Goal: Information Seeking & Learning: Compare options

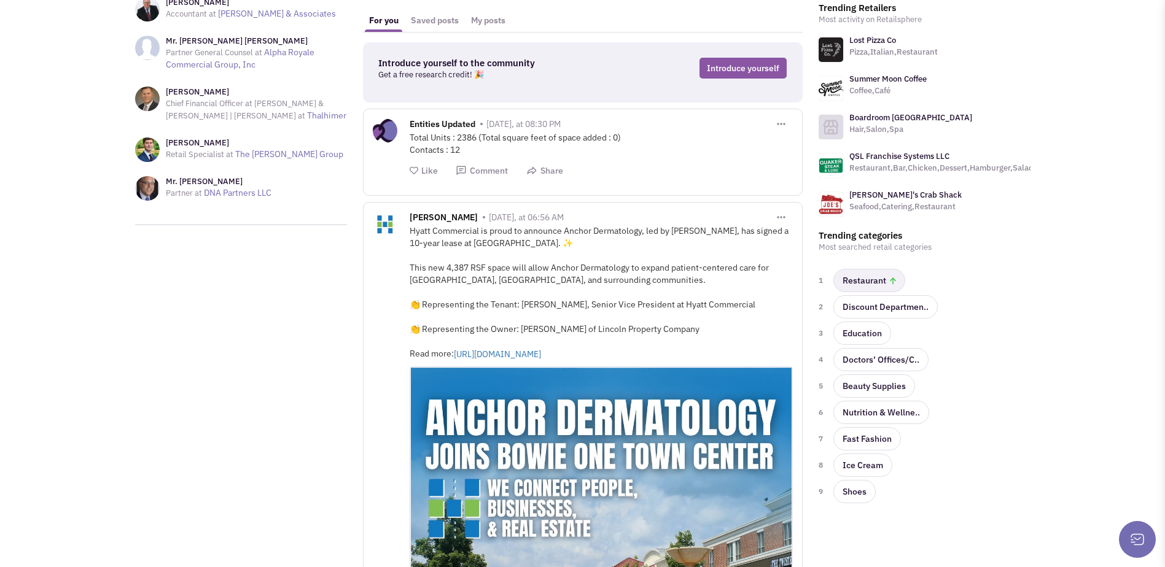
scroll to position [123, 0]
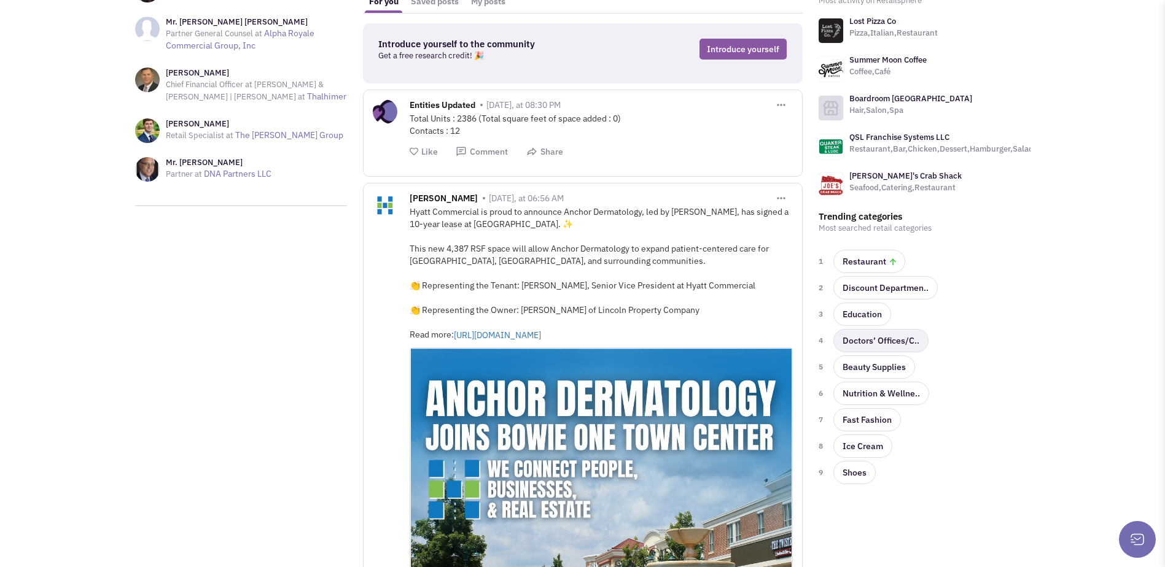
click at [899, 339] on link "Doctors’ Offices/C.." at bounding box center [880, 340] width 95 height 23
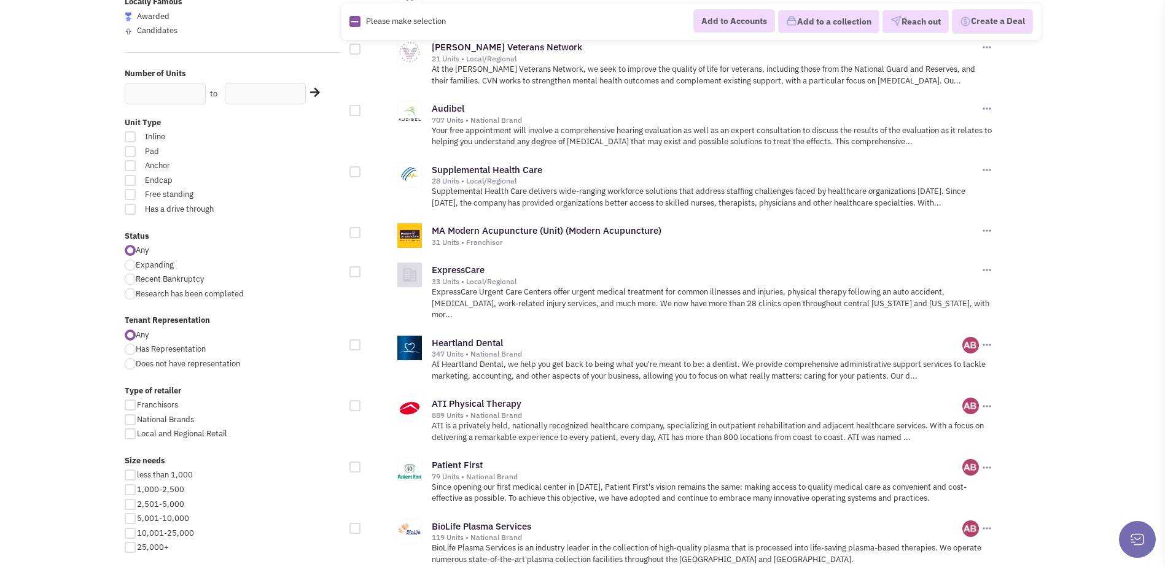
scroll to position [737, 0]
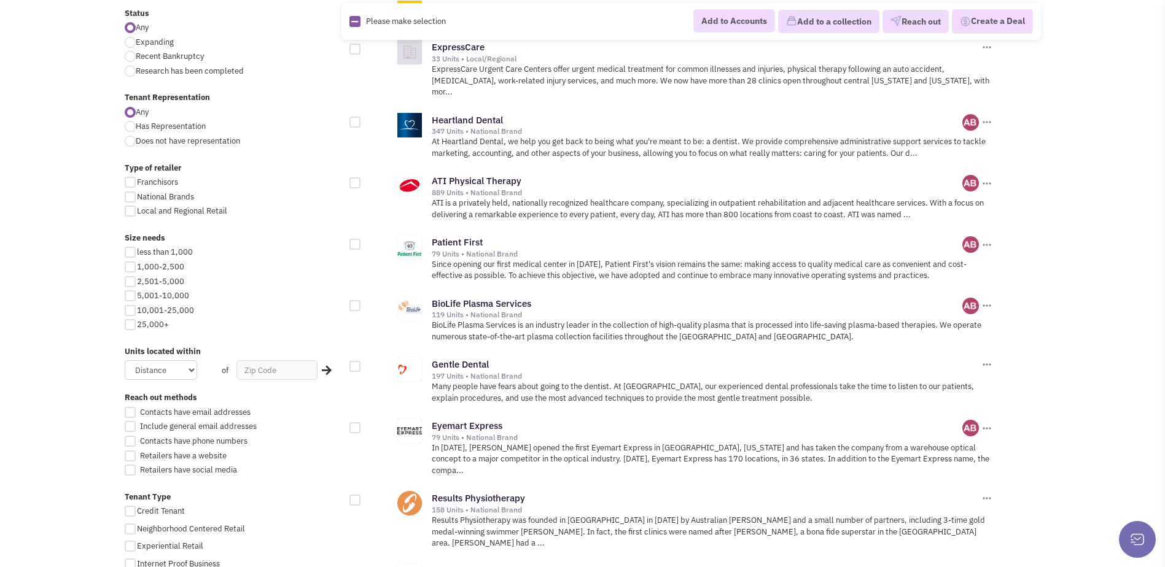
click at [131, 265] on div at bounding box center [130, 267] width 11 height 11
click at [137, 265] on input "1,000-2,500" at bounding box center [141, 268] width 8 height 8
checkbox input "true"
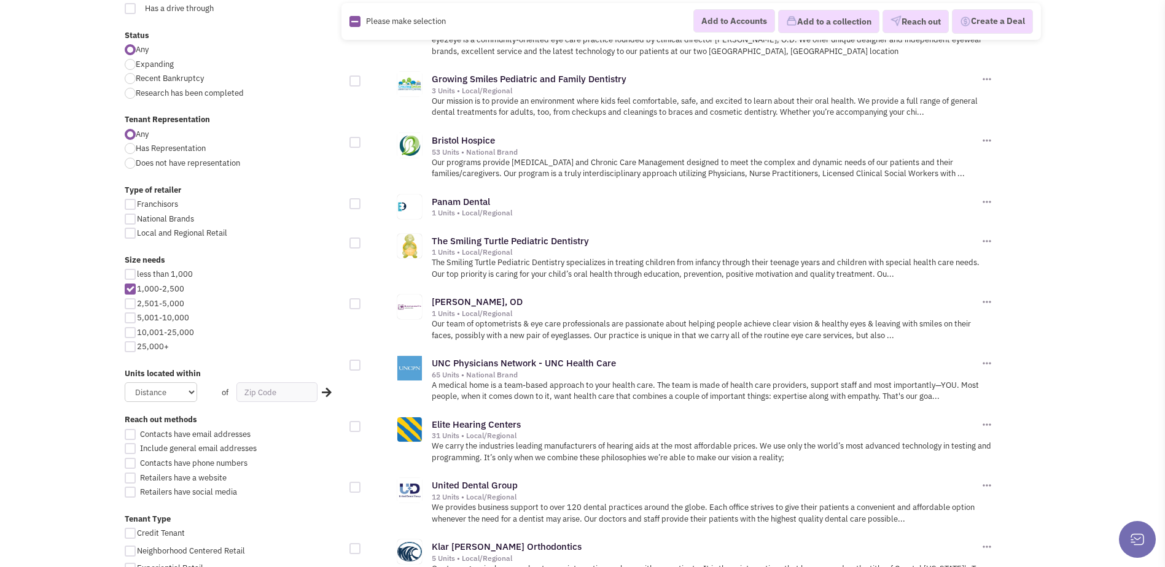
scroll to position [737, 0]
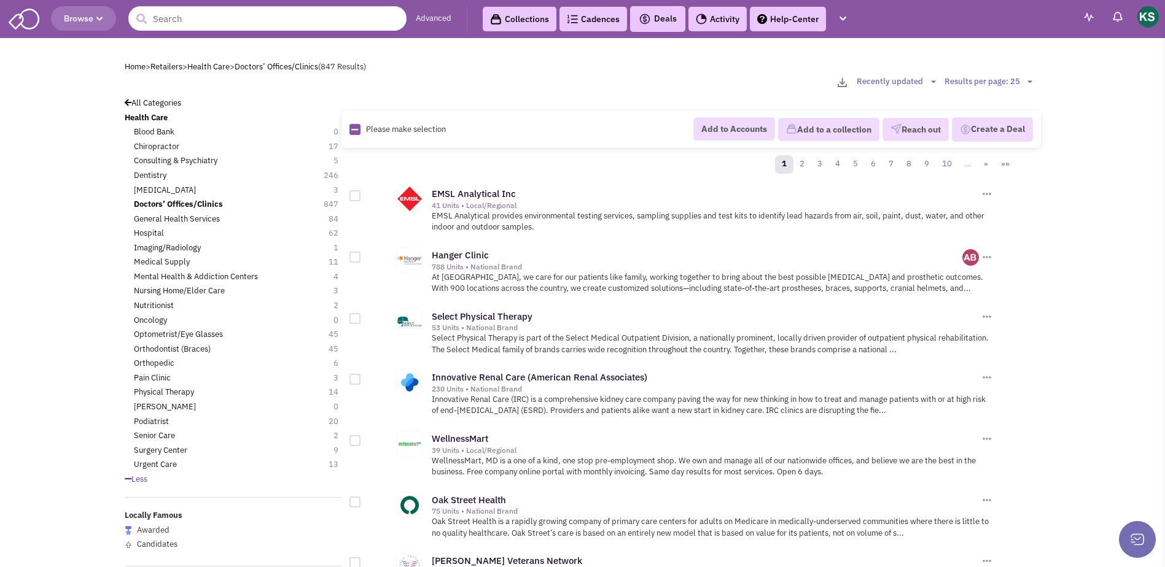
scroll to position [737, 0]
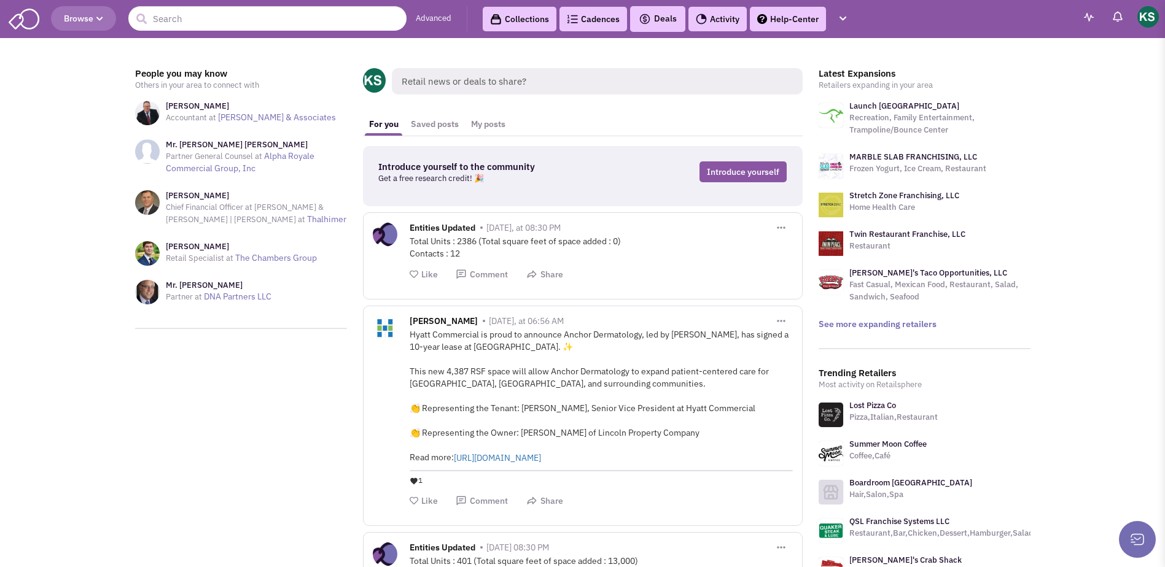
scroll to position [123, 0]
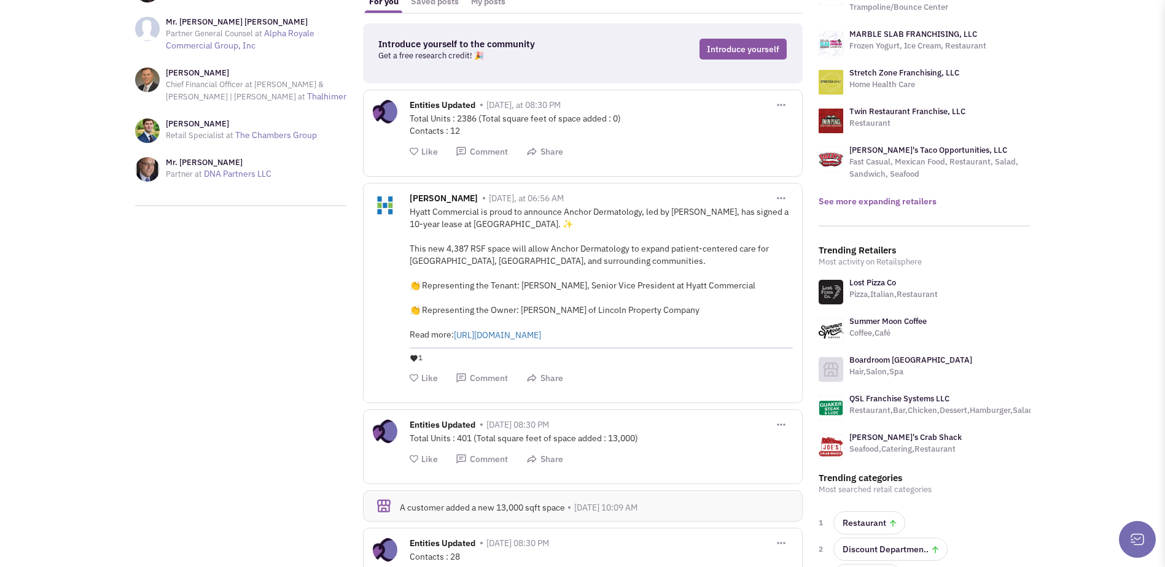
click at [891, 203] on link "See more expanding retailers" at bounding box center [877, 201] width 118 height 11
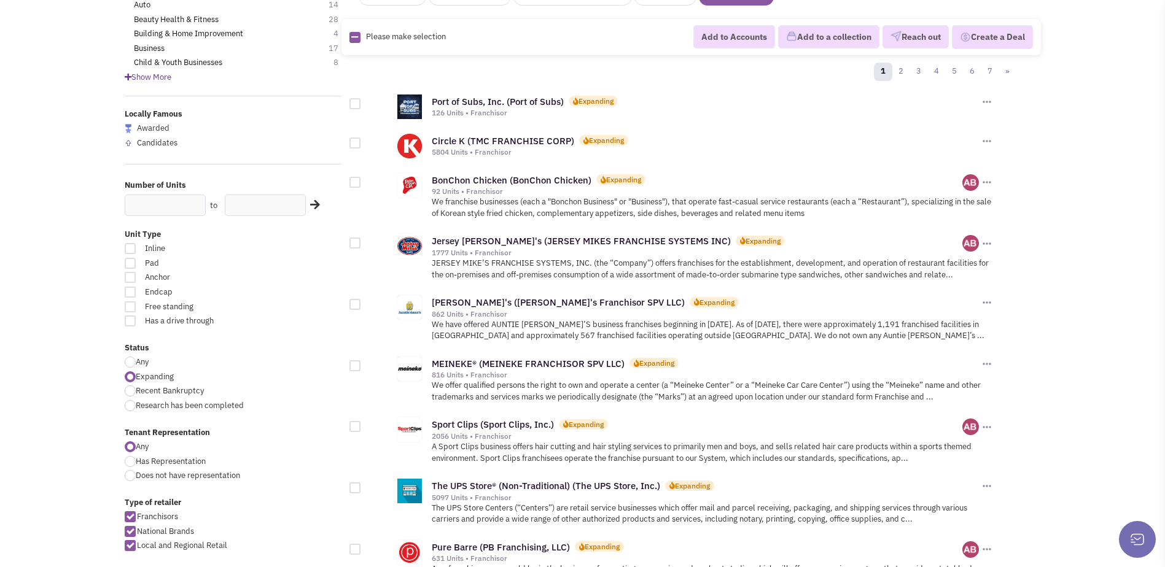
scroll to position [430, 0]
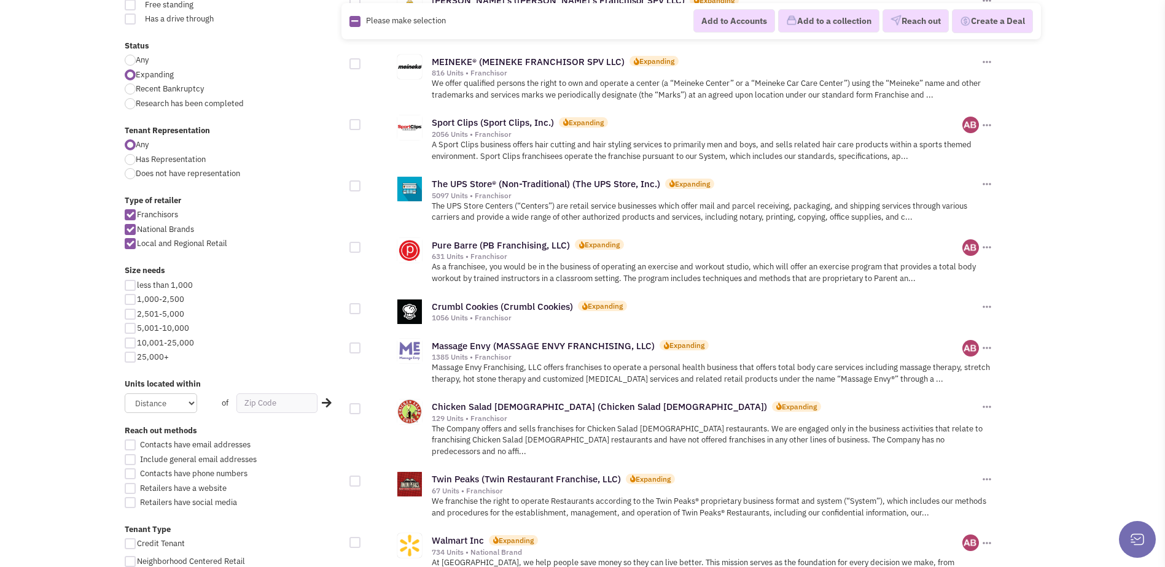
click at [128, 292] on div "less than 1,000 1,000-2,500 2,501-5,000 5,001-10,000 10,001-25,000 25,000+" at bounding box center [233, 323] width 233 height 87
drag, startPoint x: 130, startPoint y: 297, endPoint x: 143, endPoint y: 307, distance: 16.7
click at [130, 298] on div at bounding box center [130, 299] width 11 height 11
click at [137, 298] on input "1,000-2,500" at bounding box center [141, 301] width 8 height 8
checkbox input "true"
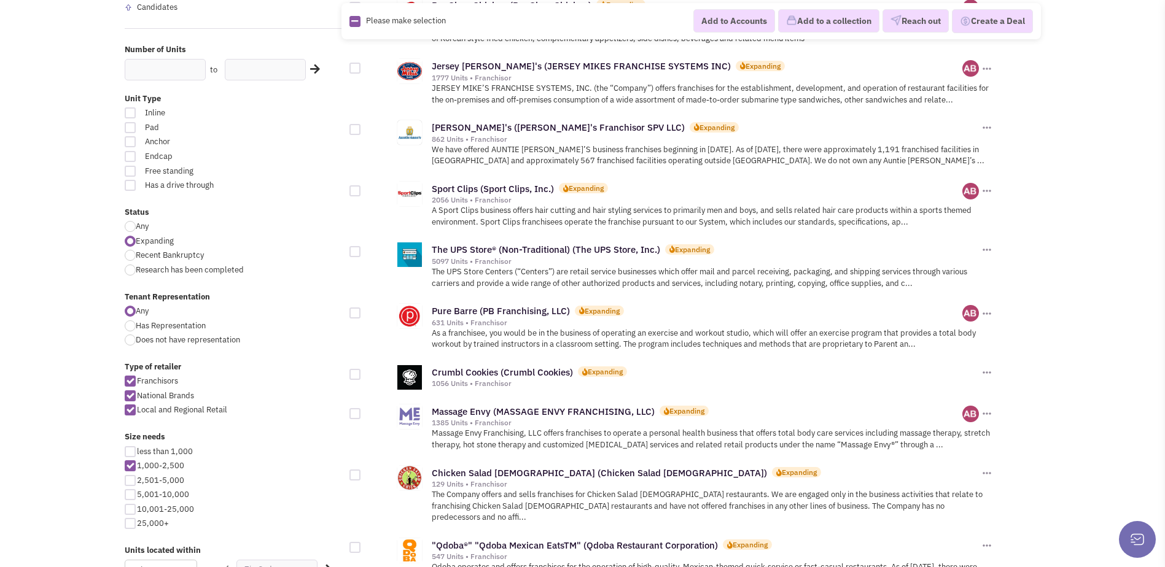
scroll to position [430, 0]
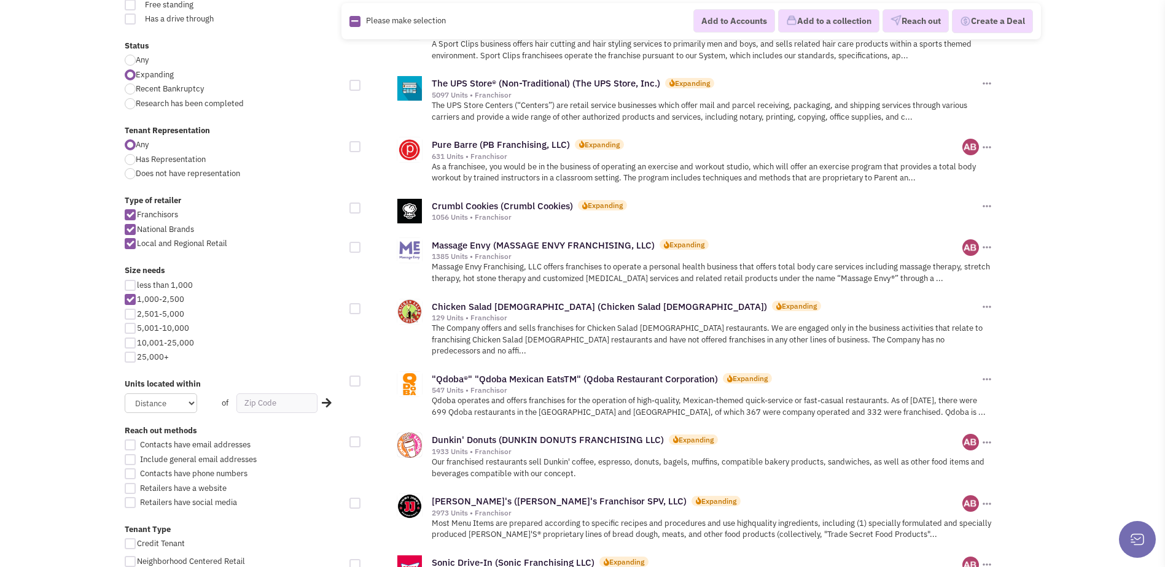
click at [130, 287] on div at bounding box center [130, 285] width 11 height 11
click at [137, 287] on input "less than 1,000" at bounding box center [141, 286] width 8 height 8
checkbox input "true"
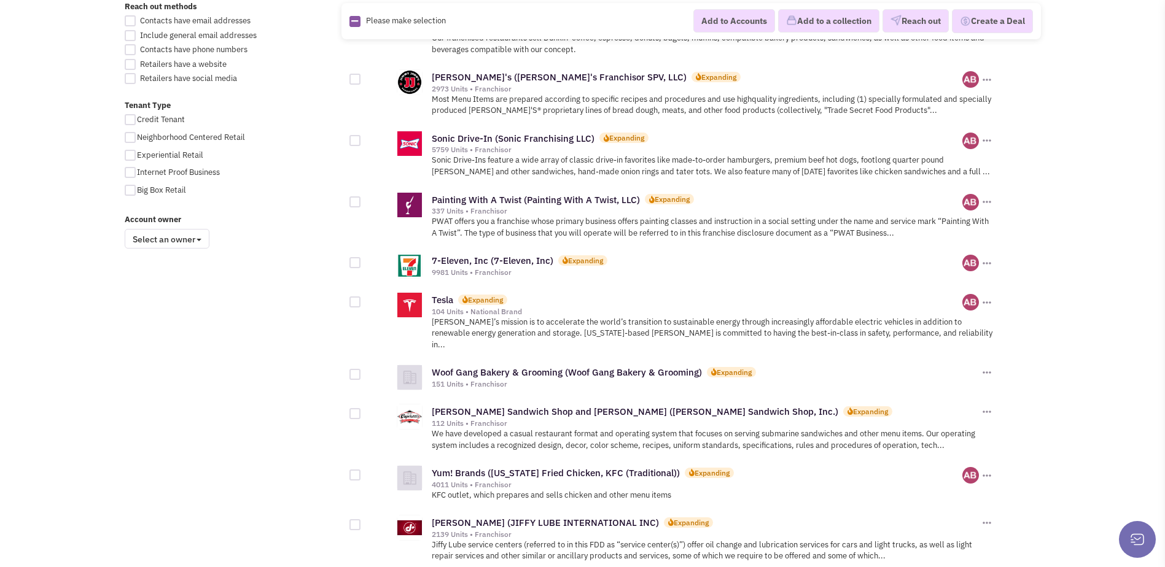
scroll to position [859, 0]
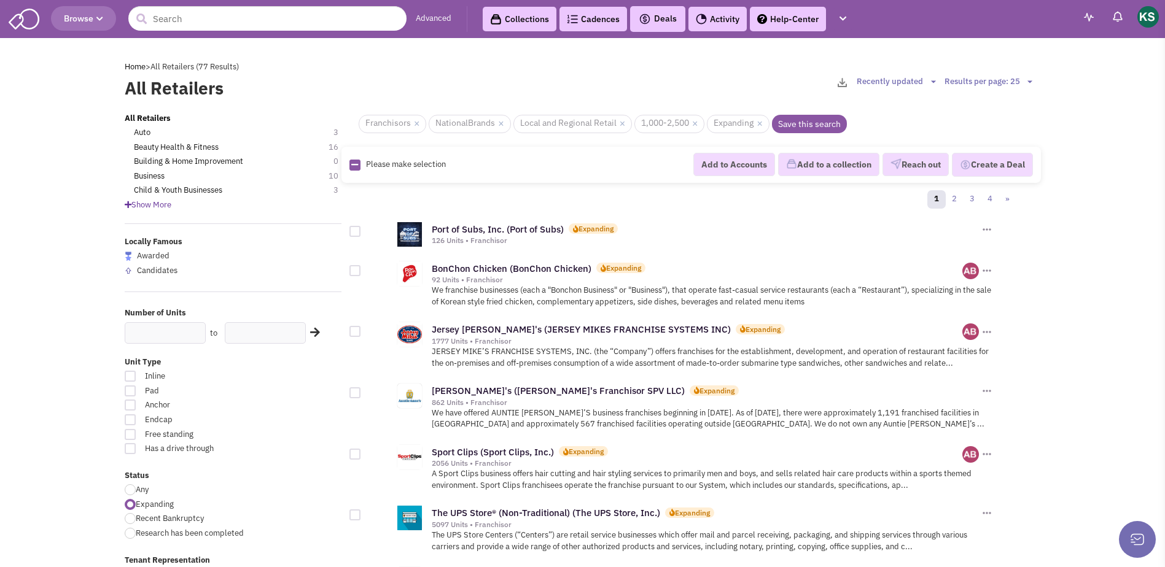
scroll to position [430, 0]
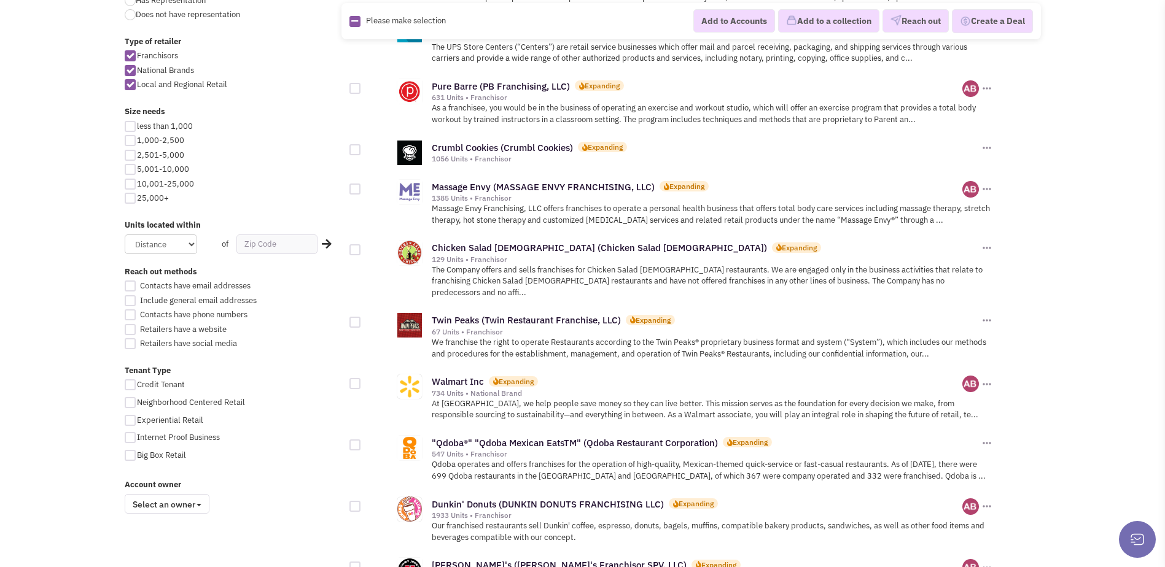
scroll to position [614, 0]
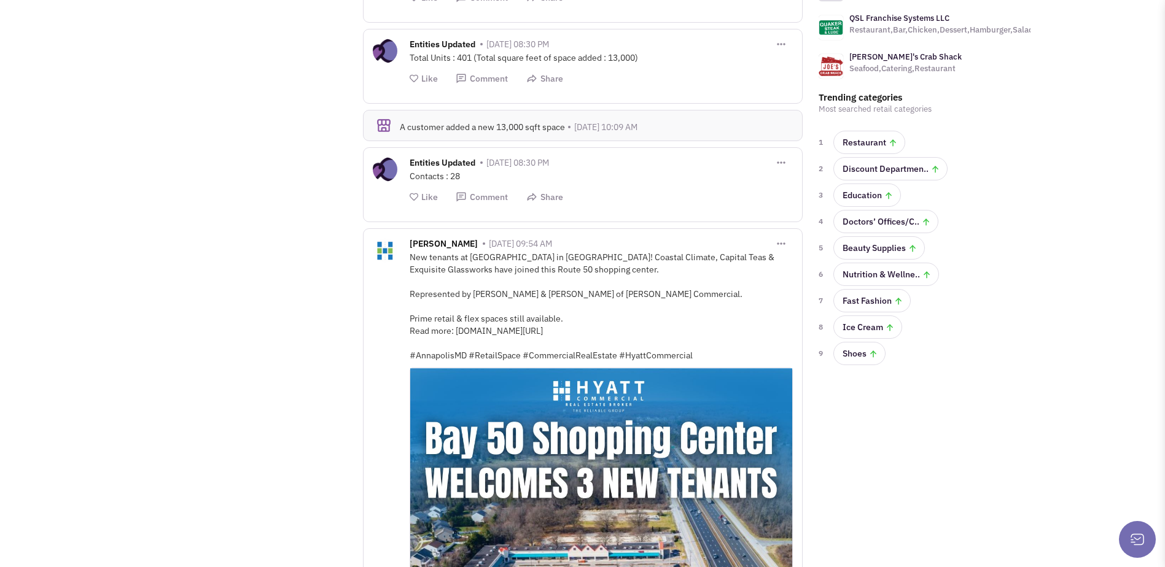
scroll to position [552, 0]
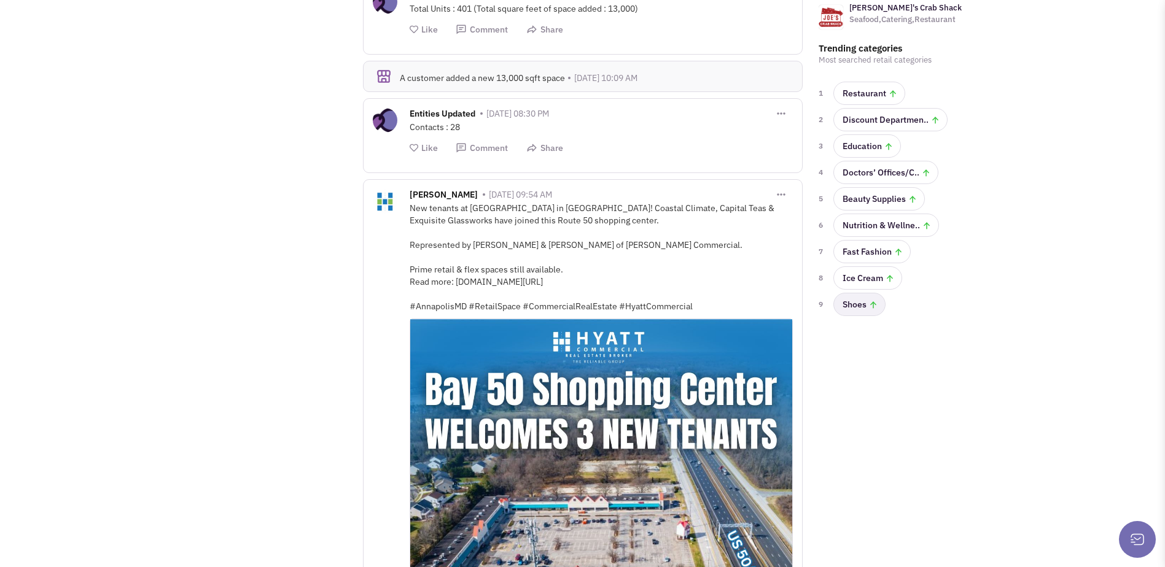
click at [861, 308] on link "Shoes" at bounding box center [859, 304] width 52 height 23
click at [867, 228] on link "Nutrition & Wellne.." at bounding box center [886, 225] width 106 height 23
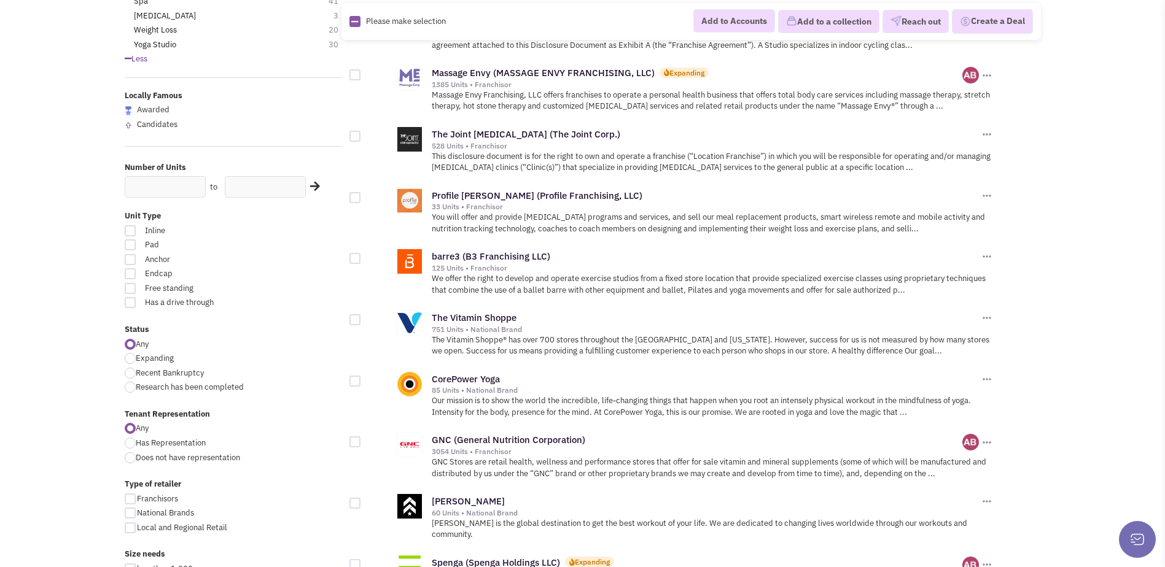
scroll to position [307, 0]
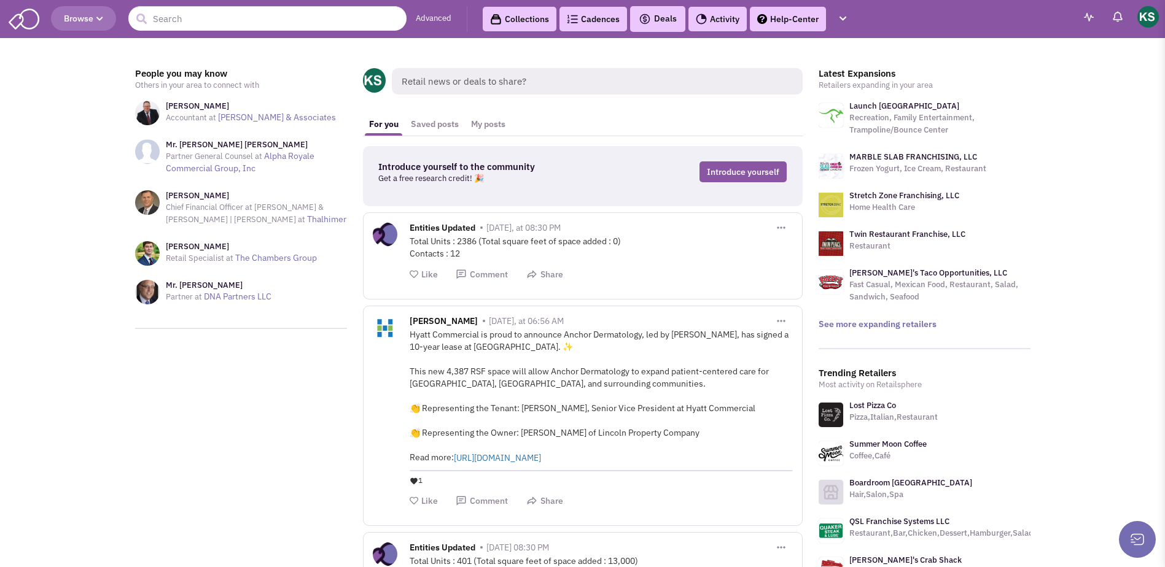
scroll to position [552, 0]
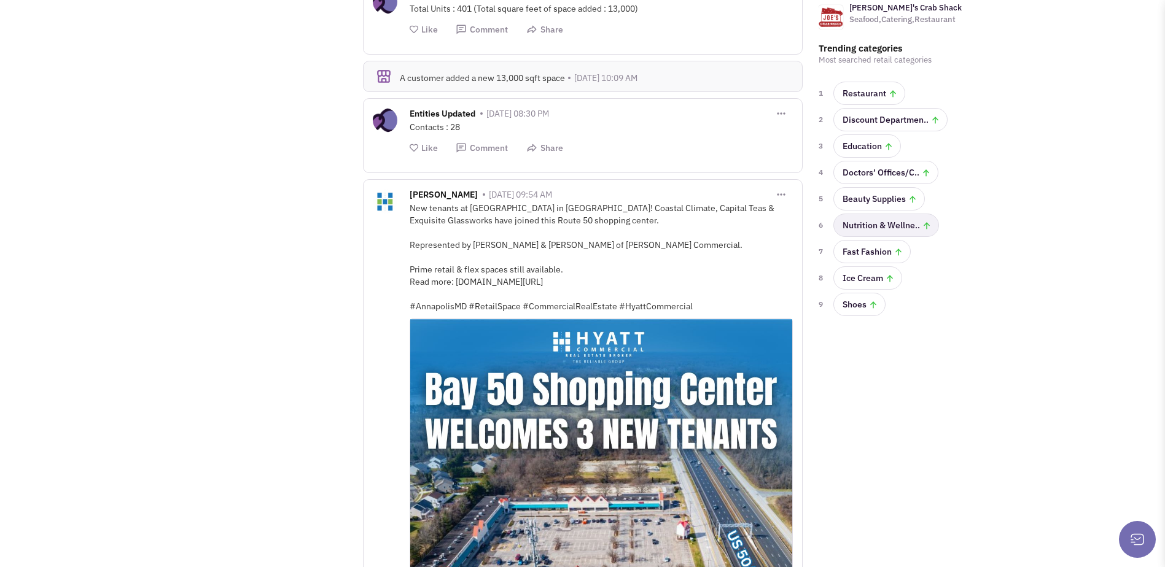
click at [866, 230] on link "Nutrition & Wellne.." at bounding box center [886, 225] width 106 height 23
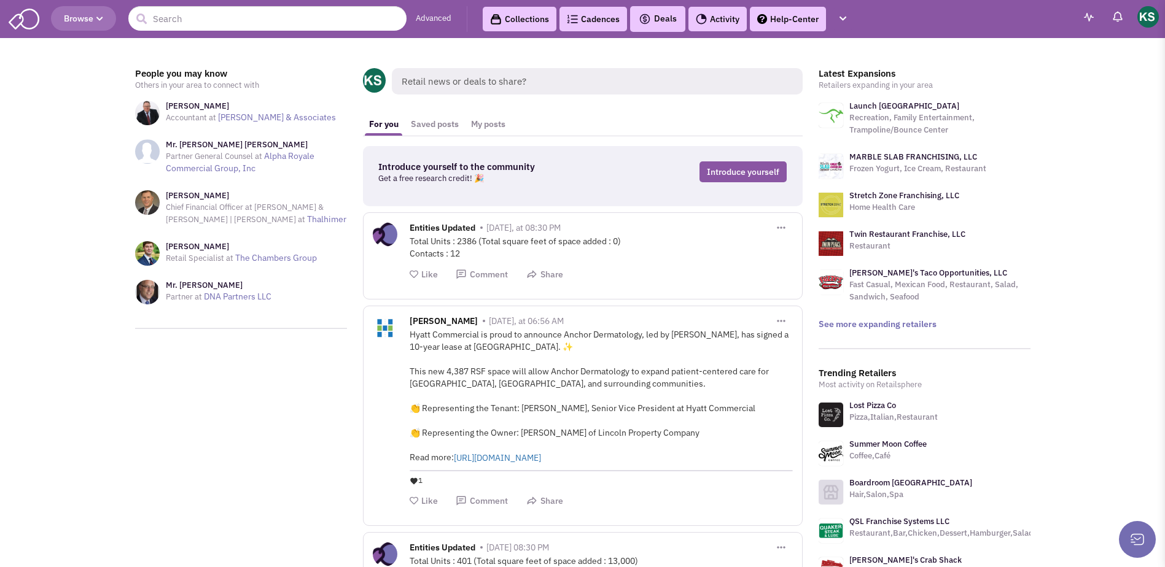
scroll to position [552, 0]
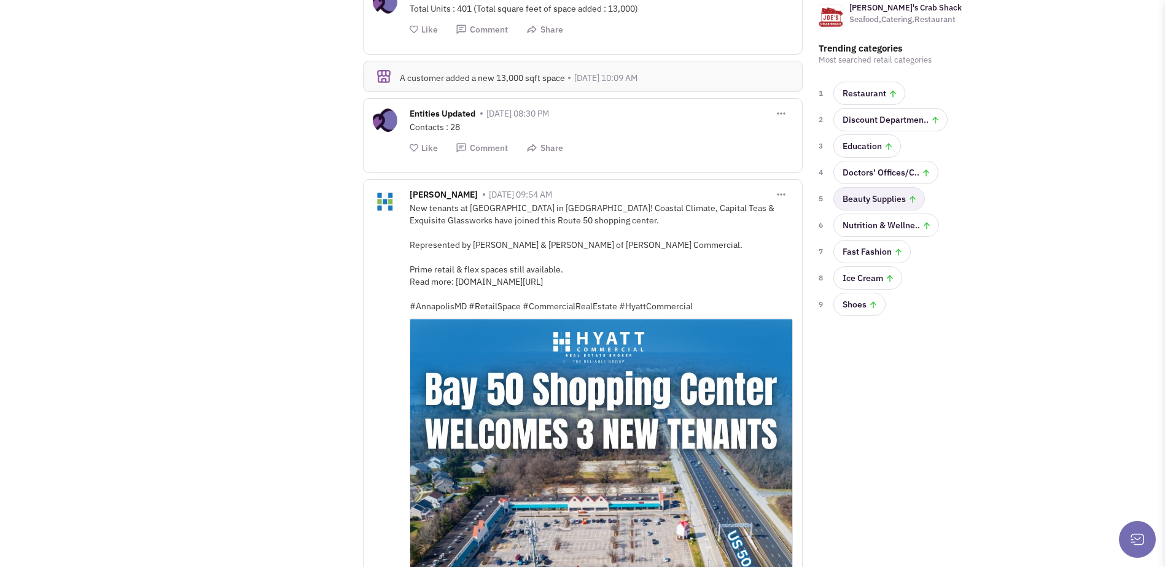
click at [857, 198] on link "Beauty Supplies" at bounding box center [878, 198] width 91 height 23
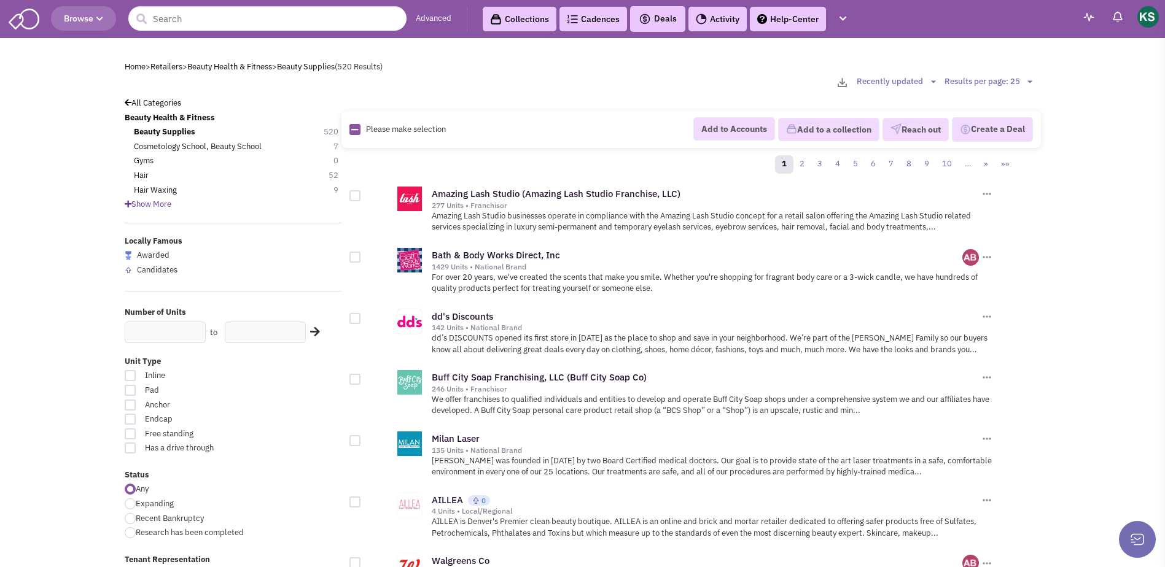
scroll to position [430, 0]
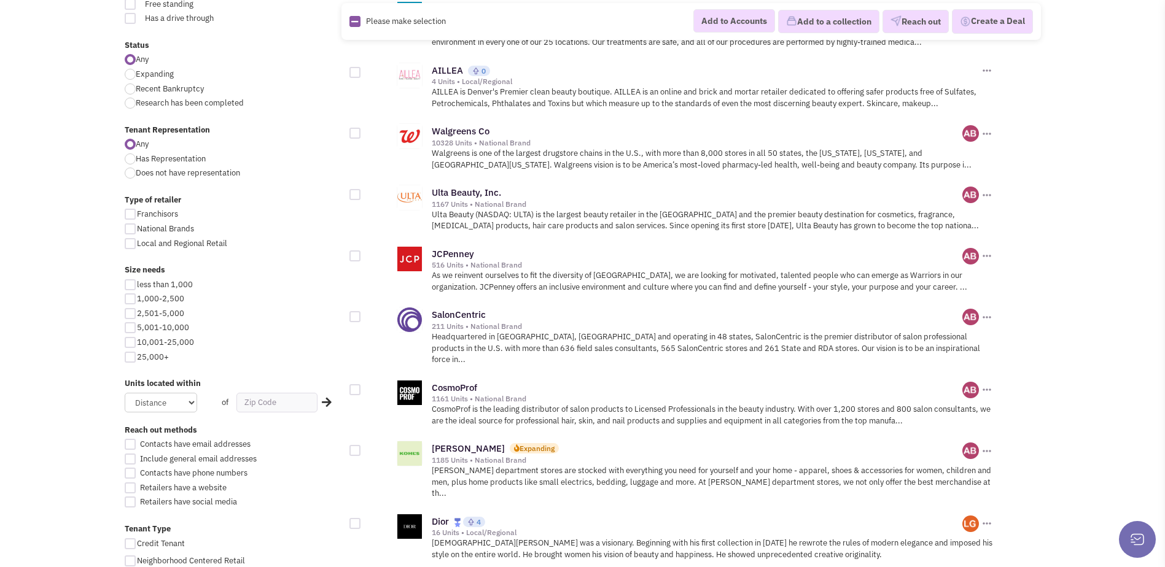
click at [134, 299] on div at bounding box center [130, 298] width 11 height 11
click at [137, 299] on input "1,000-2,500" at bounding box center [141, 300] width 8 height 8
checkbox input "true"
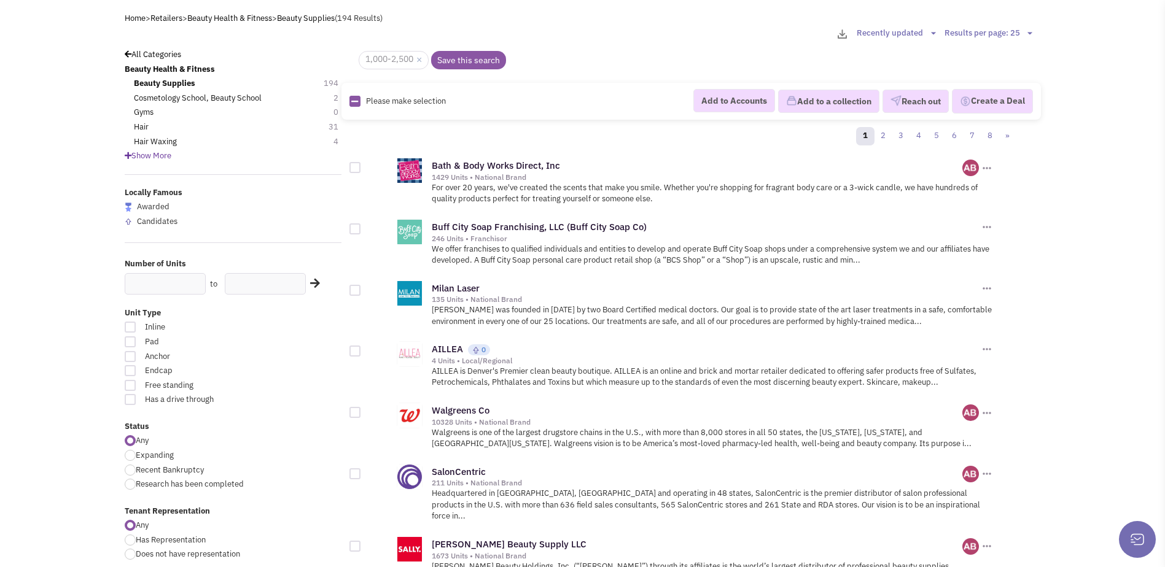
scroll to position [307, 0]
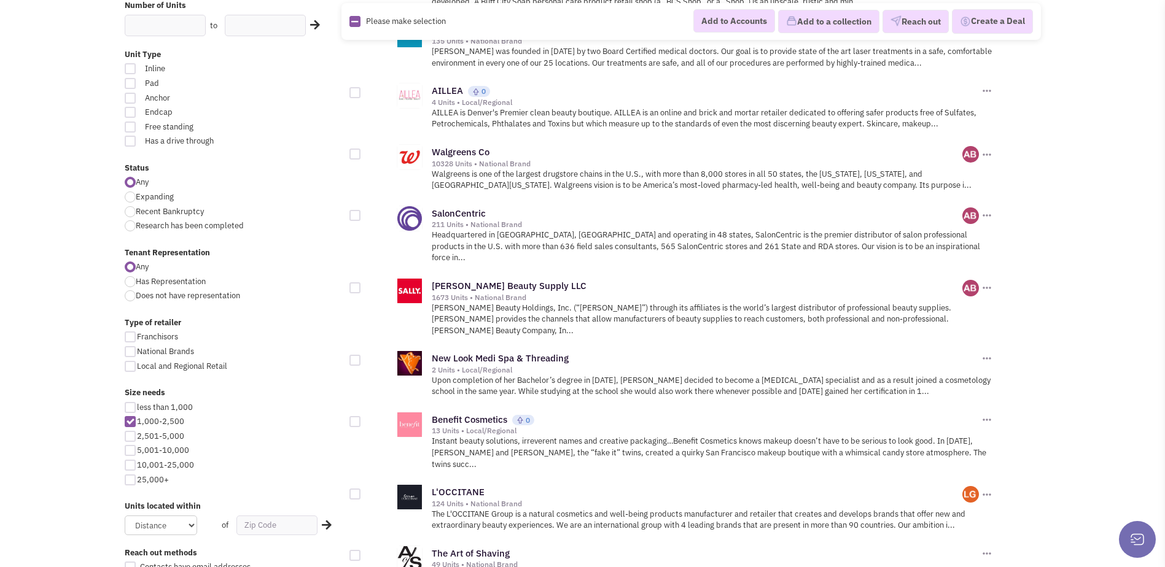
click at [132, 410] on div at bounding box center [130, 407] width 11 height 11
click at [137, 410] on input "less than 1,000" at bounding box center [141, 409] width 8 height 8
checkbox input "true"
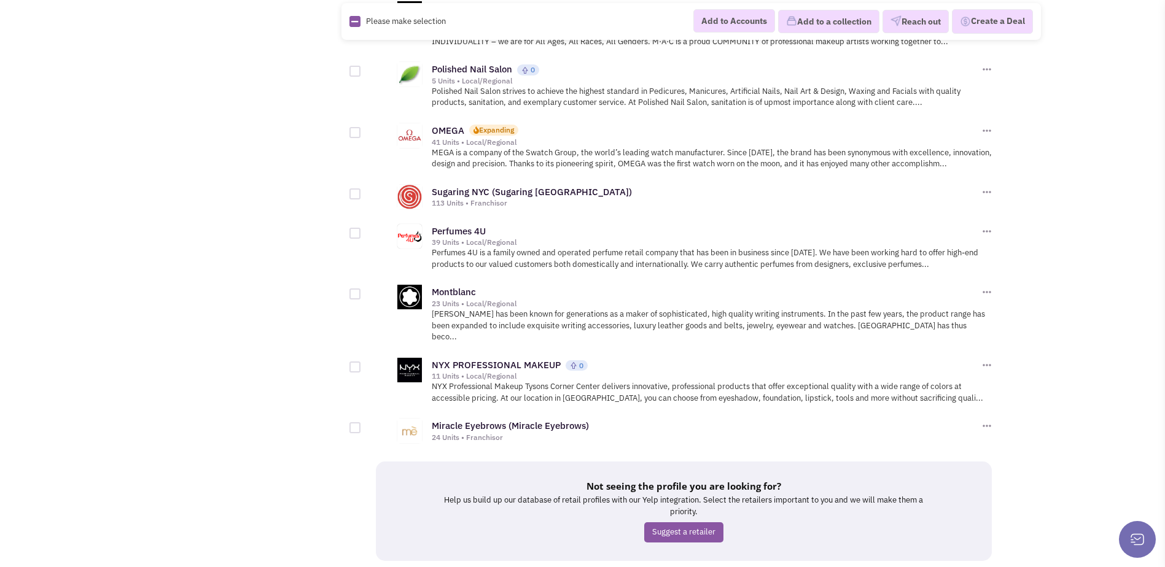
scroll to position [1304, 0]
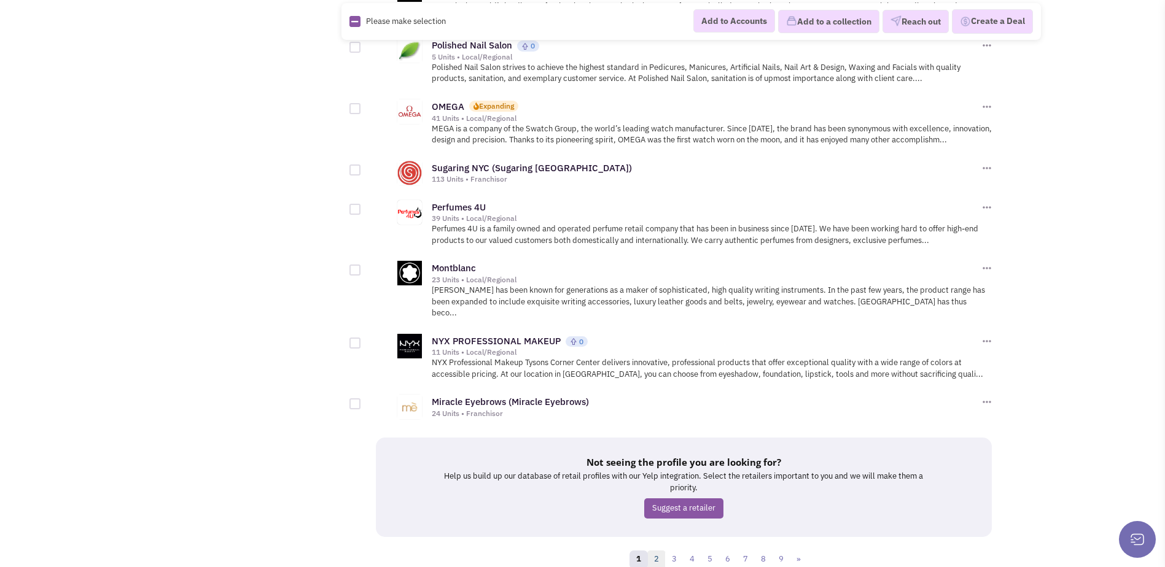
click at [657, 551] on link "2" at bounding box center [656, 560] width 18 height 18
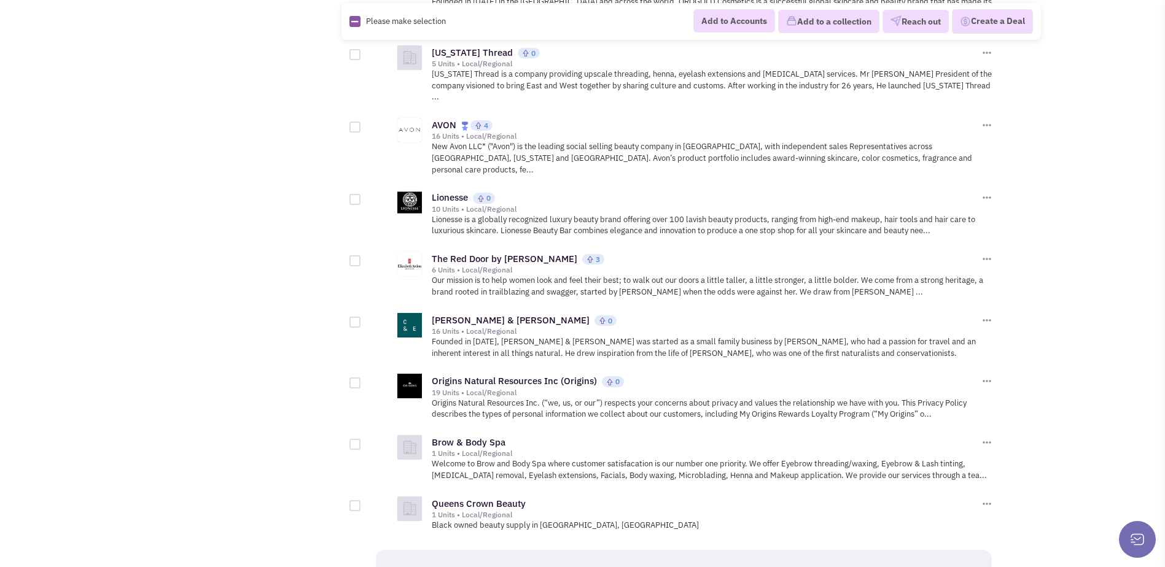
scroll to position [1289, 0]
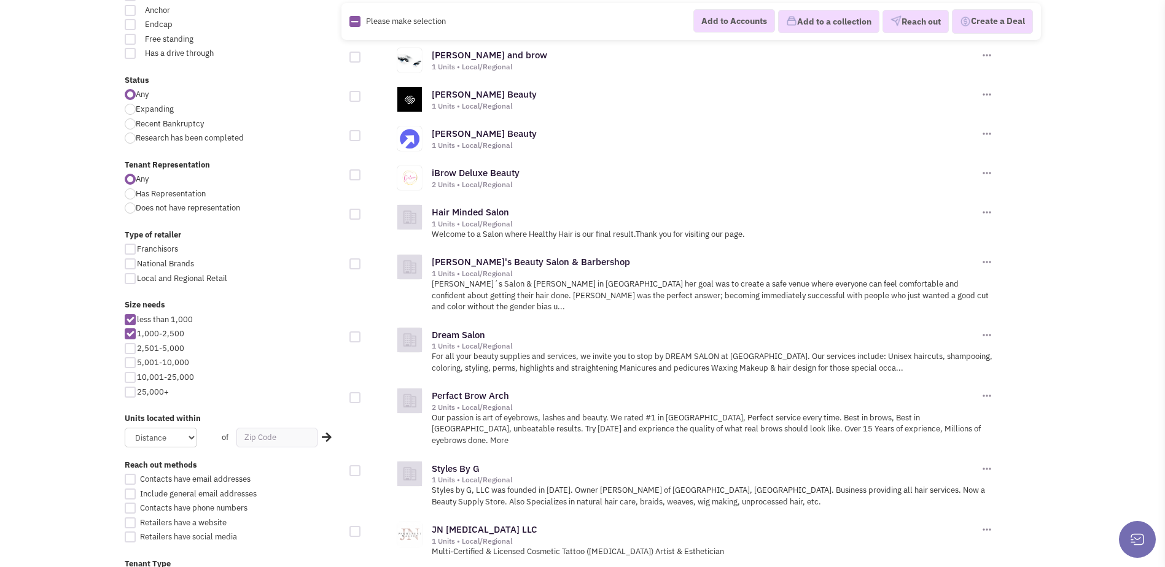
scroll to position [430, 0]
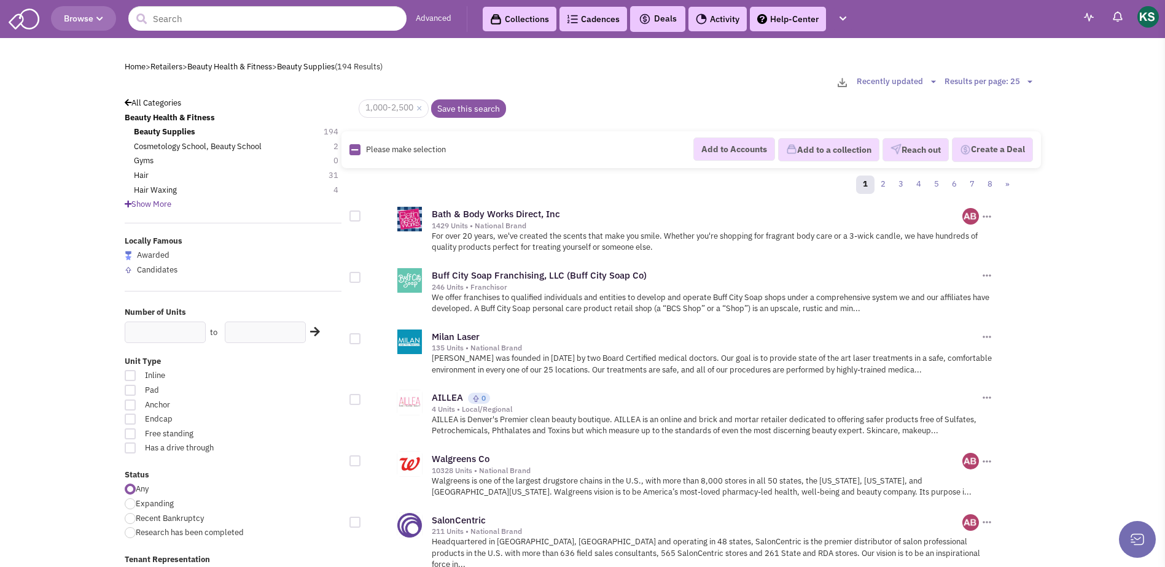
scroll to position [307, 0]
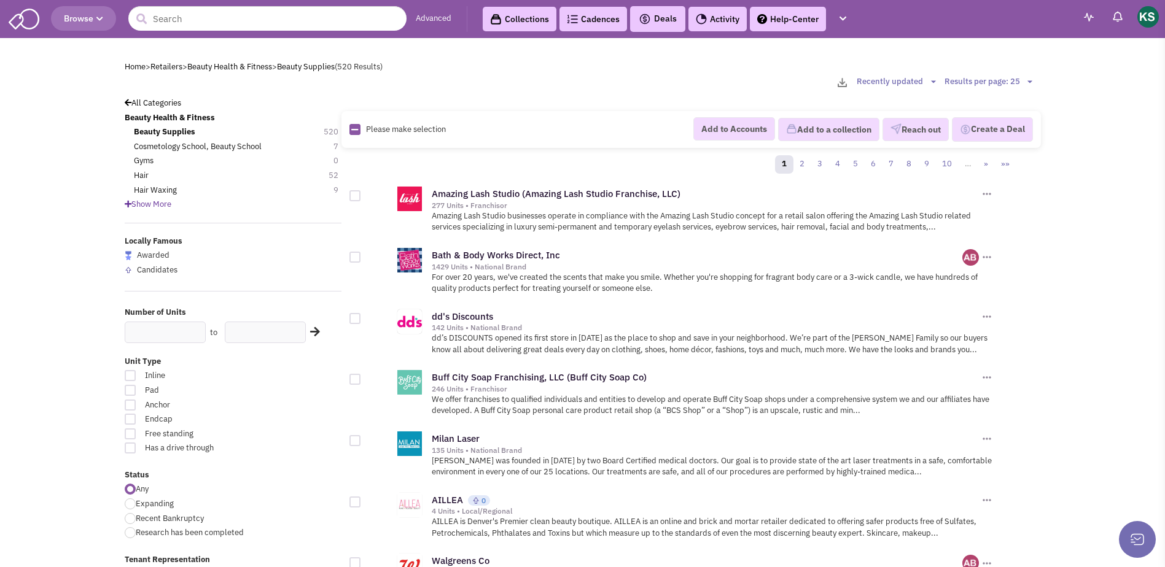
scroll to position [430, 0]
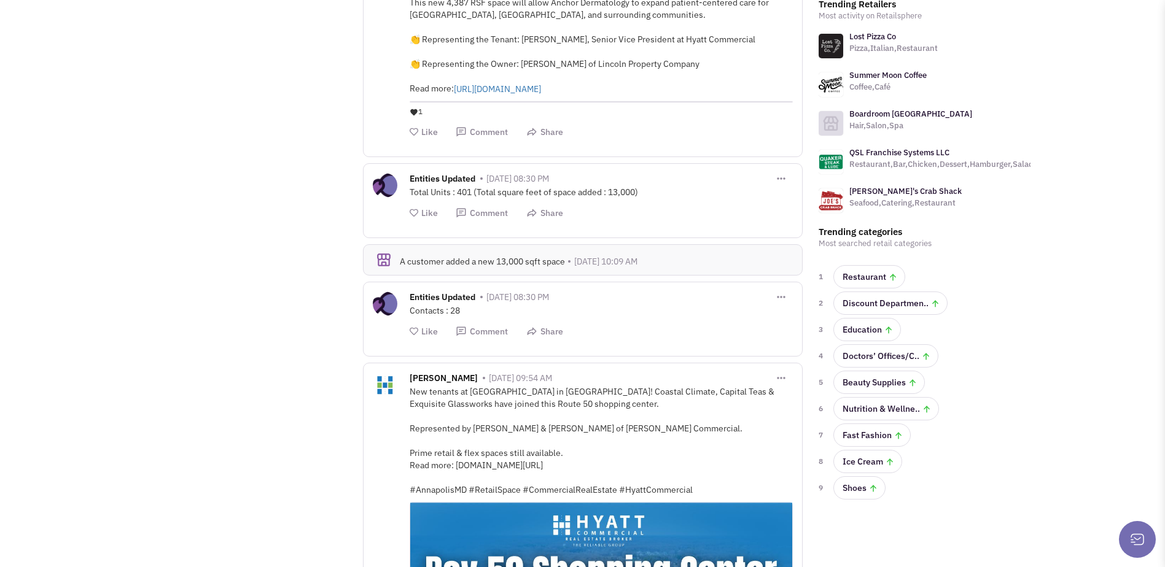
scroll to position [368, 0]
click at [885, 335] on link "Education" at bounding box center [867, 330] width 68 height 23
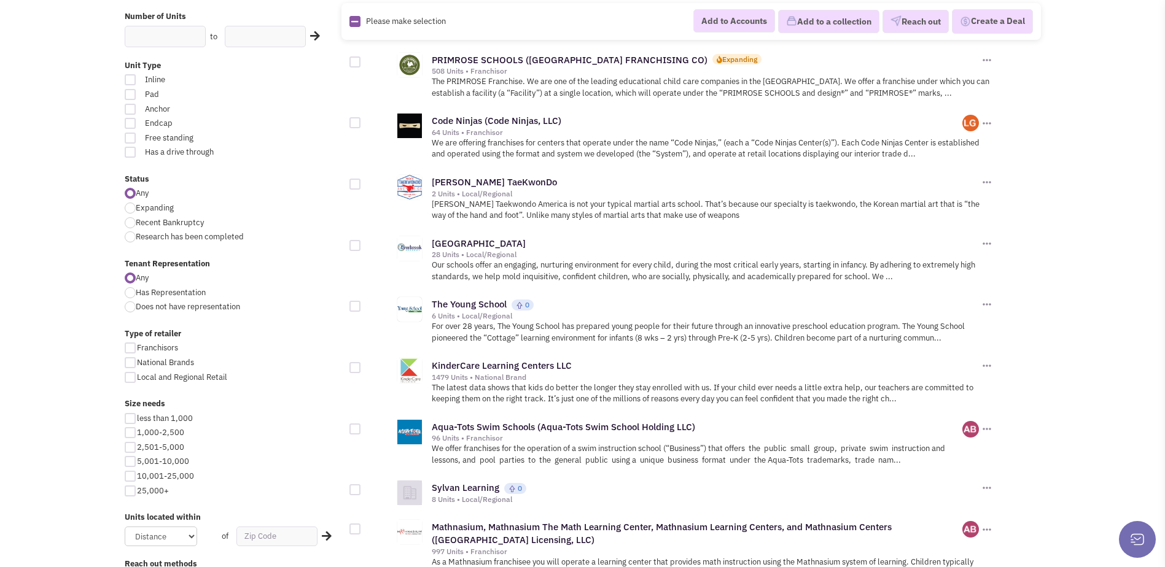
scroll to position [430, 0]
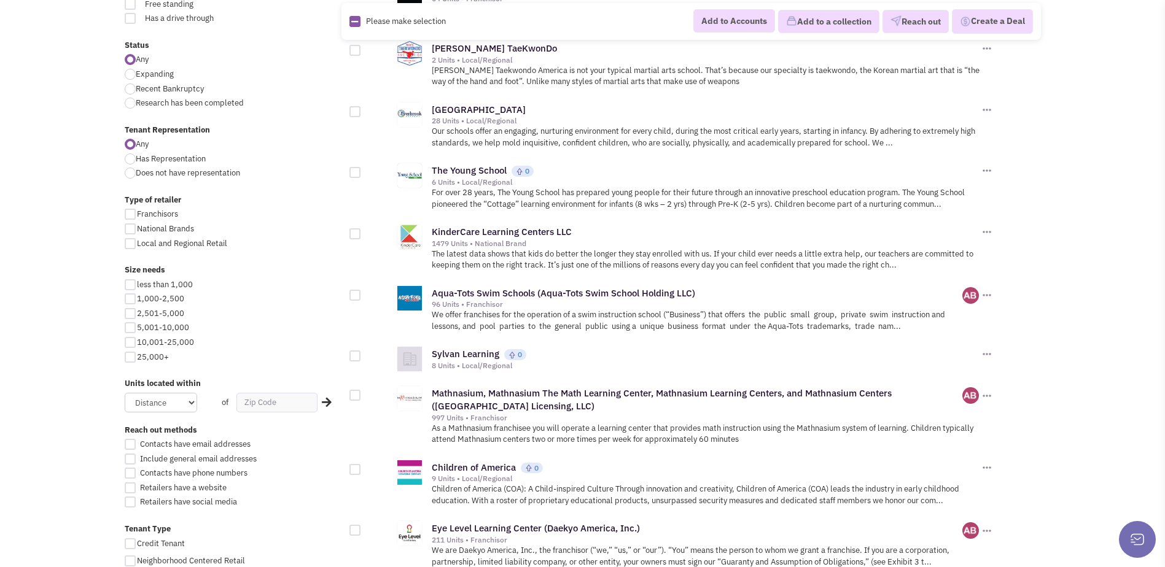
click at [127, 279] on div at bounding box center [130, 284] width 11 height 11
click at [137, 282] on input "less than 1,000" at bounding box center [141, 286] width 8 height 8
checkbox input "true"
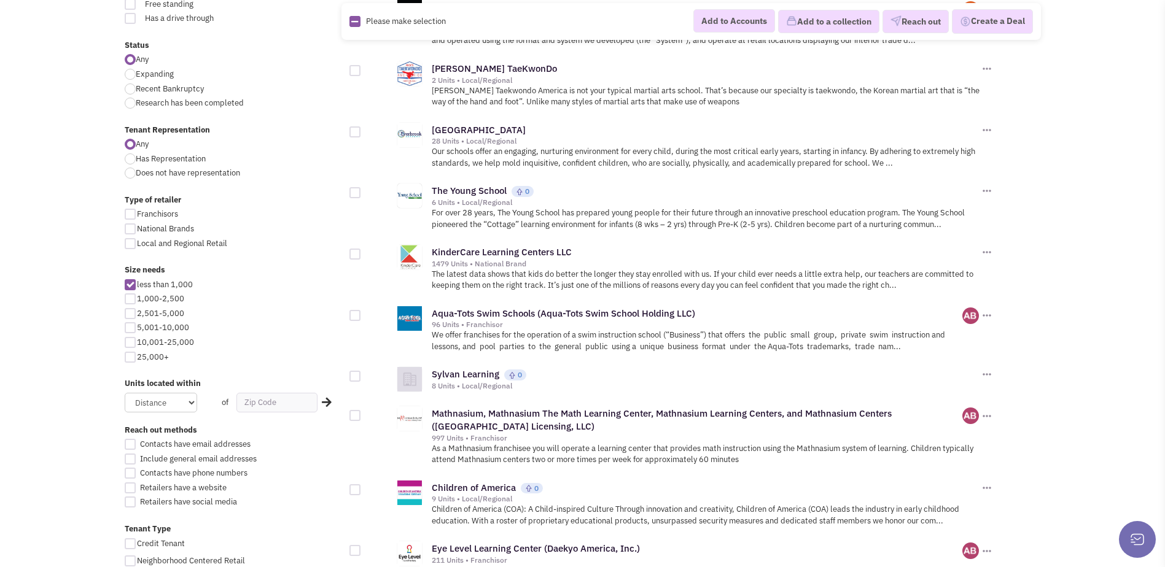
click at [129, 297] on div at bounding box center [130, 298] width 11 height 11
click at [137, 297] on input "1,000-2,500" at bounding box center [141, 300] width 8 height 8
checkbox input "true"
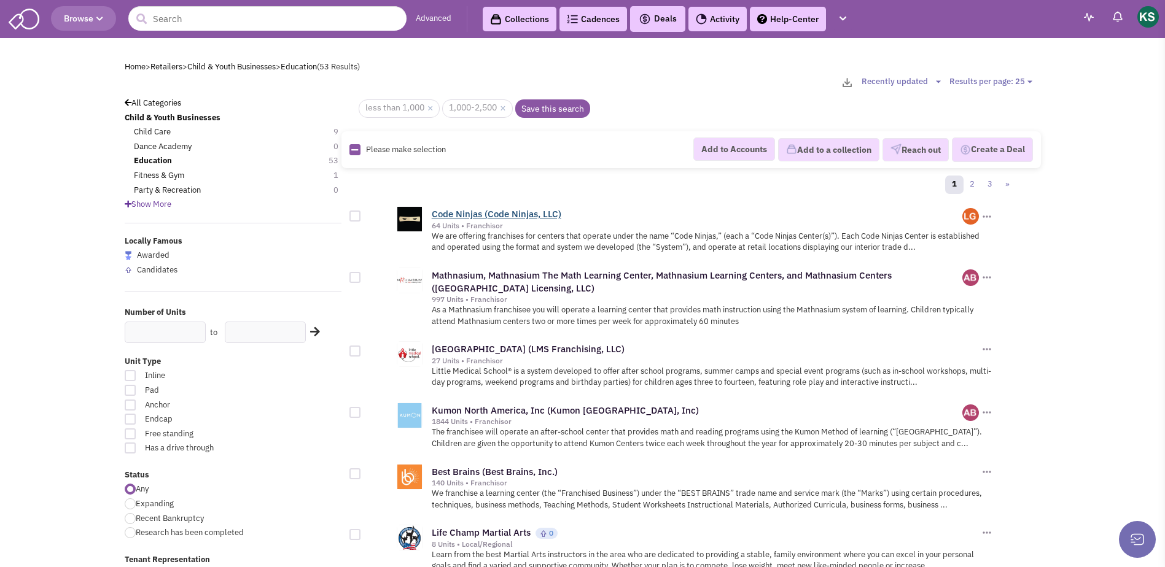
click at [530, 212] on link "Code Ninjas (Code Ninjas, LLC)" at bounding box center [497, 214] width 130 height 12
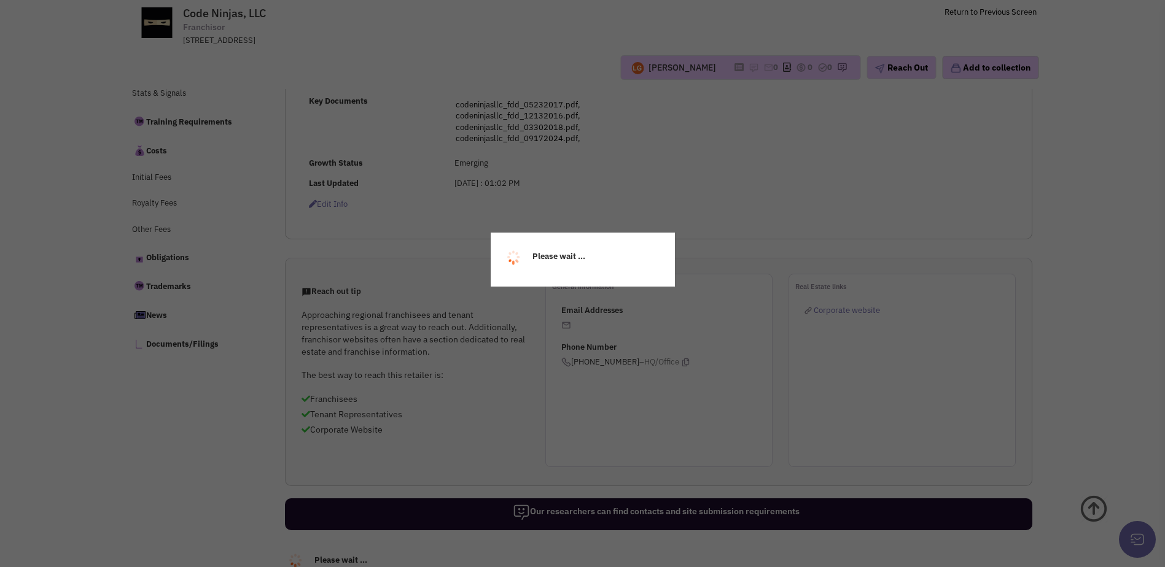
select select
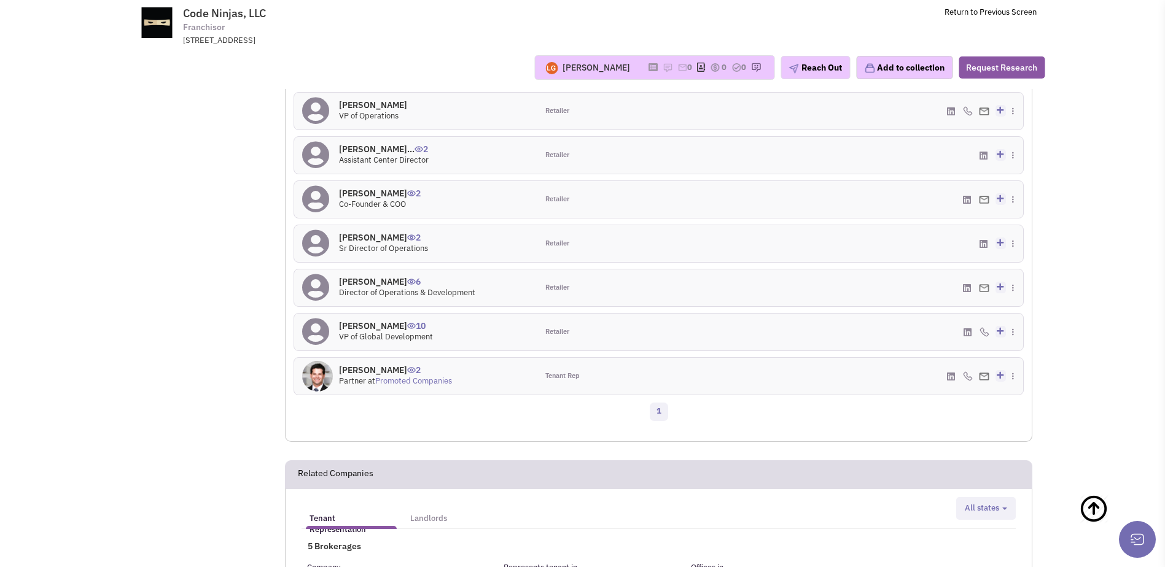
scroll to position [1135, 0]
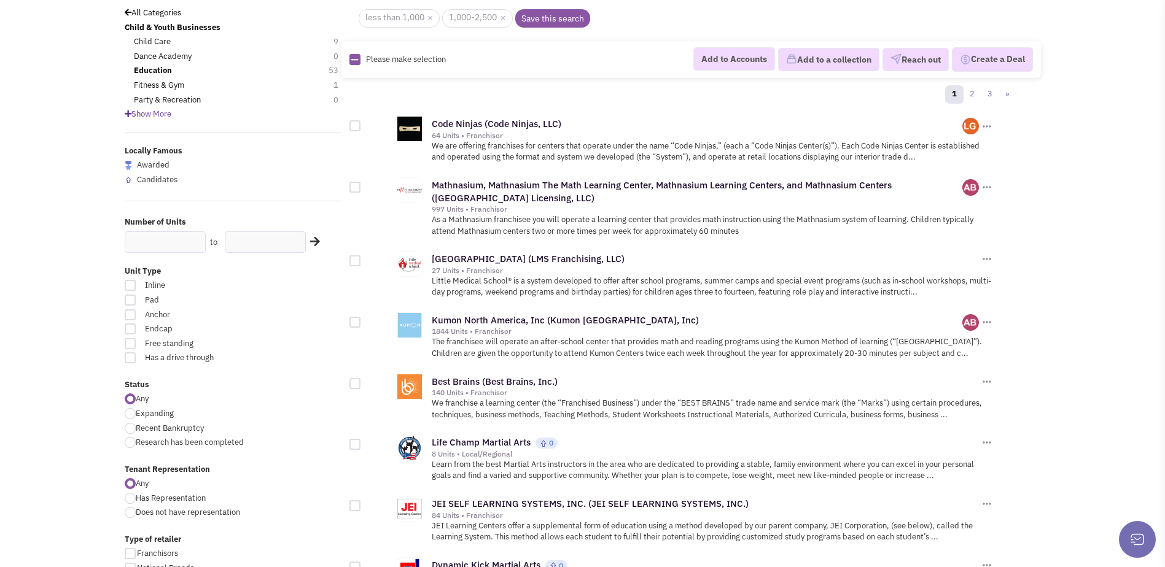
scroll to position [123, 0]
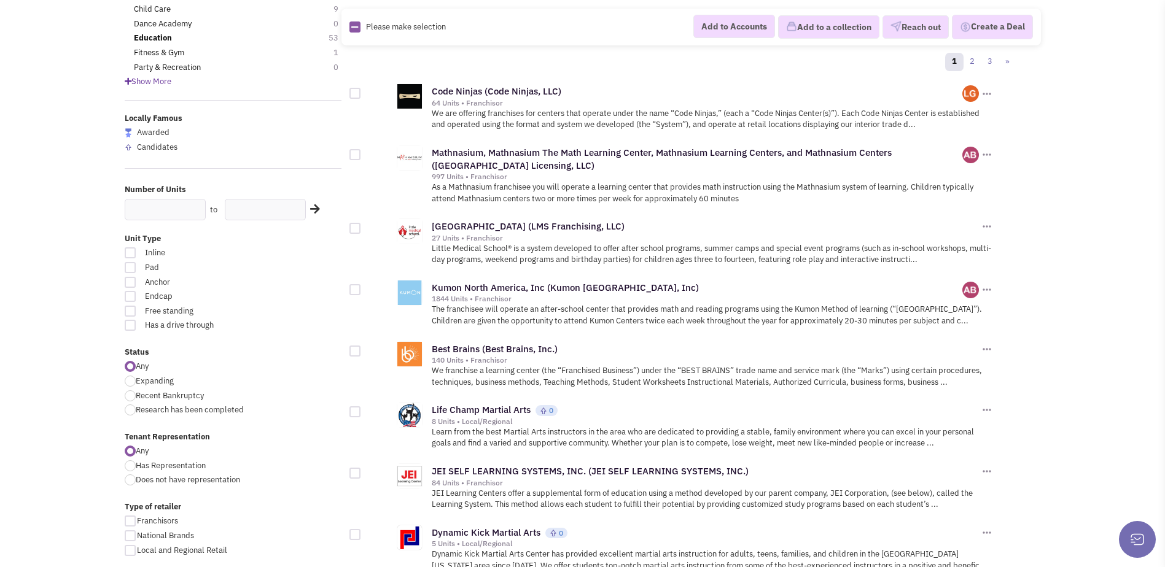
click at [130, 383] on div at bounding box center [130, 381] width 11 height 11
click at [136, 383] on input "Expanding" at bounding box center [140, 382] width 8 height 8
radio input "true"
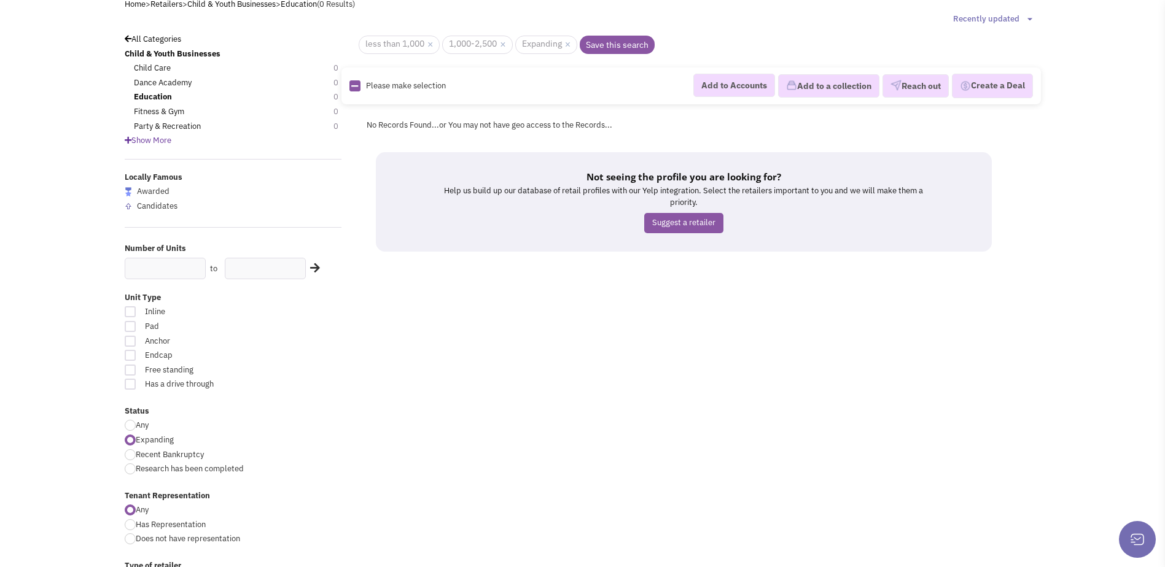
scroll to position [123, 0]
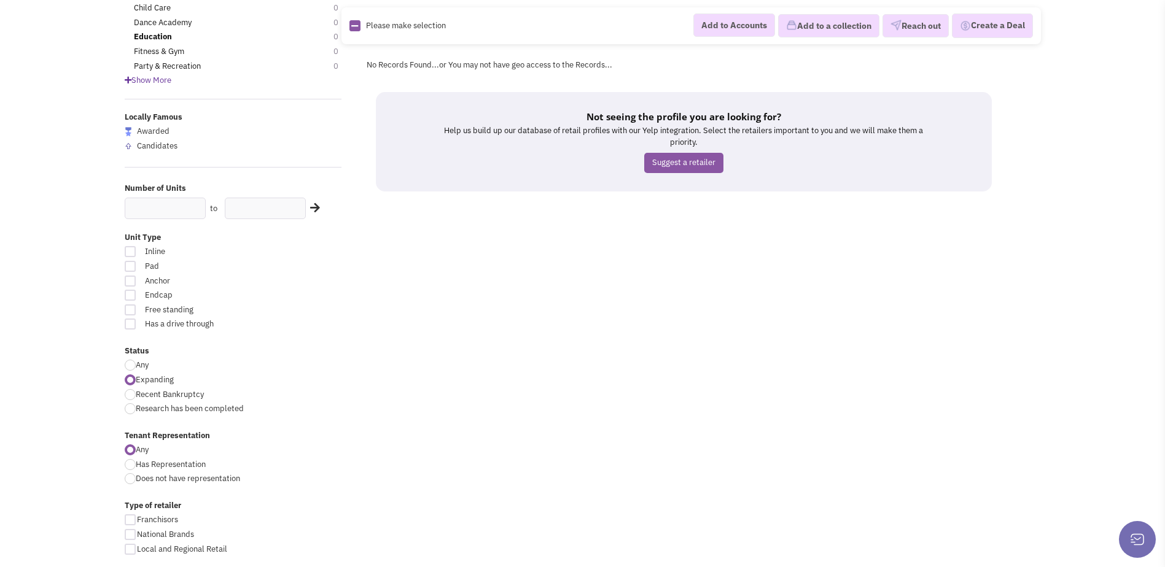
click at [130, 365] on div at bounding box center [130, 365] width 11 height 11
click at [136, 365] on input "Any" at bounding box center [140, 366] width 8 height 8
radio input "true"
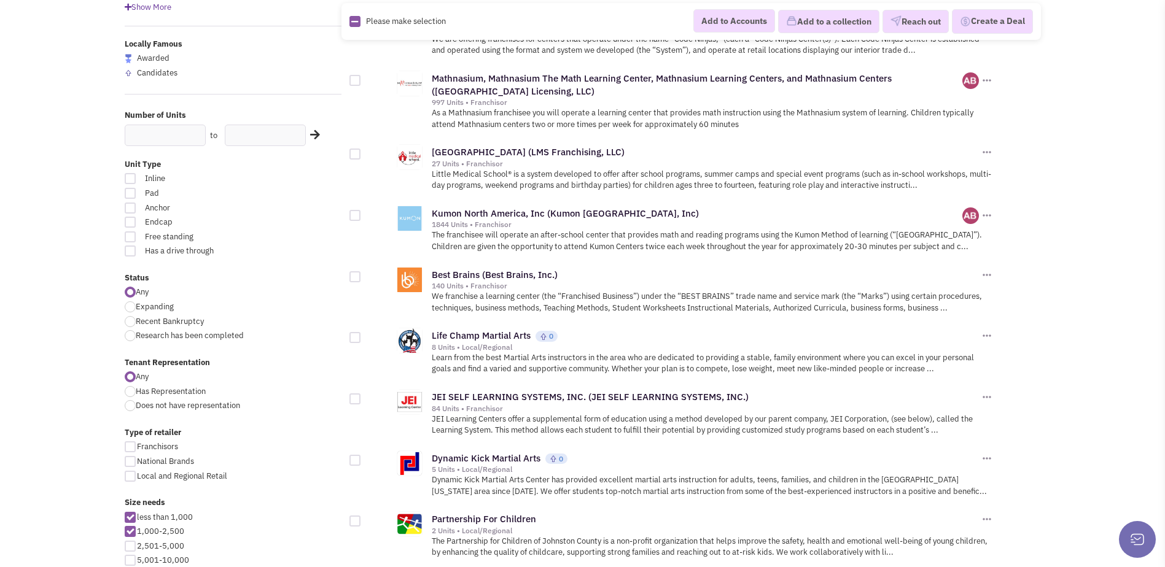
scroll to position [246, 0]
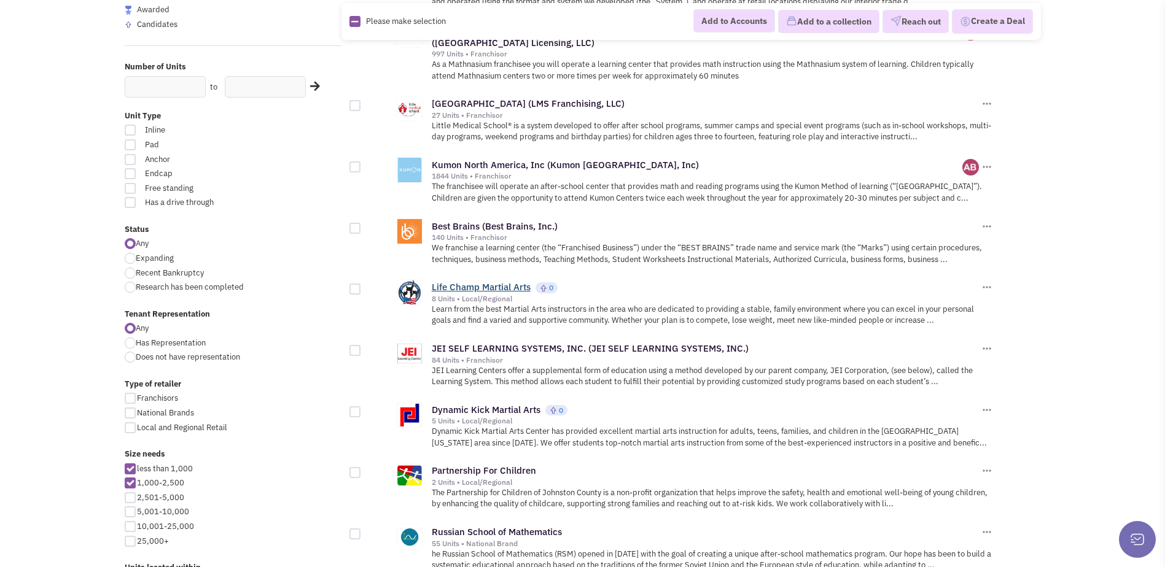
click at [479, 287] on link "Life Champ Martial Arts" at bounding box center [481, 287] width 99 height 12
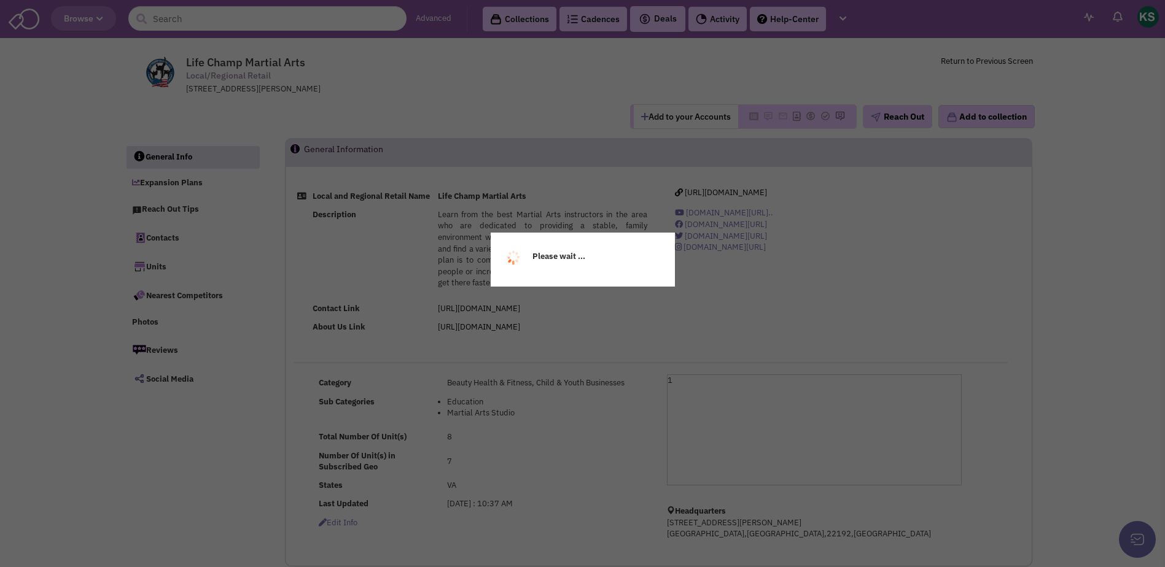
select select
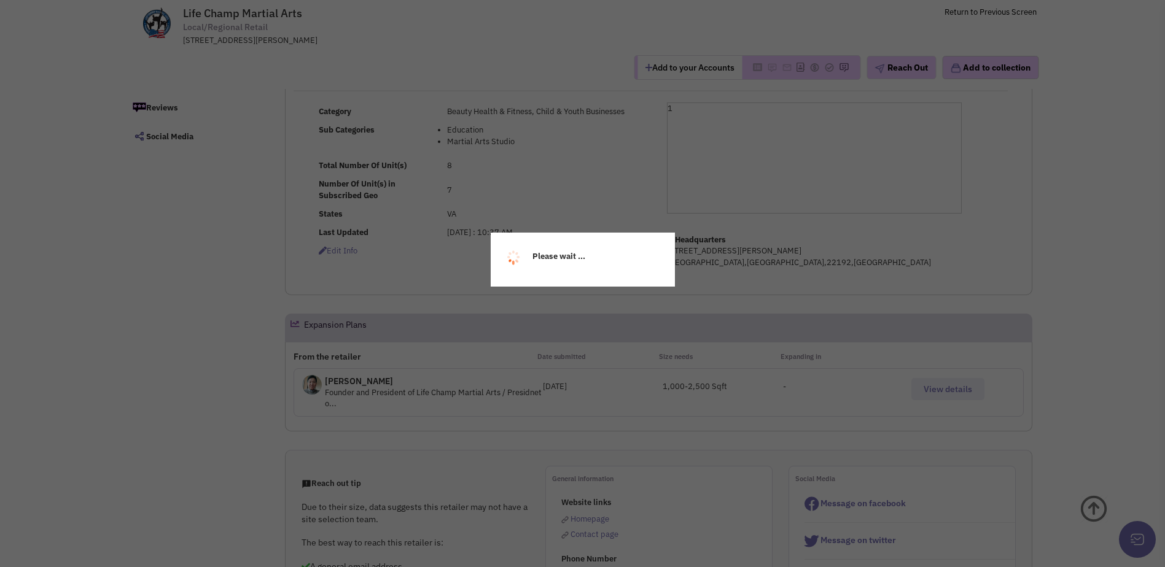
scroll to position [246, 0]
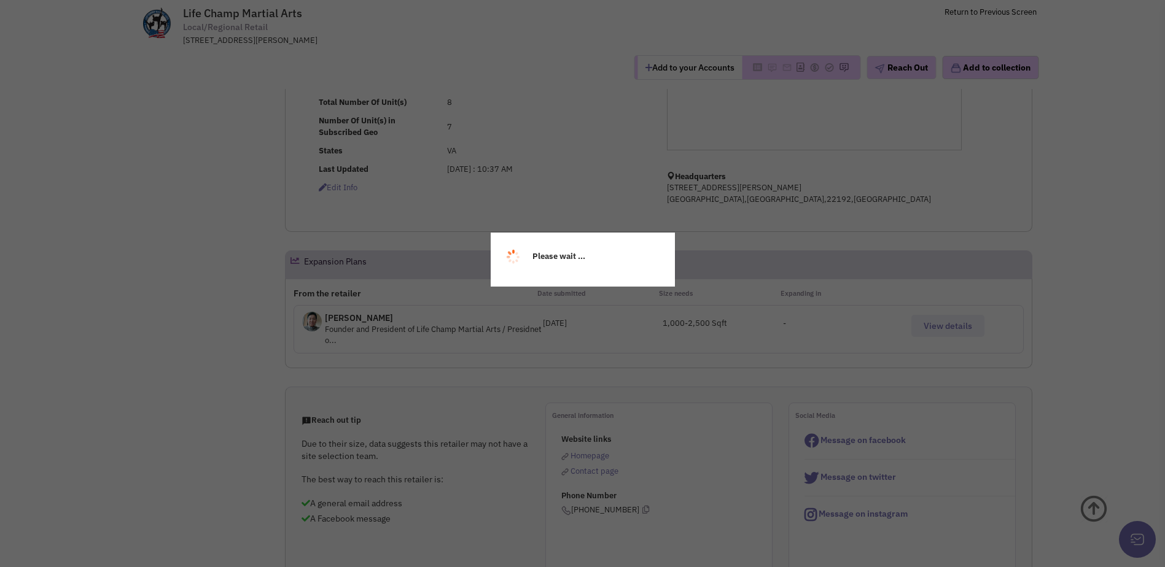
select select
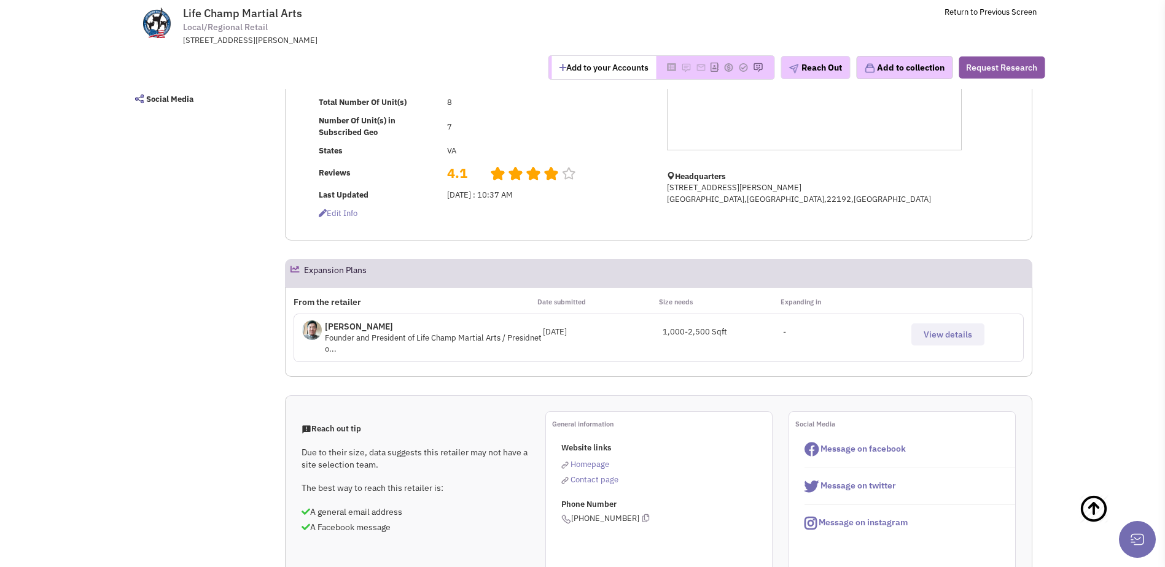
scroll to position [675, 0]
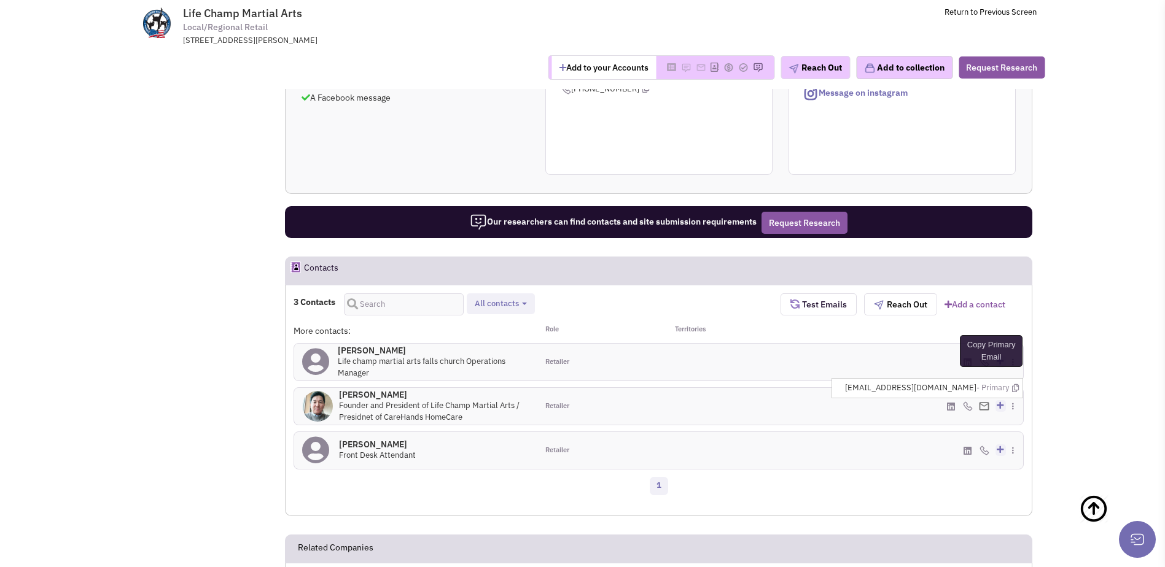
click at [1014, 392] on icon at bounding box center [1015, 388] width 7 height 8
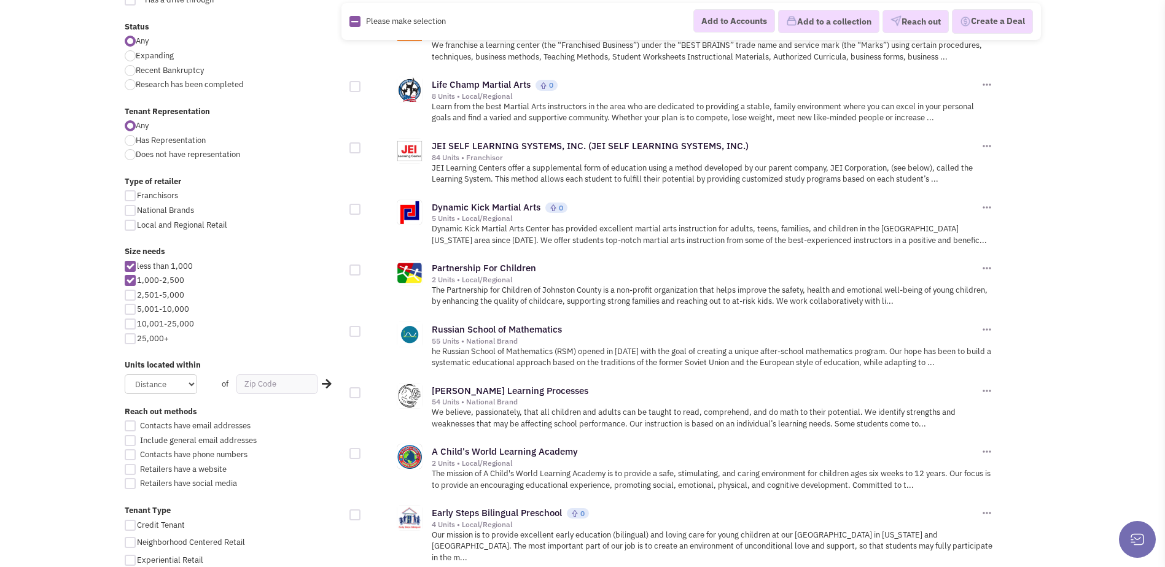
scroll to position [430, 0]
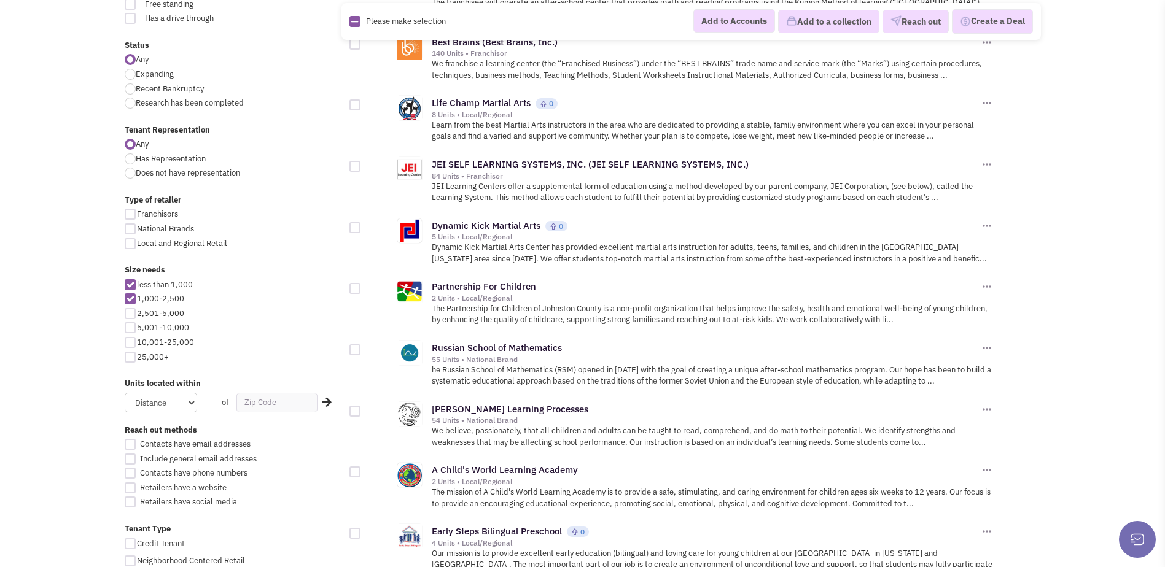
click at [134, 295] on div at bounding box center [130, 298] width 11 height 11
click at [137, 296] on input "1,000-2,500" at bounding box center [141, 300] width 8 height 8
checkbox input "false"
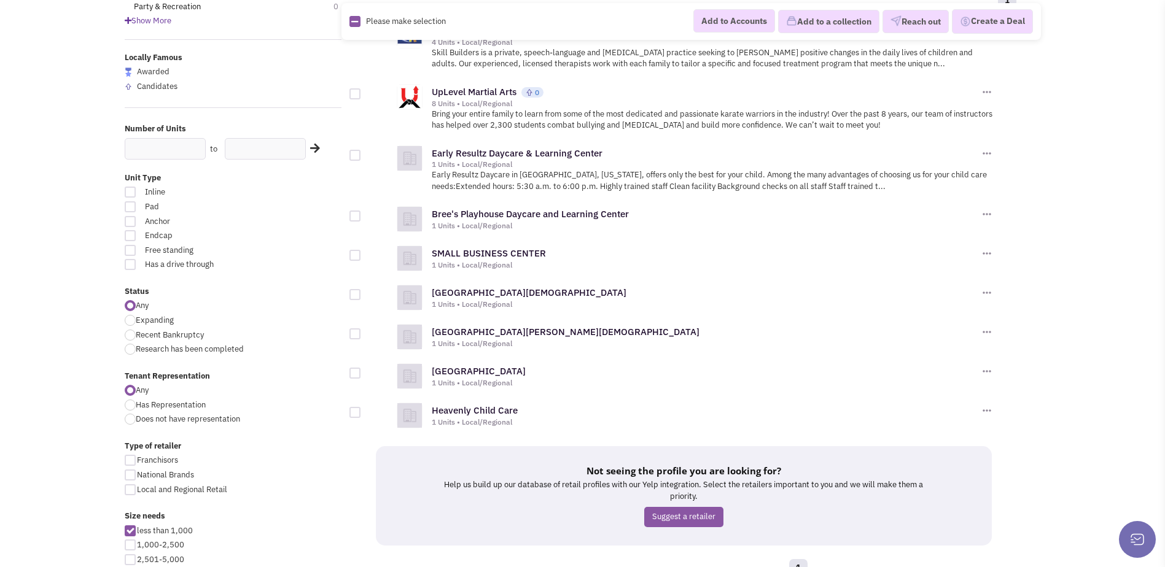
scroll to position [123, 0]
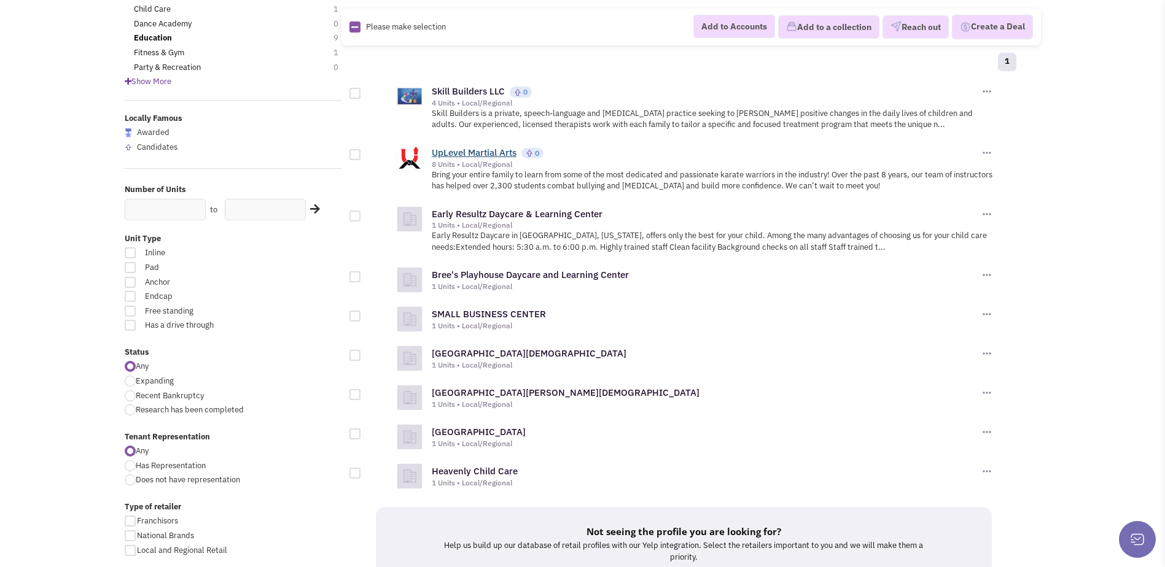
click at [481, 150] on link "UpLevel Martial Arts" at bounding box center [474, 153] width 85 height 12
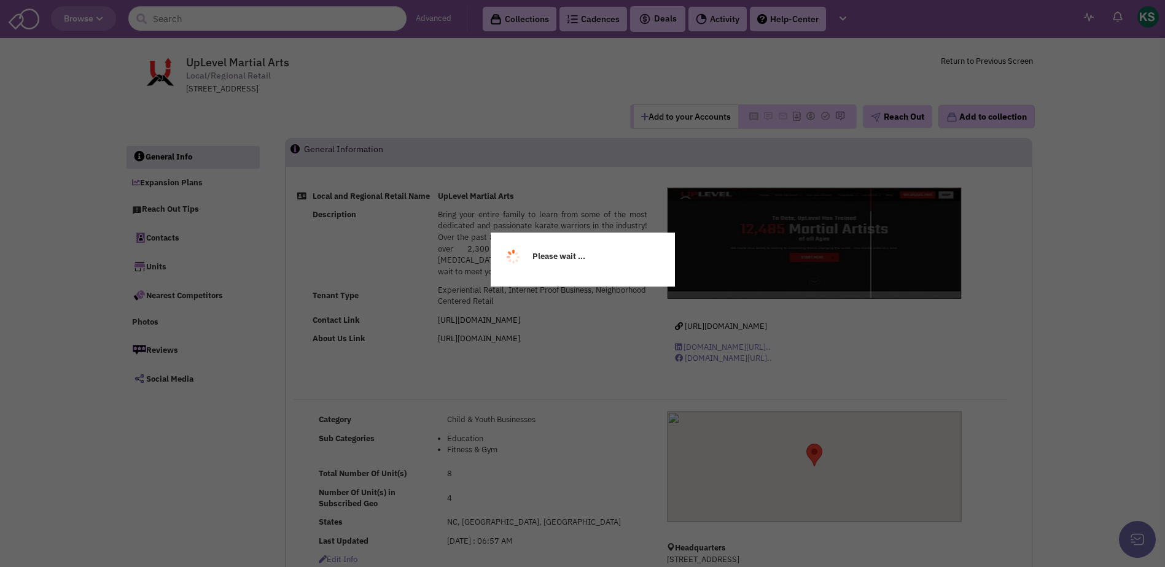
select select
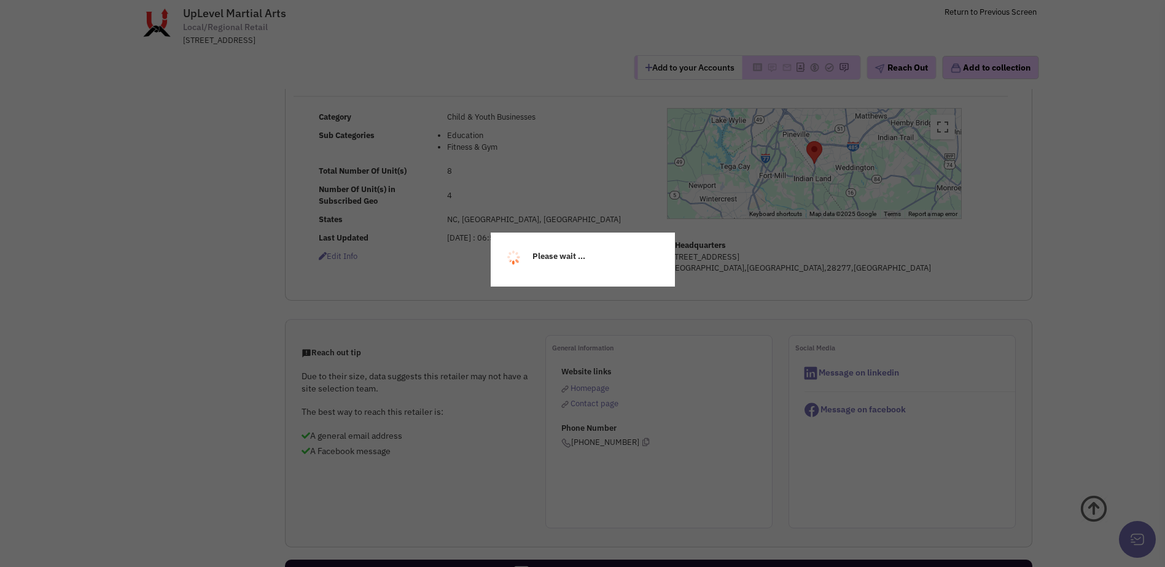
scroll to position [246, 0]
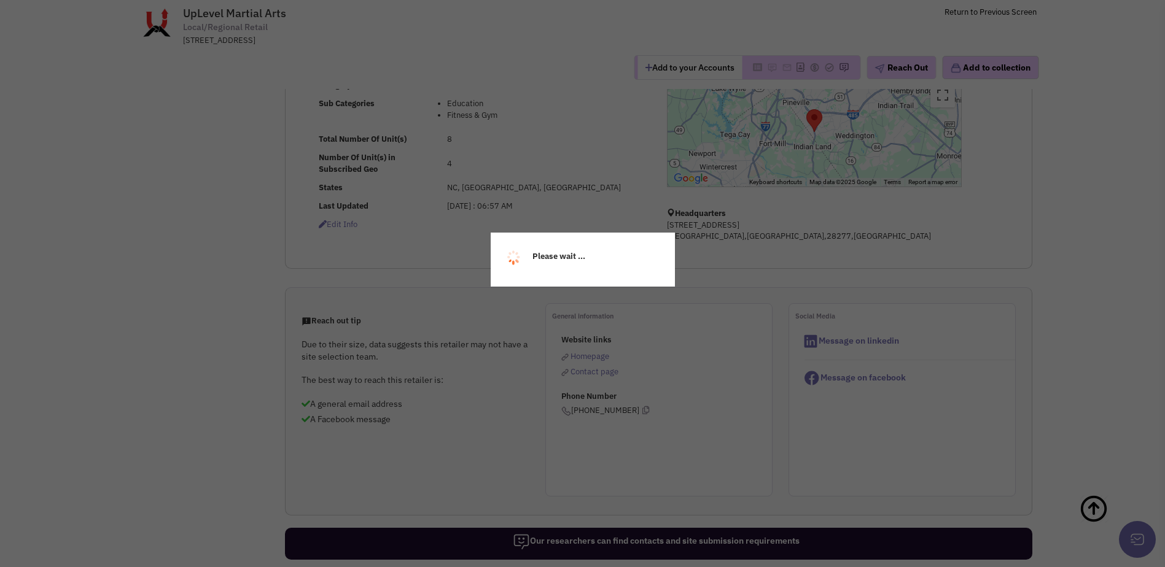
select select
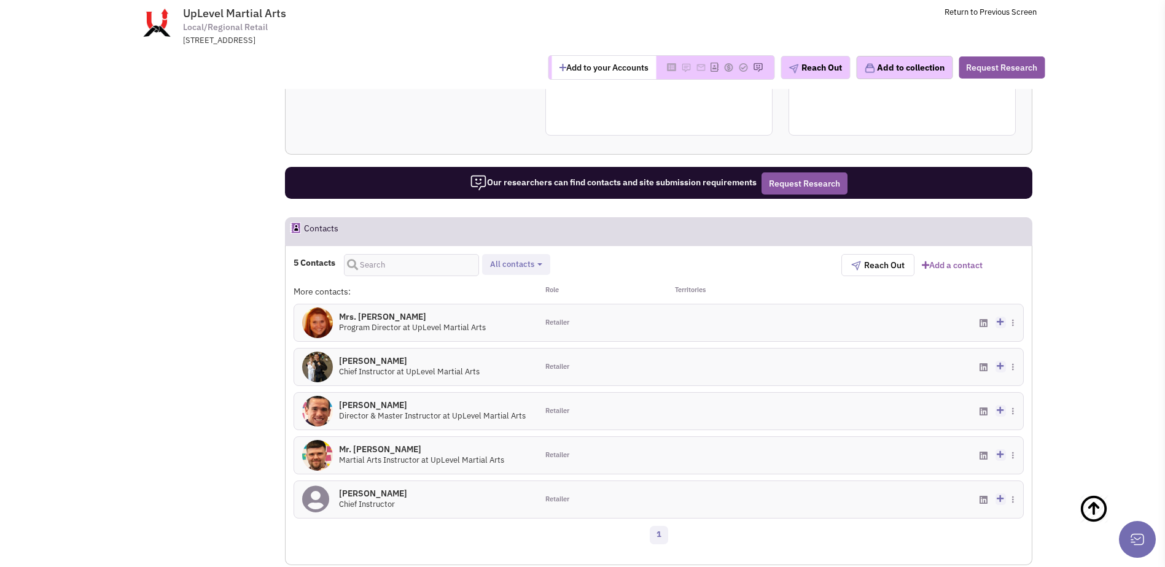
scroll to position [614, 0]
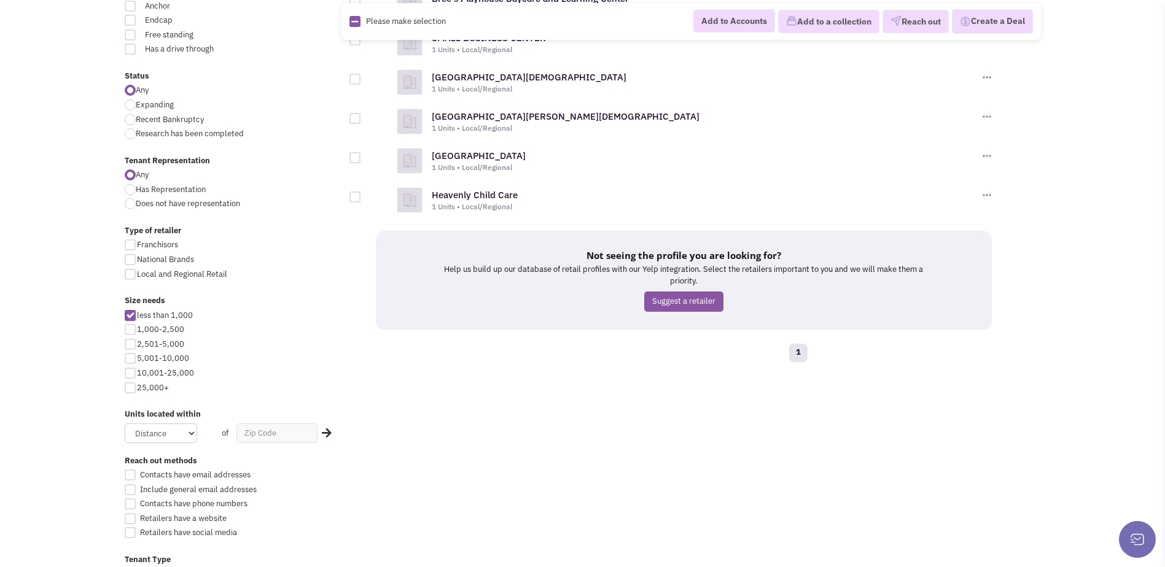
scroll to position [430, 0]
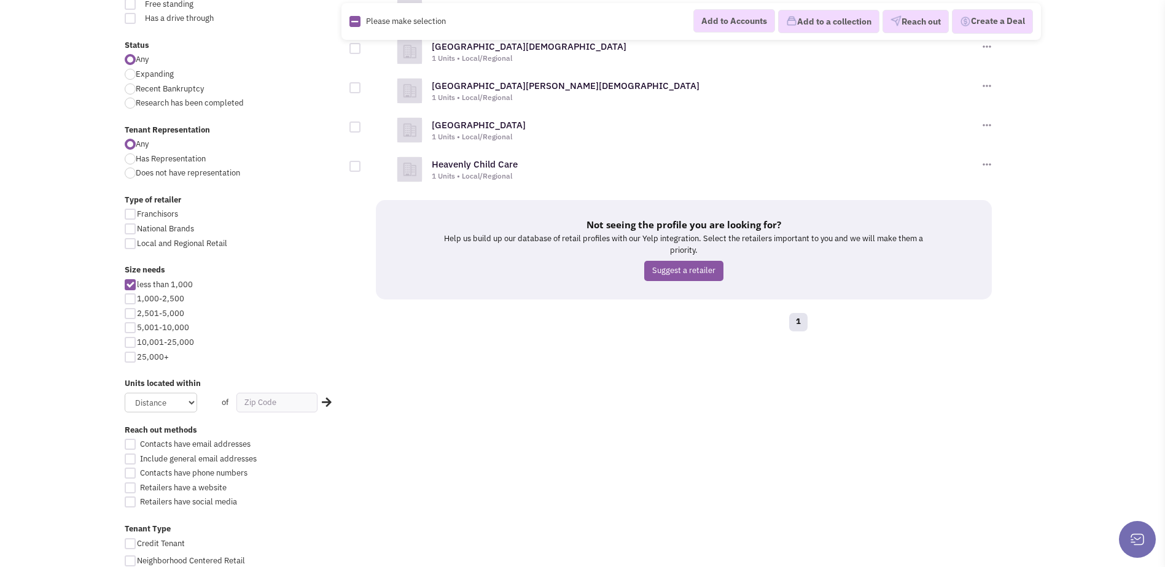
click at [131, 298] on div at bounding box center [130, 298] width 11 height 11
click at [137, 298] on input "1,000-2,500" at bounding box center [141, 300] width 8 height 8
checkbox input "true"
click at [131, 282] on div at bounding box center [130, 284] width 11 height 11
click at [137, 282] on input "less than 1,000" at bounding box center [141, 286] width 8 height 8
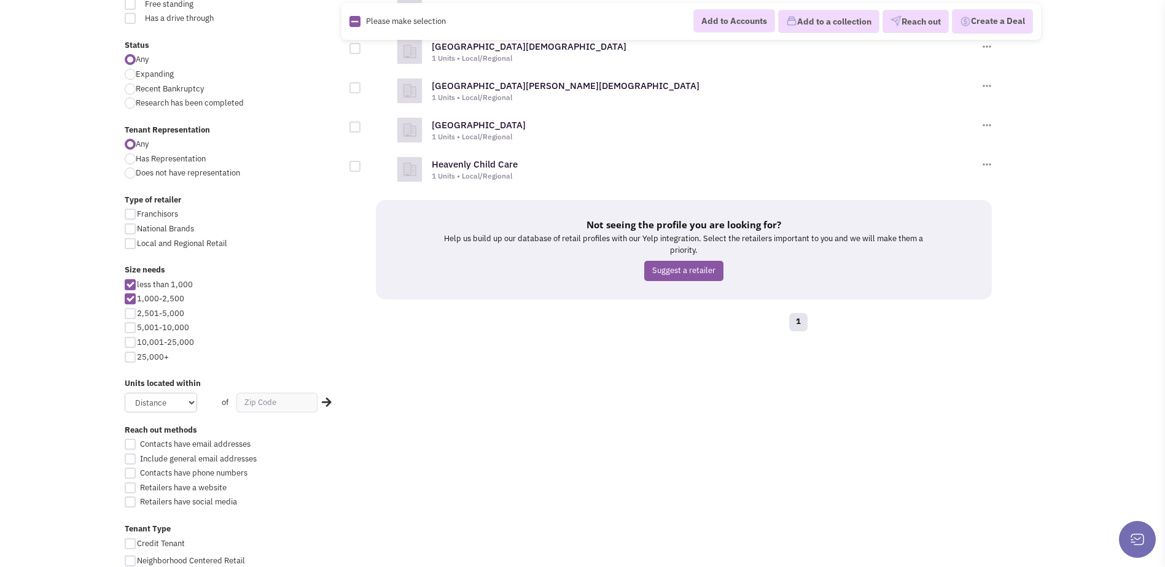
checkbox input "false"
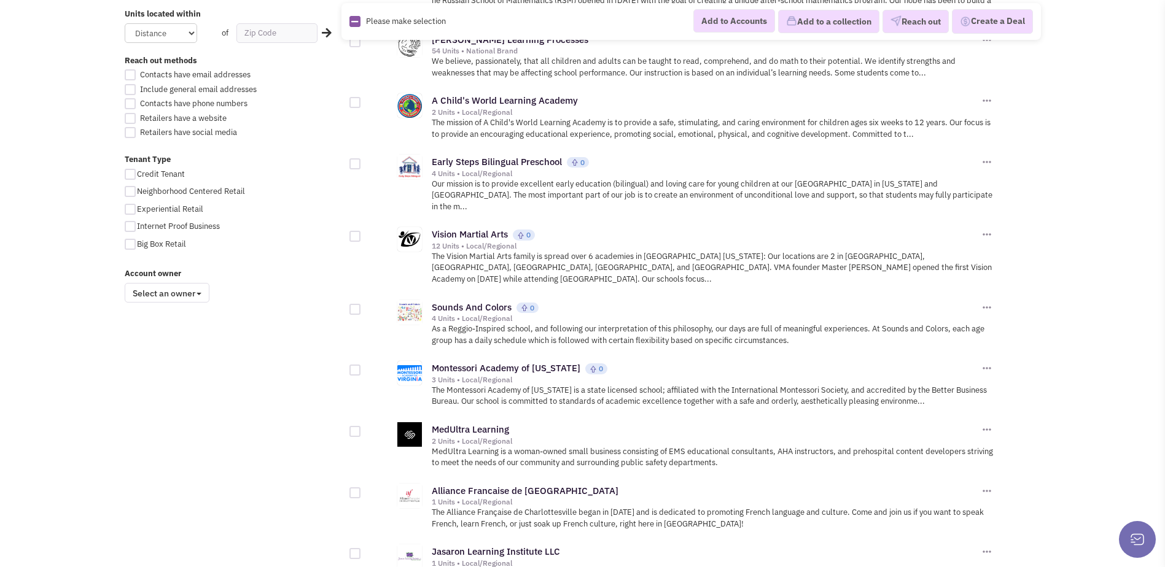
scroll to position [798, 0]
click at [489, 230] on link "Vision Martial Arts" at bounding box center [470, 236] width 76 height 12
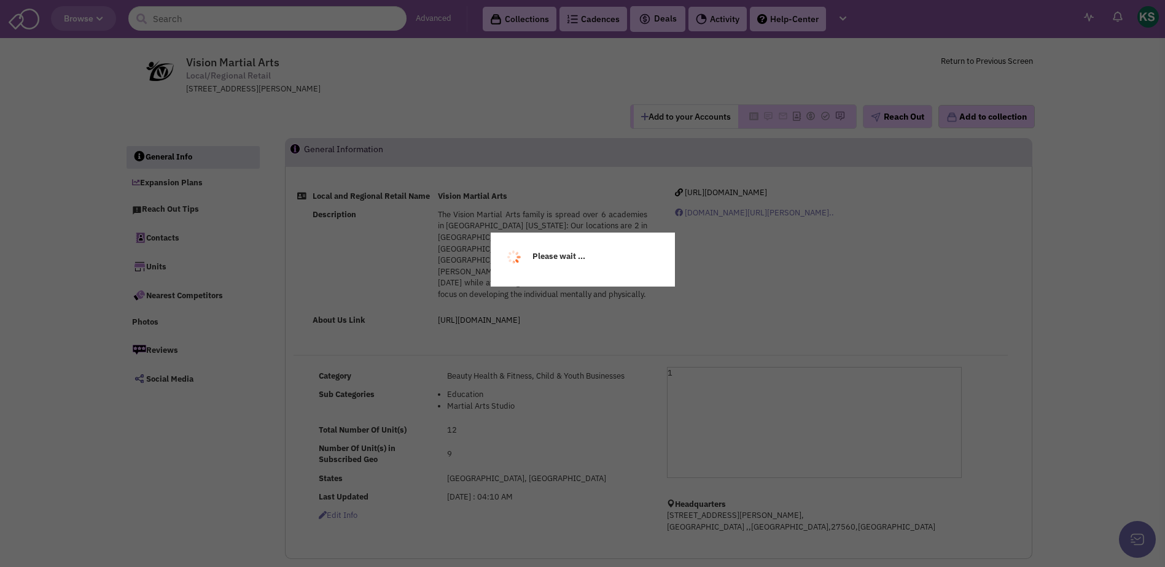
select select
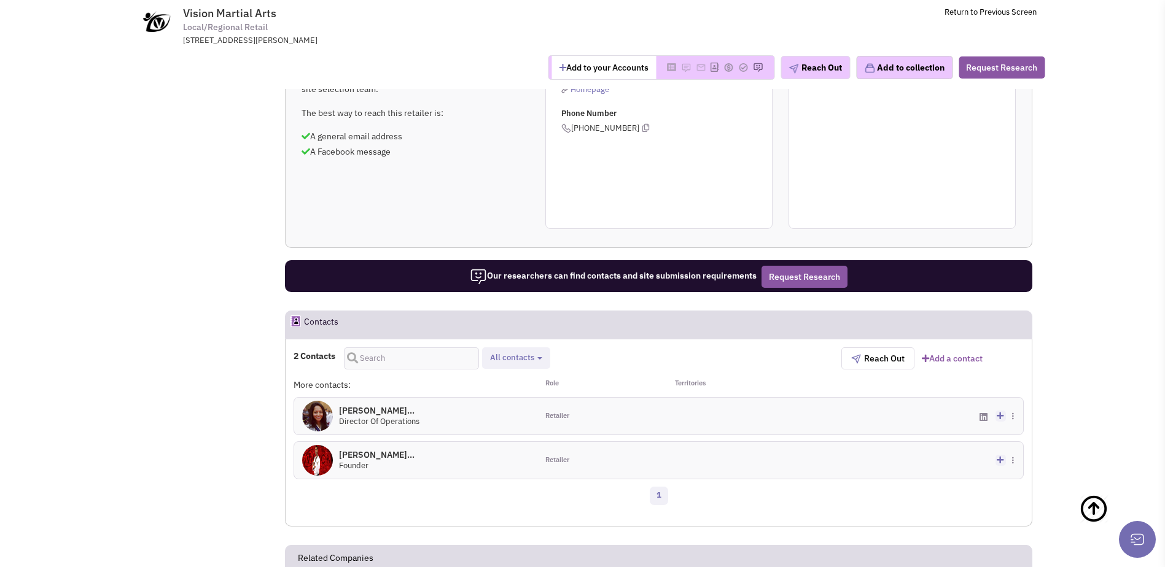
scroll to position [368, 0]
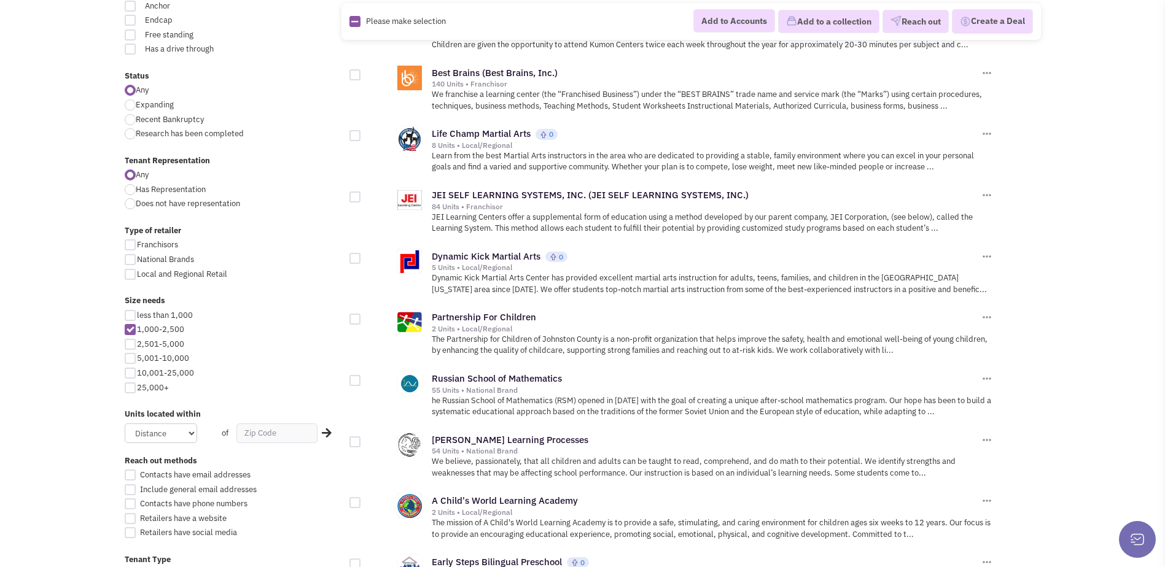
scroll to position [368, 0]
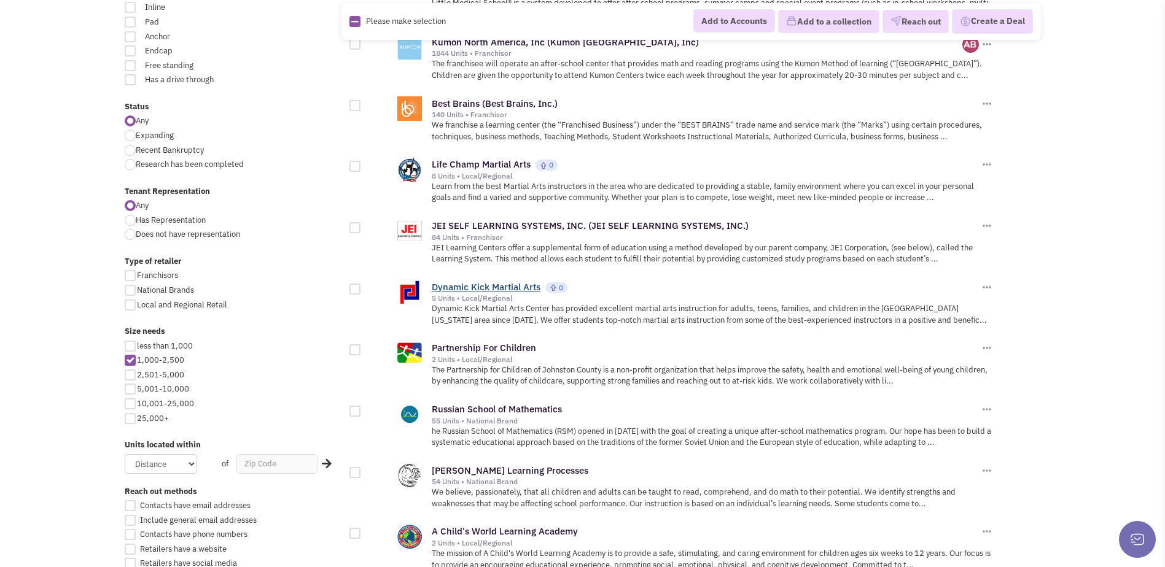
click at [512, 288] on link "Dynamic Kick Martial Arts" at bounding box center [486, 287] width 109 height 12
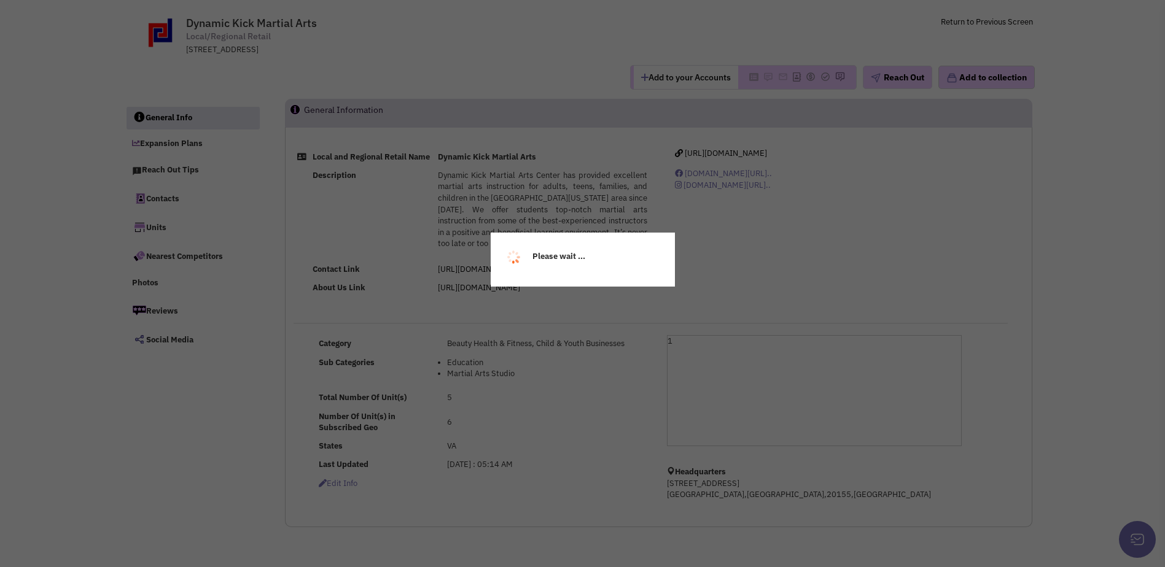
select select
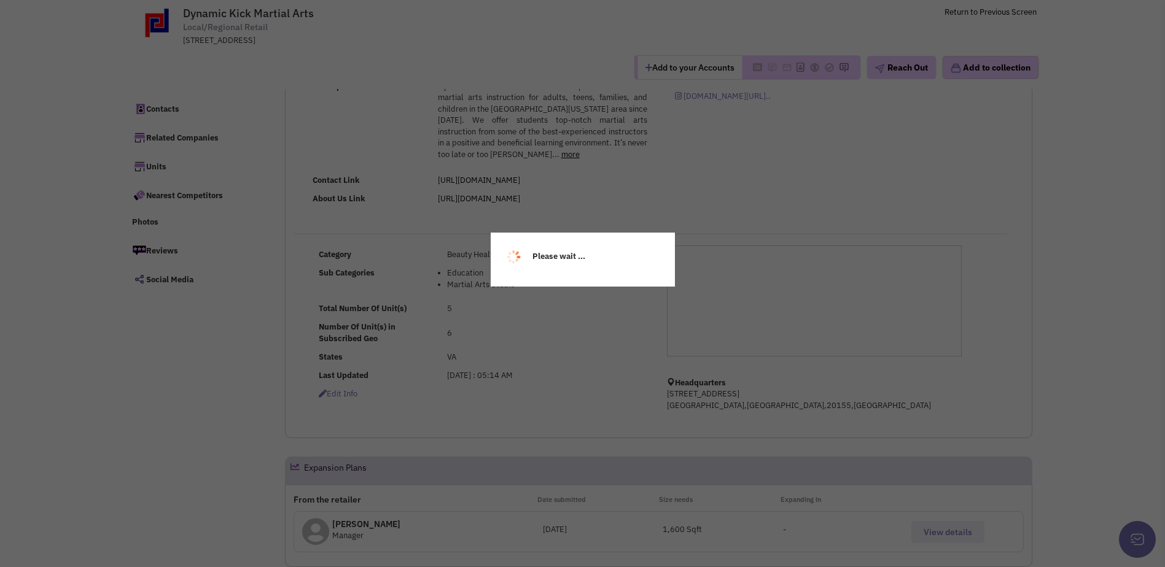
scroll to position [61, 0]
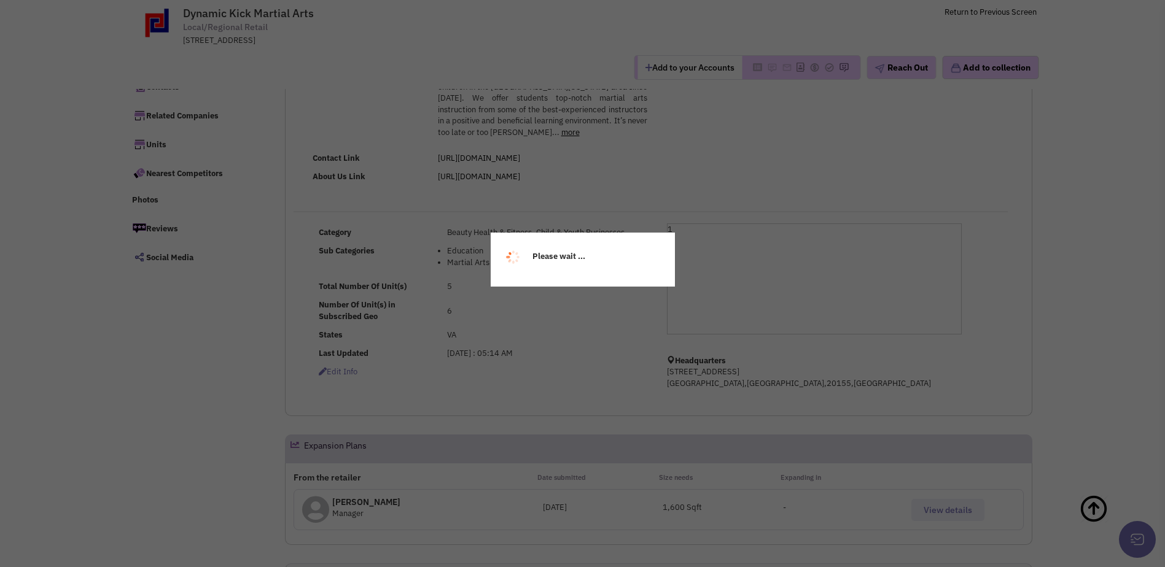
select select
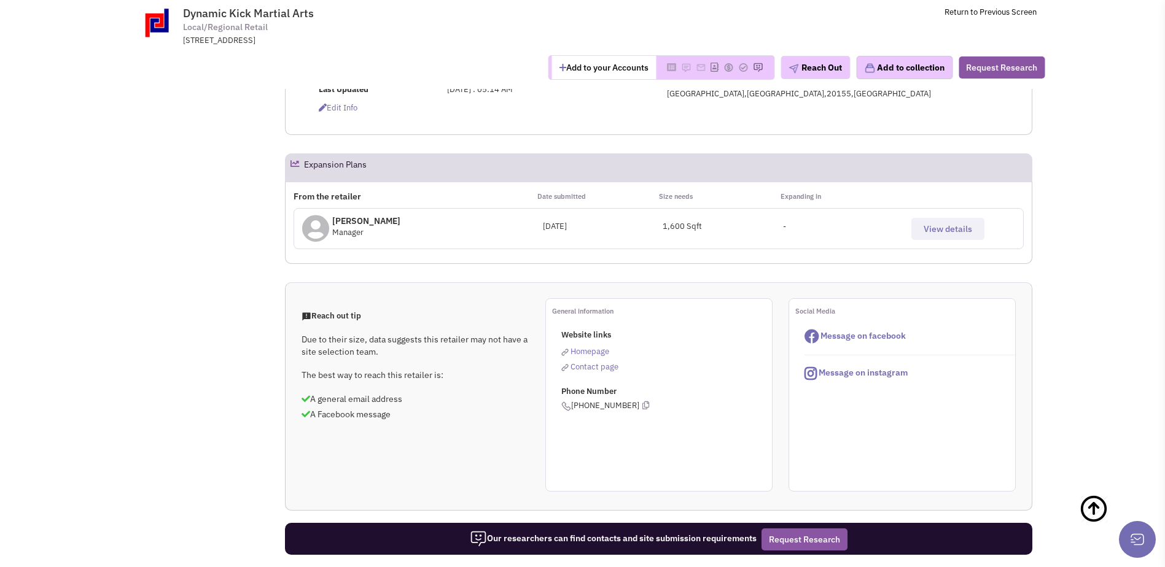
scroll to position [307, 0]
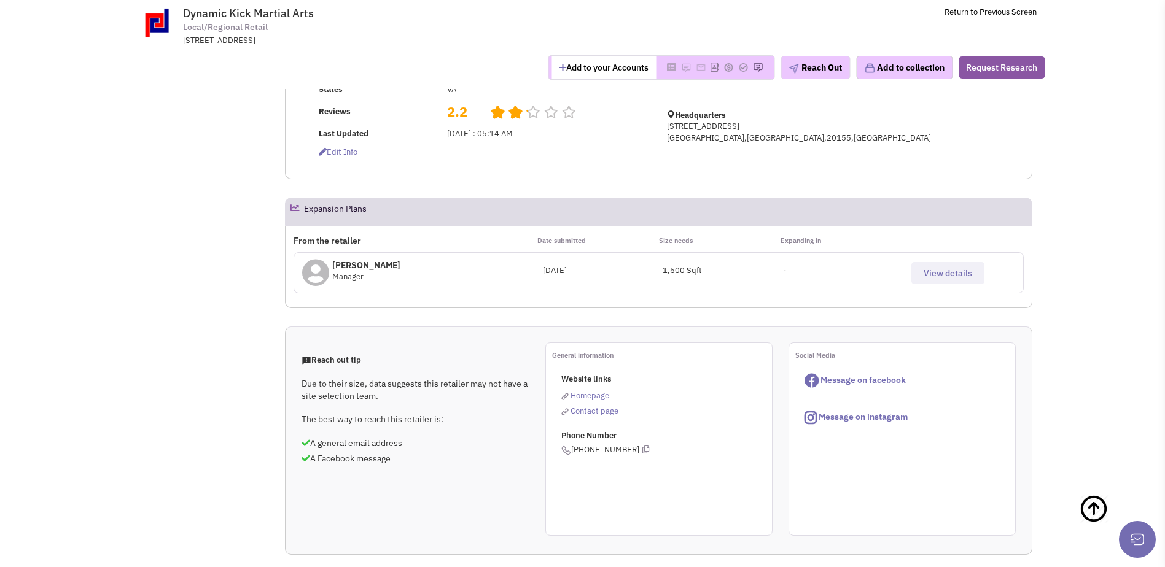
click at [935, 284] on button "View details" at bounding box center [947, 273] width 73 height 22
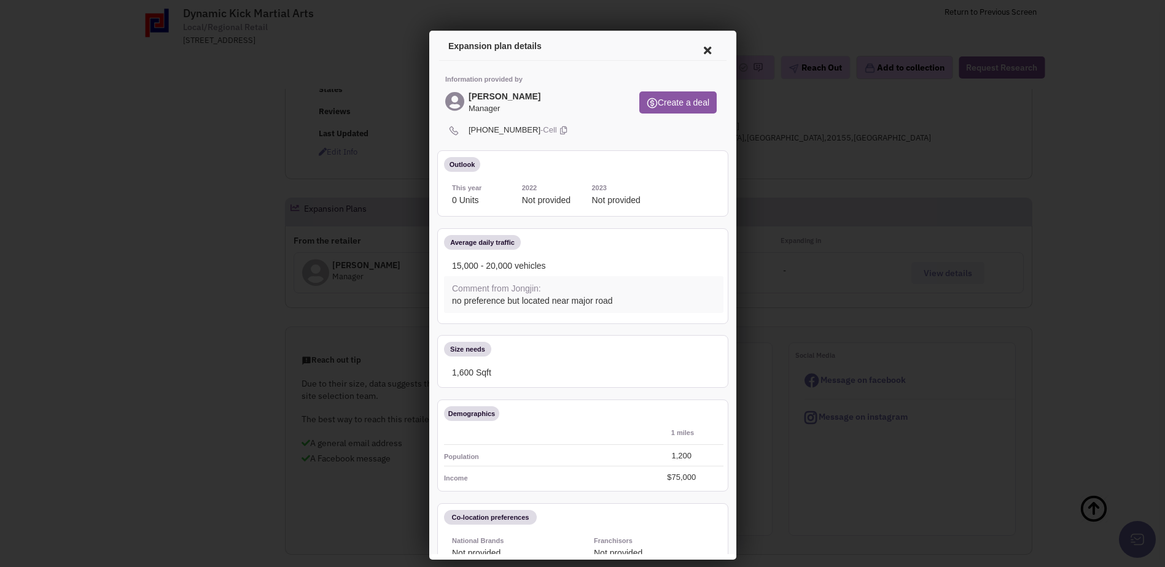
scroll to position [0, 0]
click at [694, 44] on icon at bounding box center [705, 48] width 26 height 29
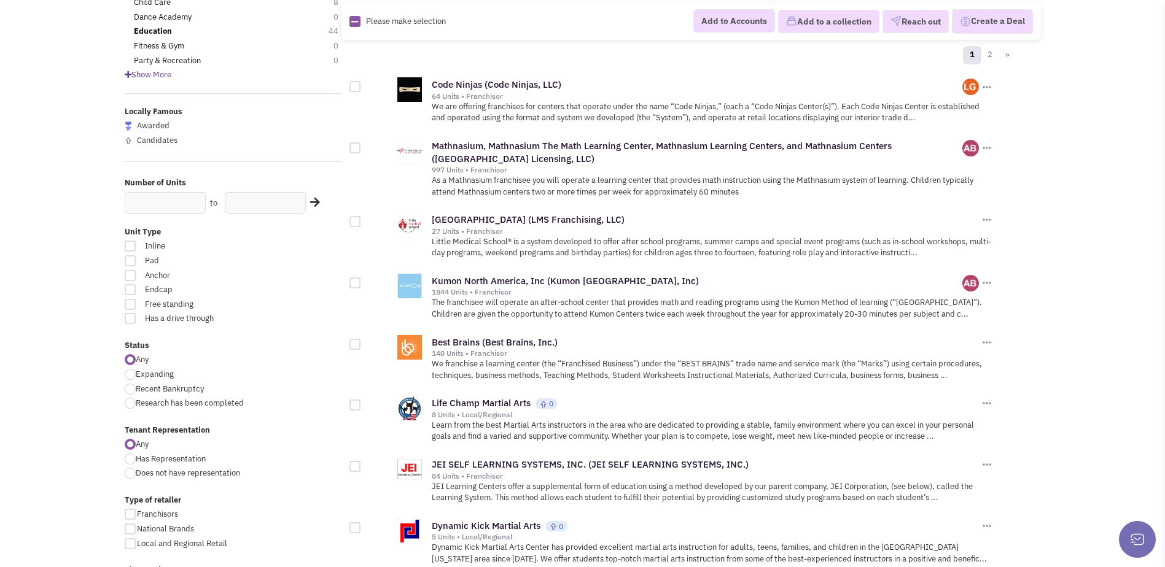
scroll to position [123, 0]
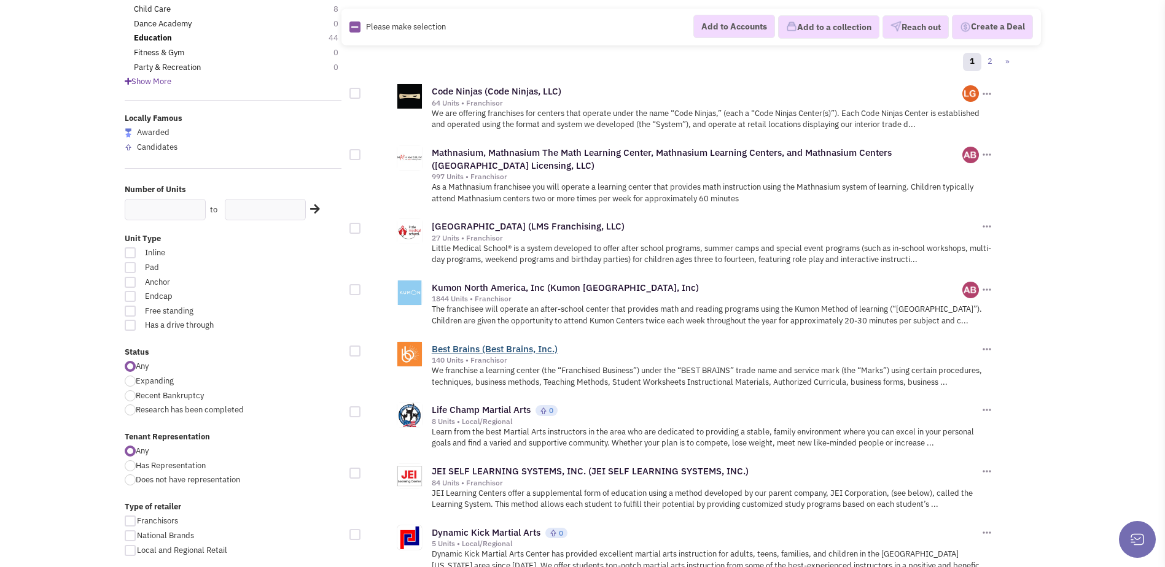
click at [489, 347] on link "Best Brains (Best Brains, Inc.)" at bounding box center [495, 349] width 126 height 12
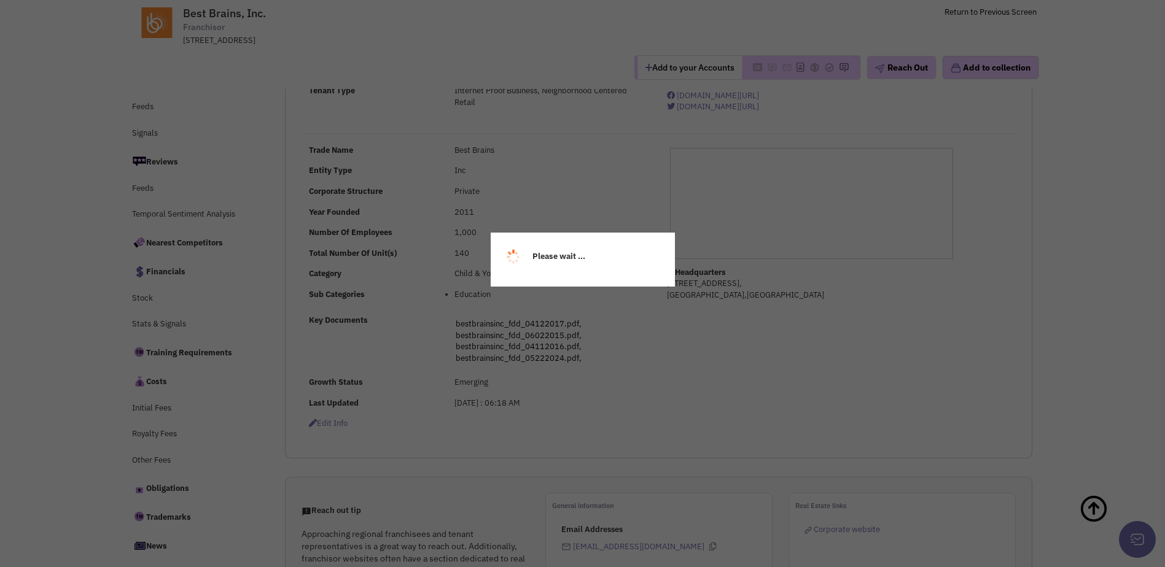
select select
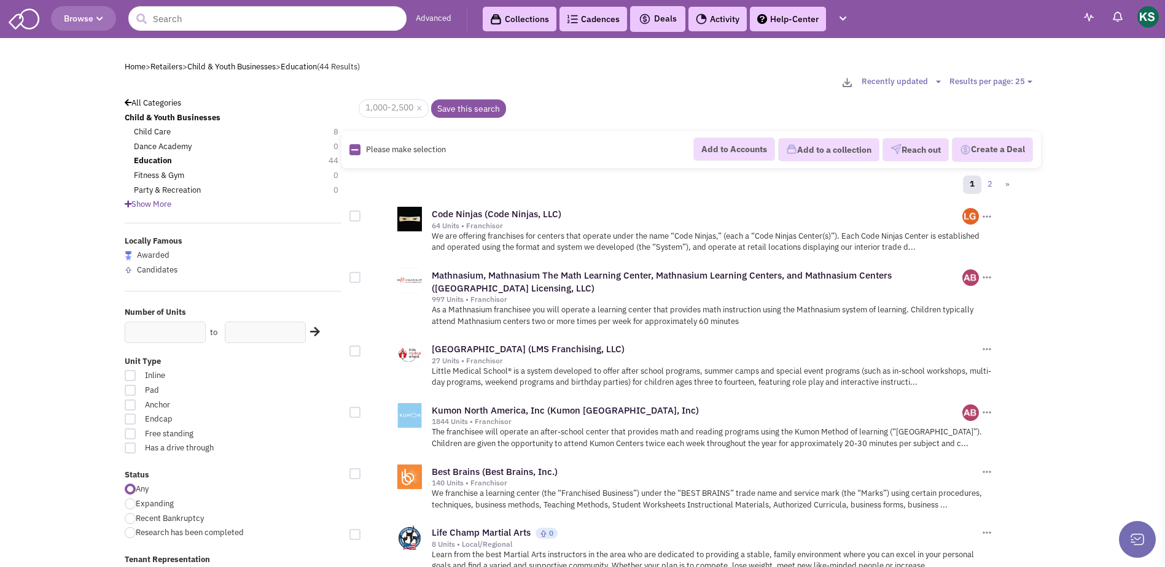
scroll to position [123, 0]
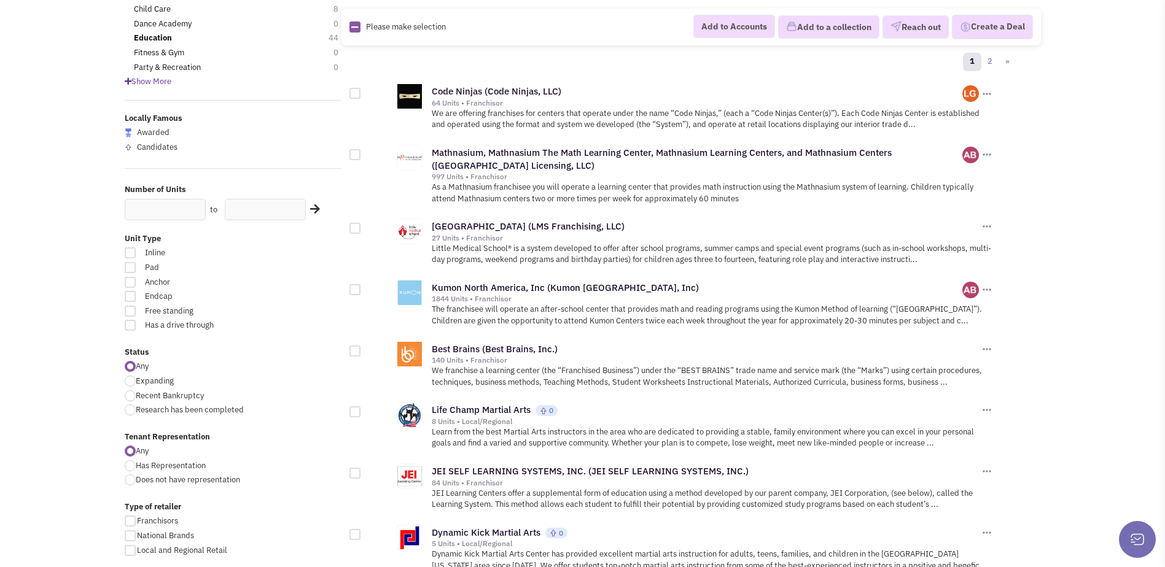
click at [169, 80] on span "Show More" at bounding box center [148, 81] width 47 height 10
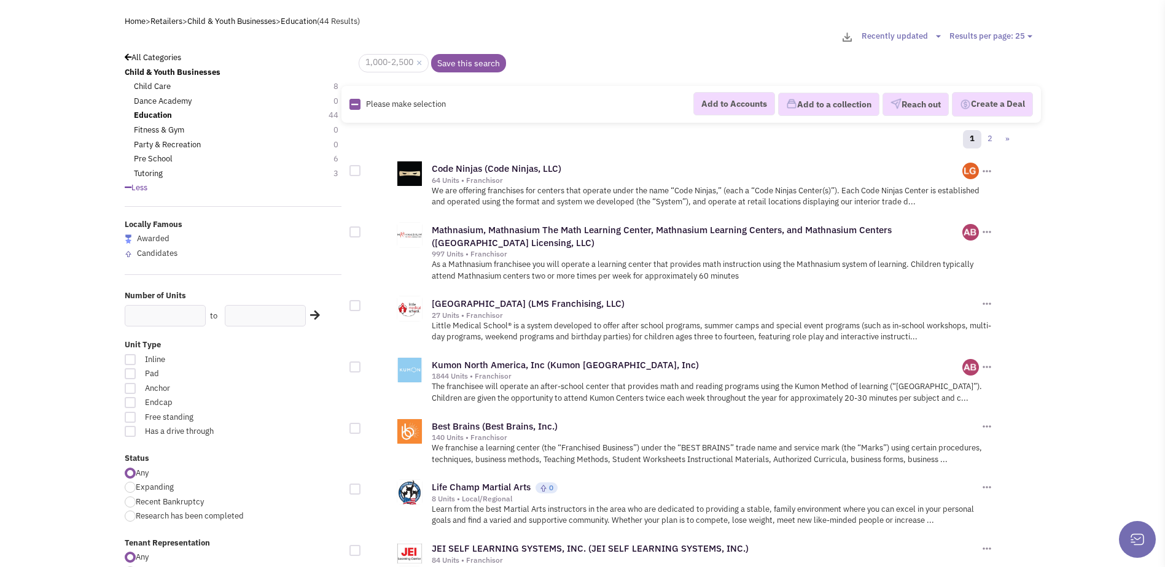
scroll to position [0, 0]
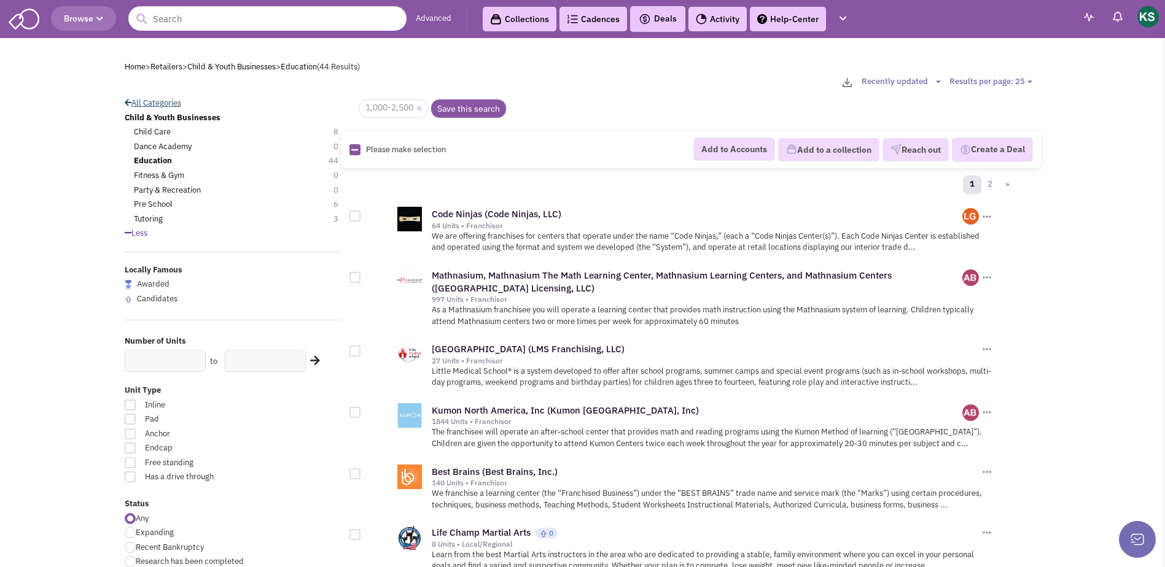
click at [141, 101] on link "All Categories" at bounding box center [153, 103] width 56 height 10
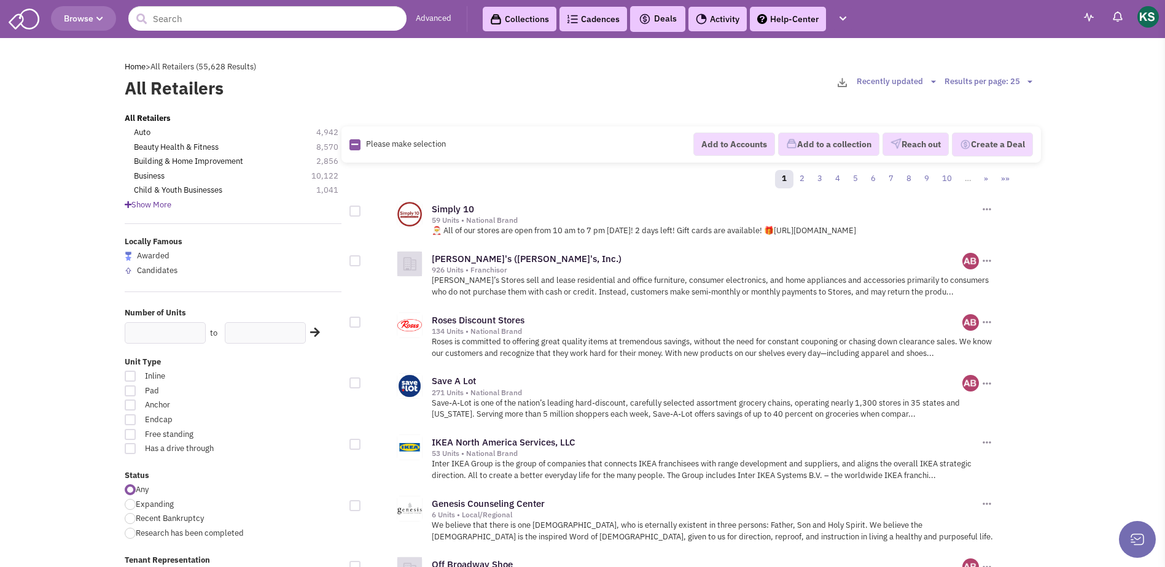
click at [163, 205] on span "Show More" at bounding box center [148, 205] width 47 height 10
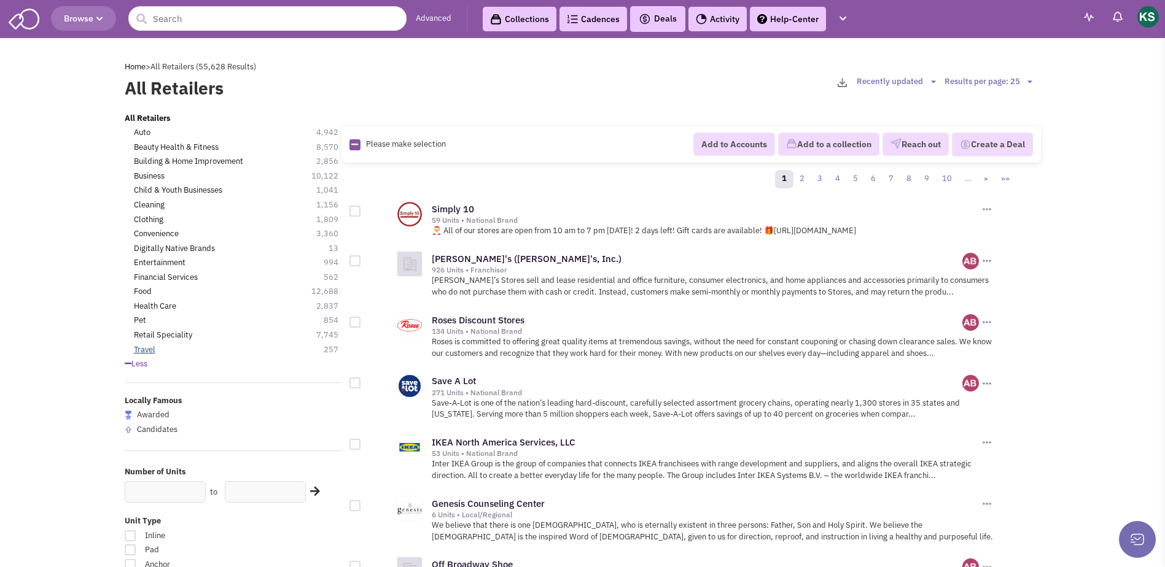
click at [149, 351] on link "Travel" at bounding box center [144, 350] width 21 height 12
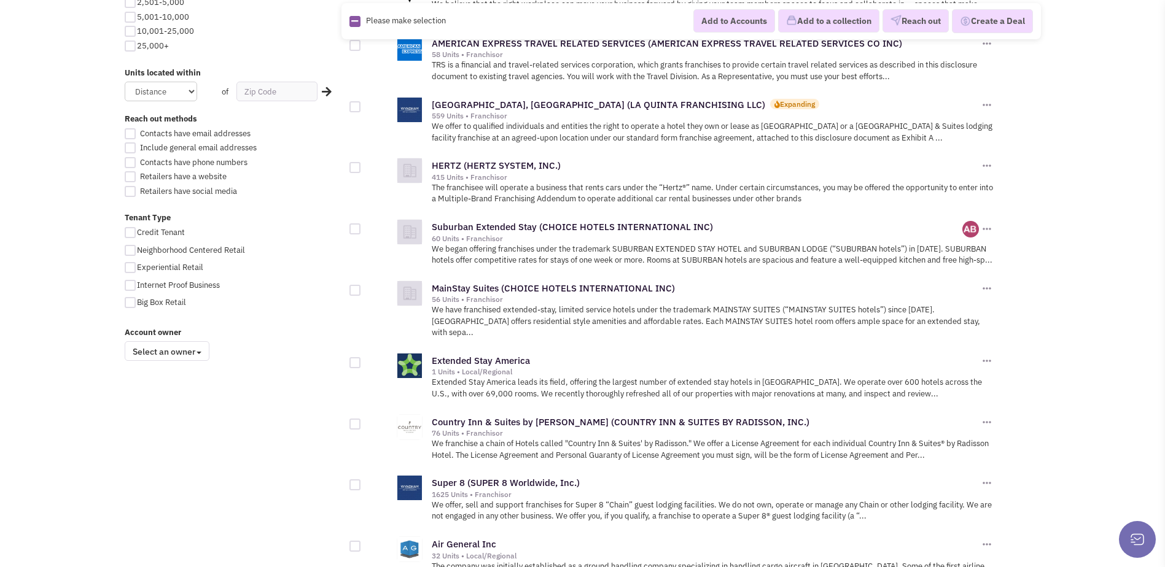
scroll to position [552, 0]
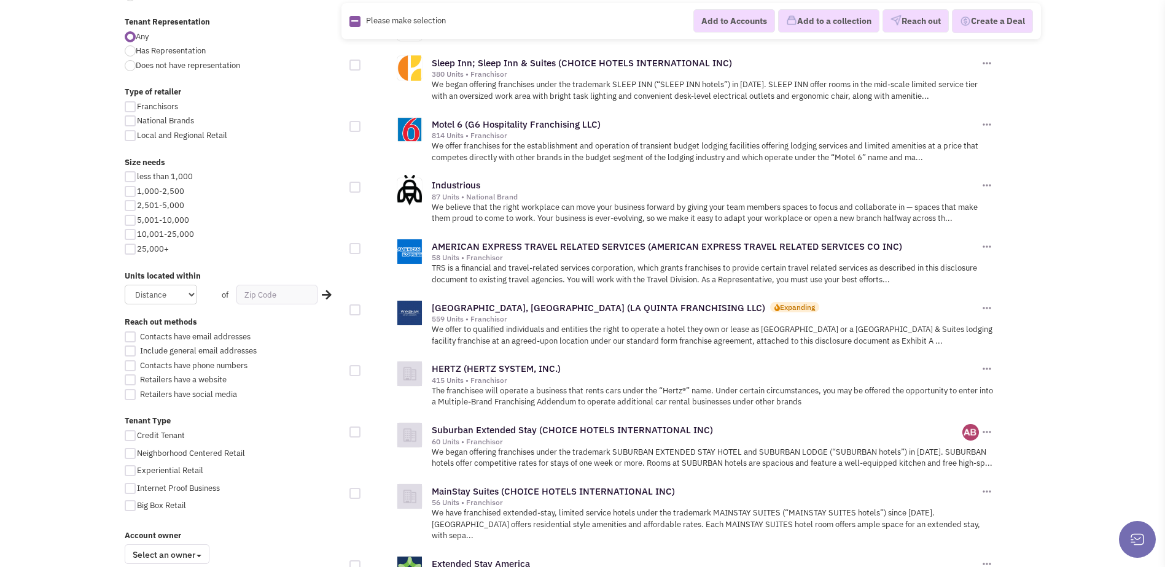
click at [132, 173] on div at bounding box center [130, 176] width 11 height 11
click at [137, 174] on input "less than 1,000" at bounding box center [141, 178] width 8 height 8
checkbox input "true"
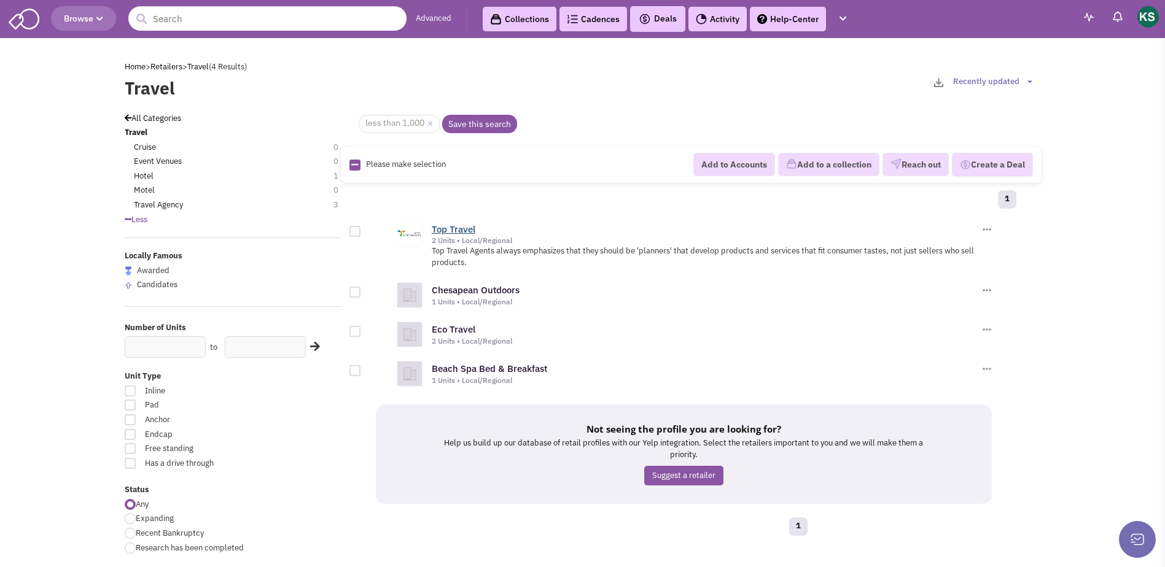
click at [452, 226] on link "Top Travel" at bounding box center [454, 229] width 44 height 12
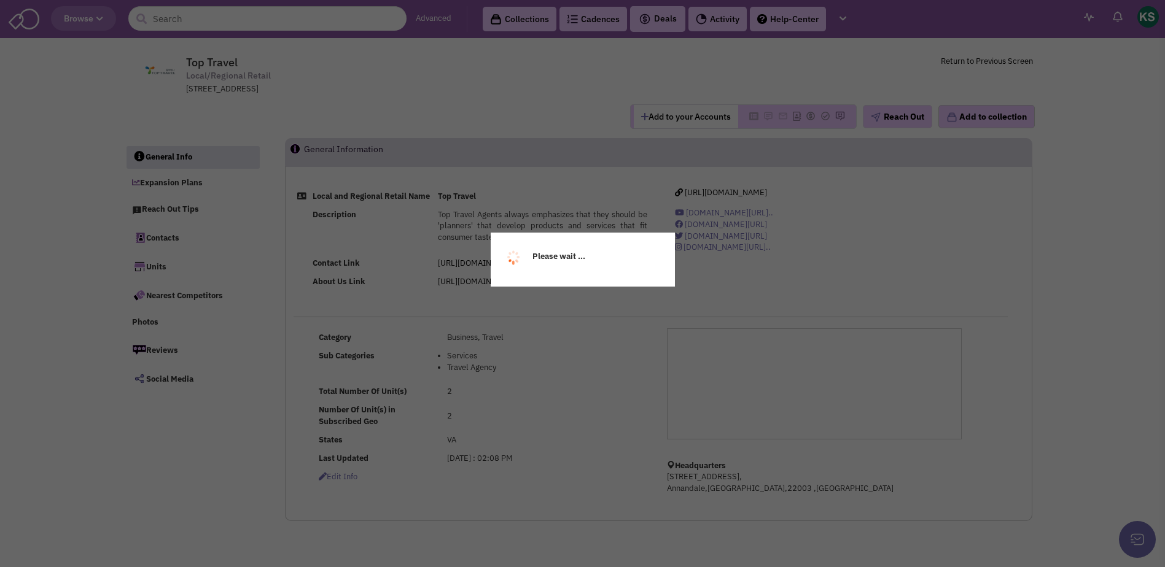
select select
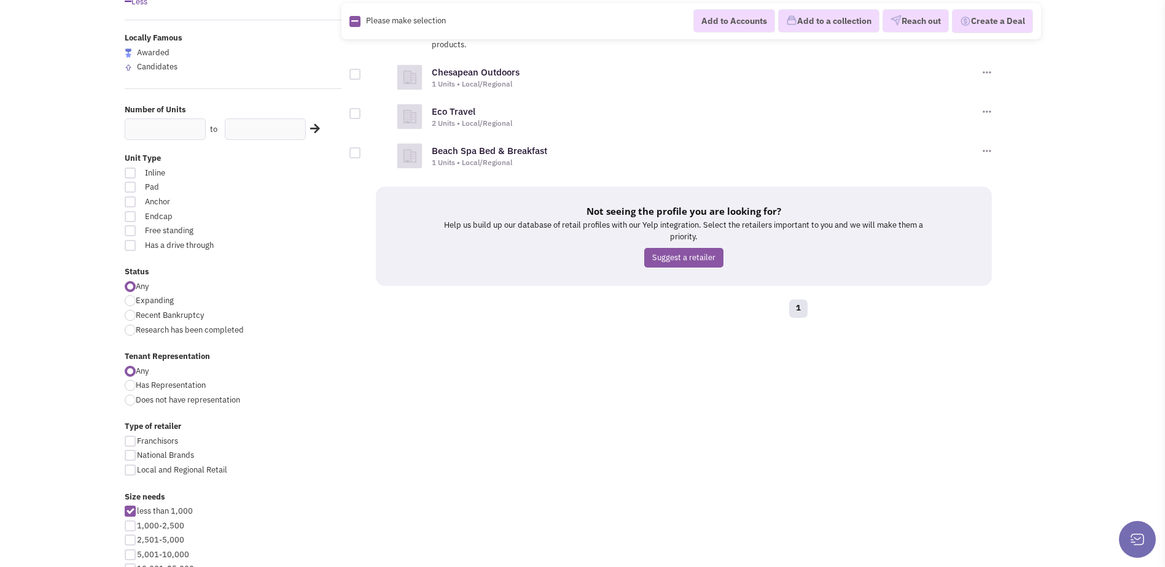
scroll to position [246, 0]
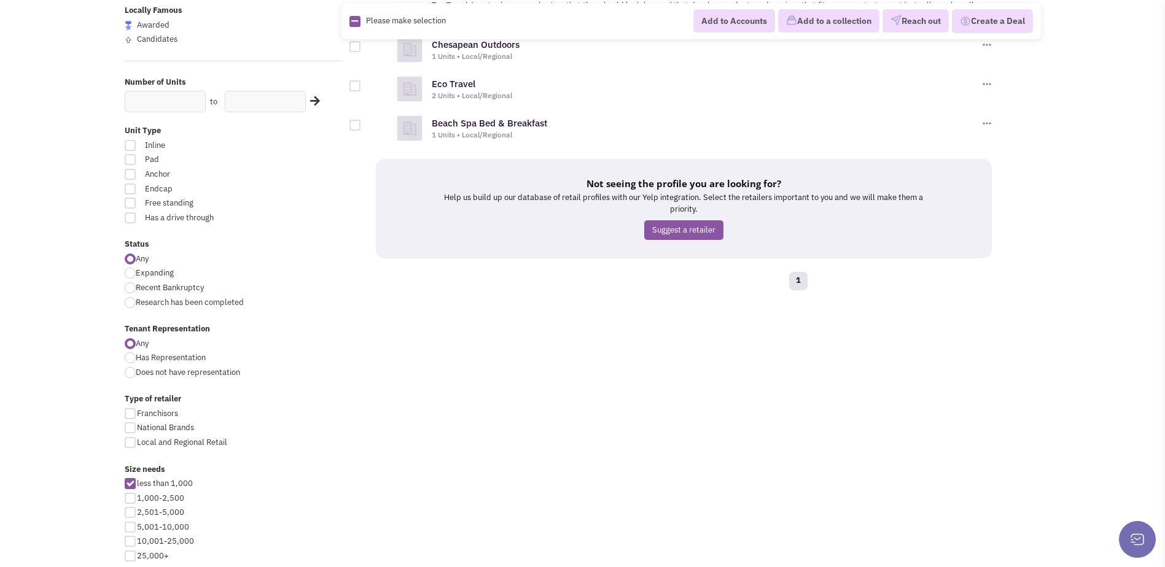
click at [125, 498] on div at bounding box center [130, 498] width 11 height 11
click at [137, 498] on input "1,000-2,500" at bounding box center [141, 499] width 8 height 8
checkbox input "true"
click at [130, 484] on div at bounding box center [130, 483] width 11 height 11
click at [137, 484] on input "less than 1,000" at bounding box center [141, 485] width 8 height 8
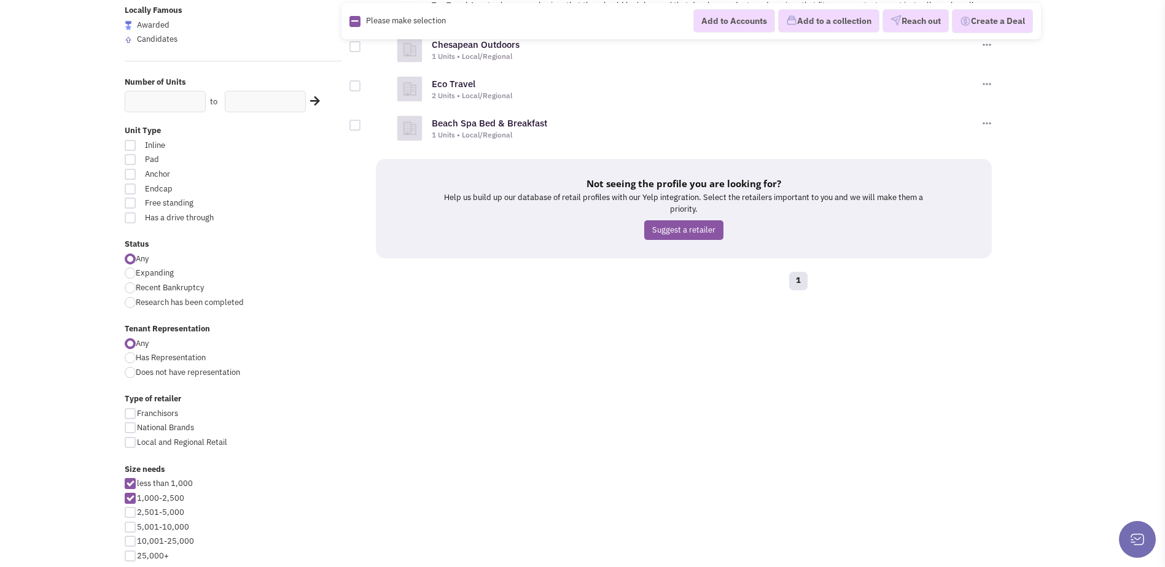
checkbox input "false"
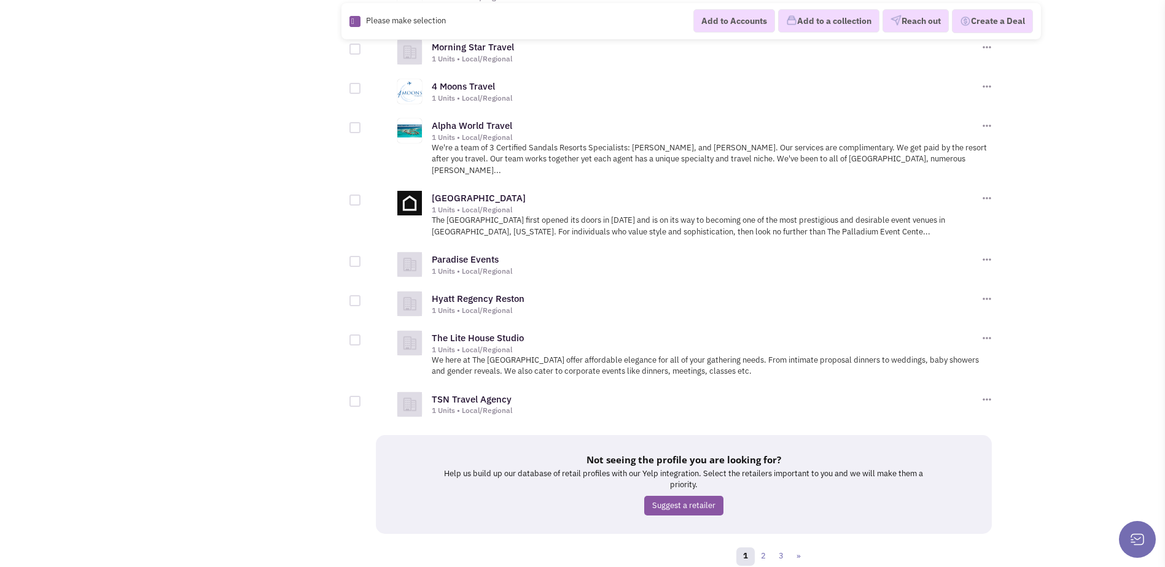
scroll to position [1221, 0]
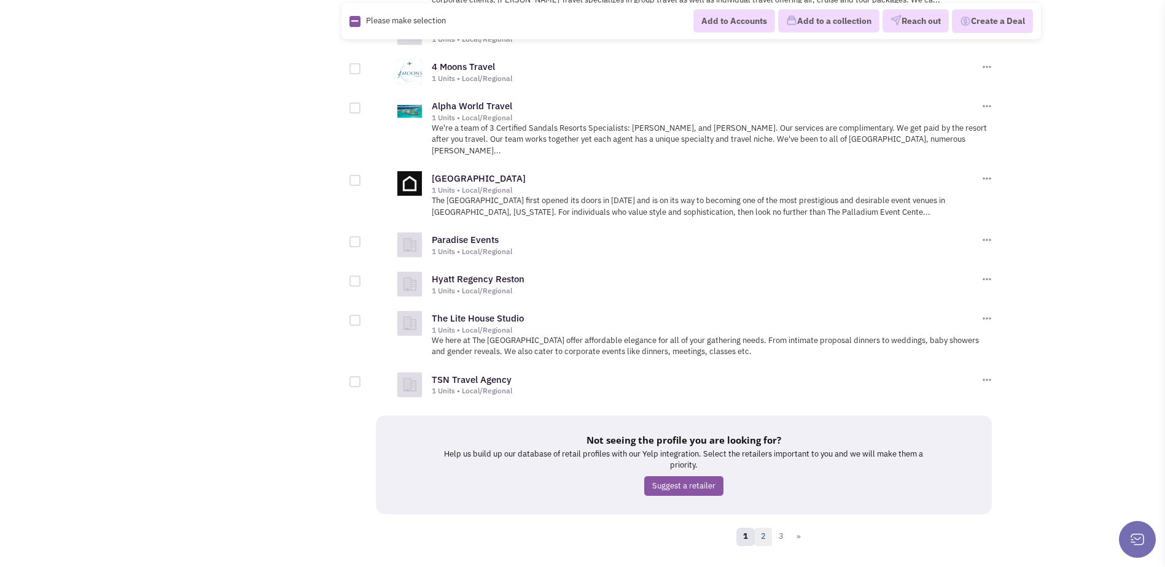
click at [765, 528] on link "2" at bounding box center [763, 537] width 18 height 18
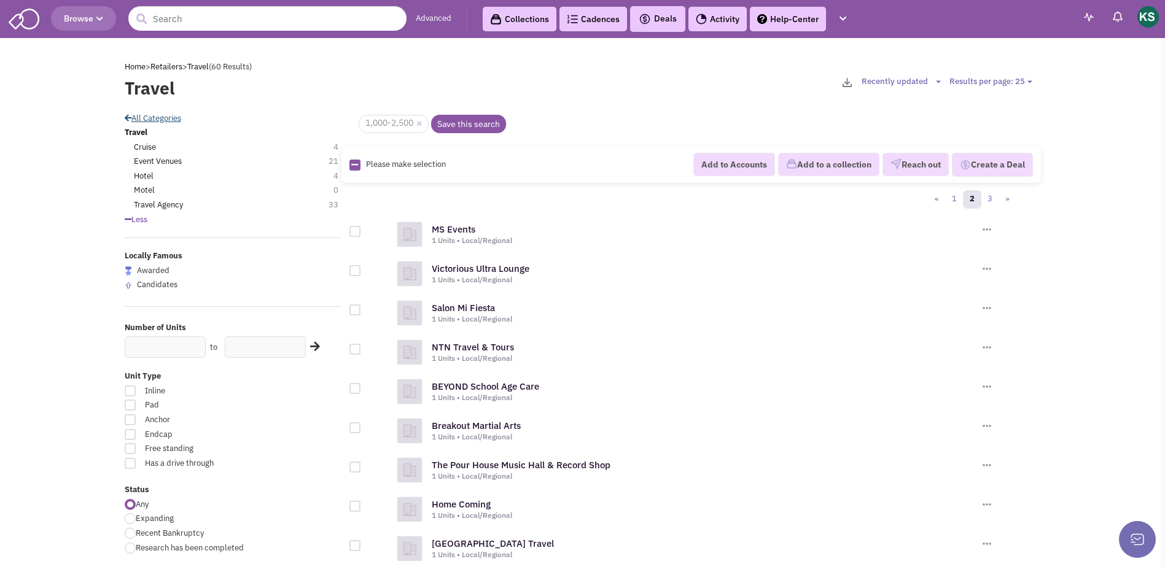
click at [141, 115] on link "All Categories" at bounding box center [153, 118] width 56 height 10
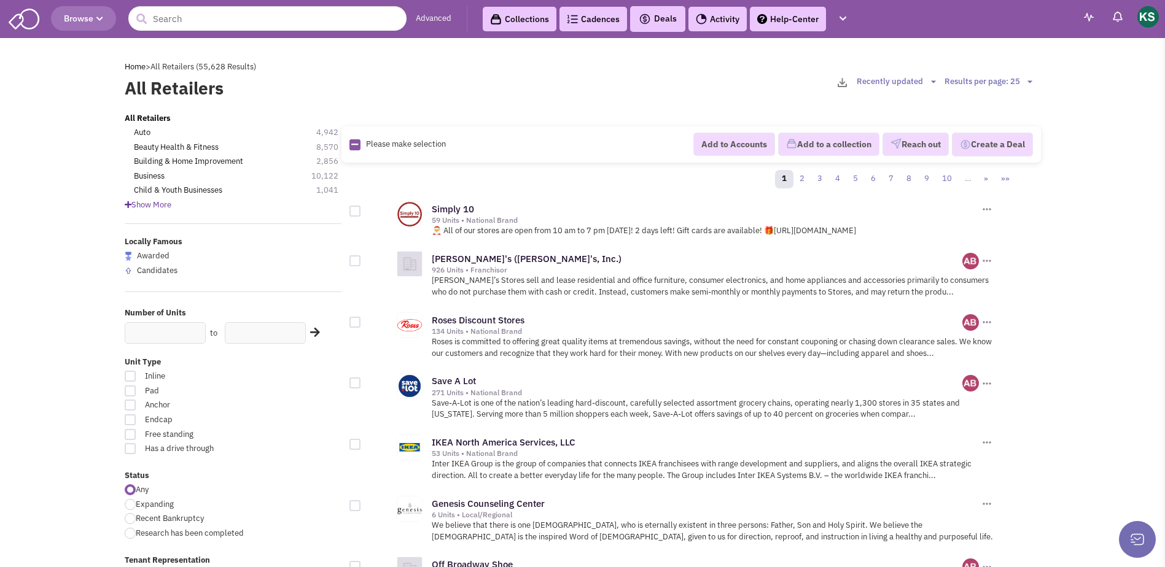
click at [163, 205] on span "Show More" at bounding box center [148, 205] width 47 height 10
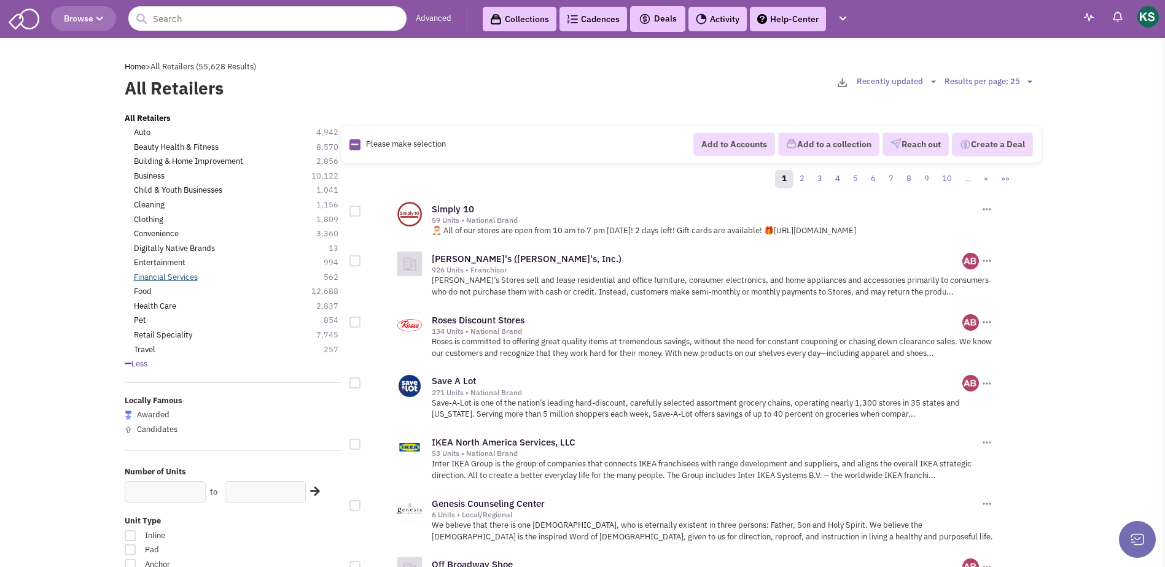
click at [153, 278] on link "Financial Services" at bounding box center [166, 278] width 64 height 12
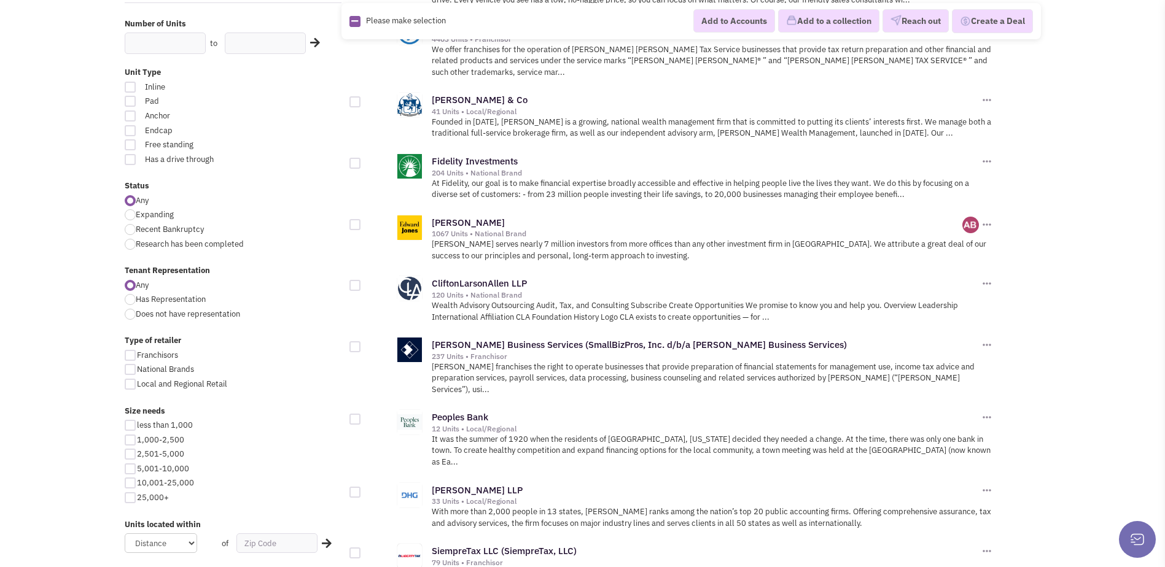
scroll to position [368, 0]
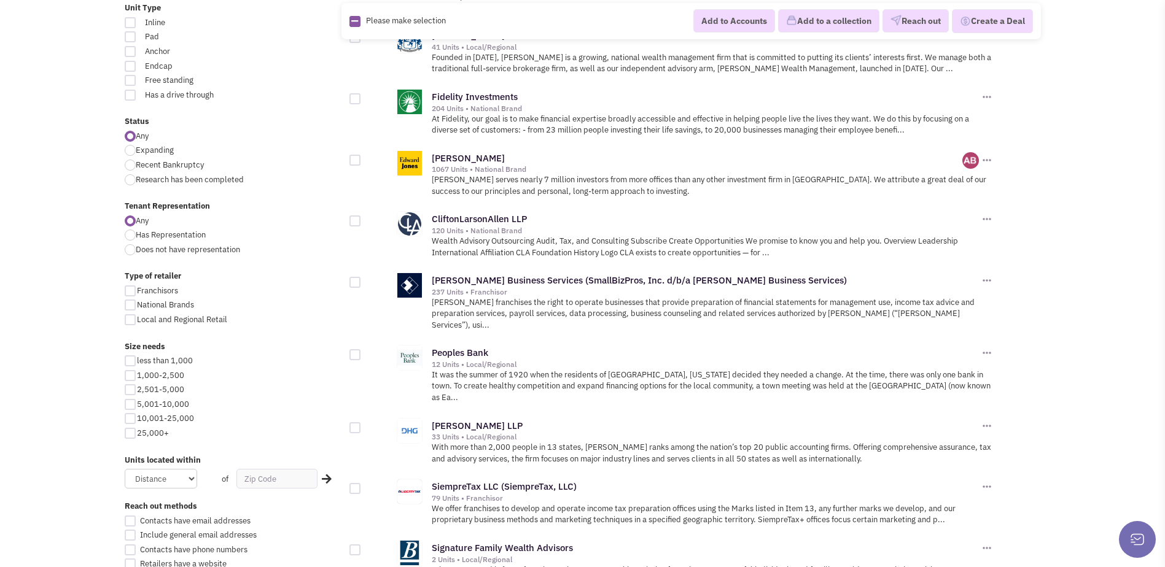
click at [131, 363] on div at bounding box center [130, 360] width 11 height 11
click at [137, 363] on input "less than 1,000" at bounding box center [141, 362] width 8 height 8
checkbox input "true"
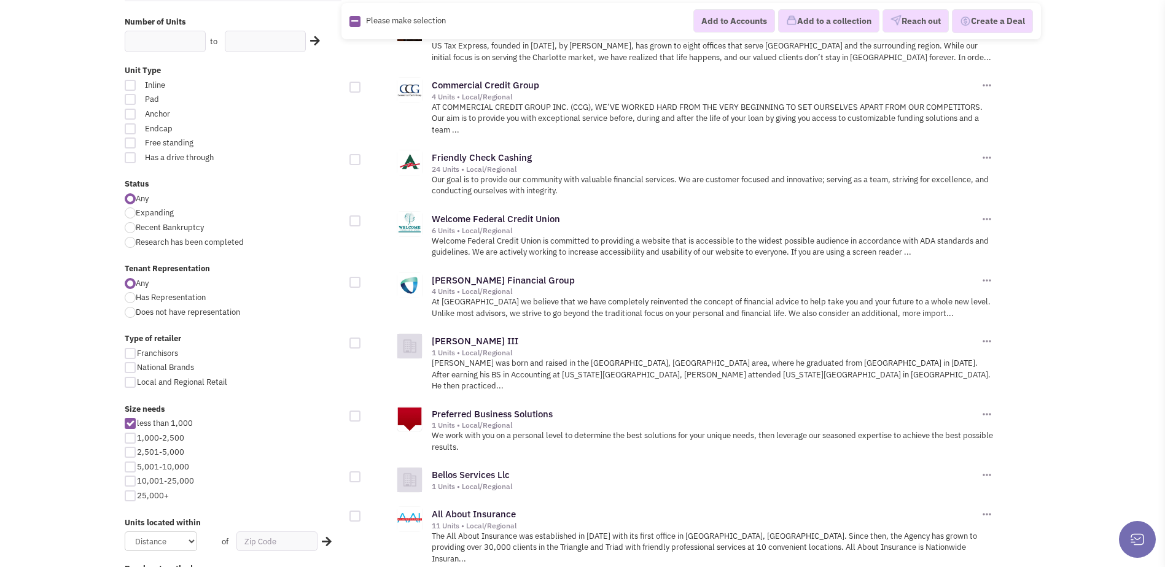
scroll to position [307, 0]
click at [132, 386] on div at bounding box center [130, 381] width 11 height 11
click at [137, 386] on input "Local and Regional Retail" at bounding box center [141, 382] width 8 height 8
checkbox input "true"
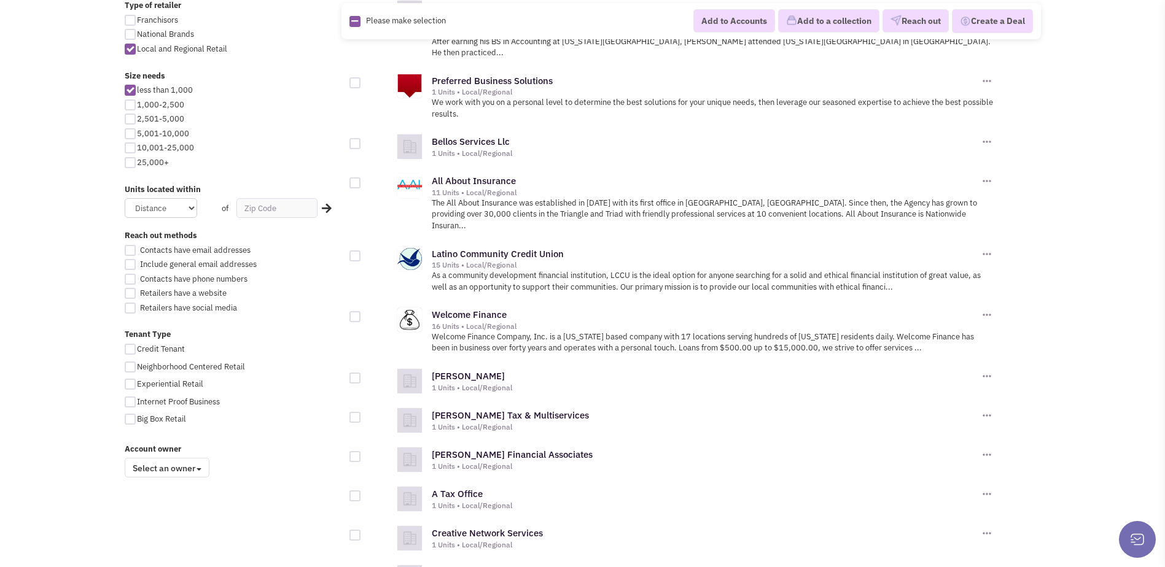
scroll to position [552, 0]
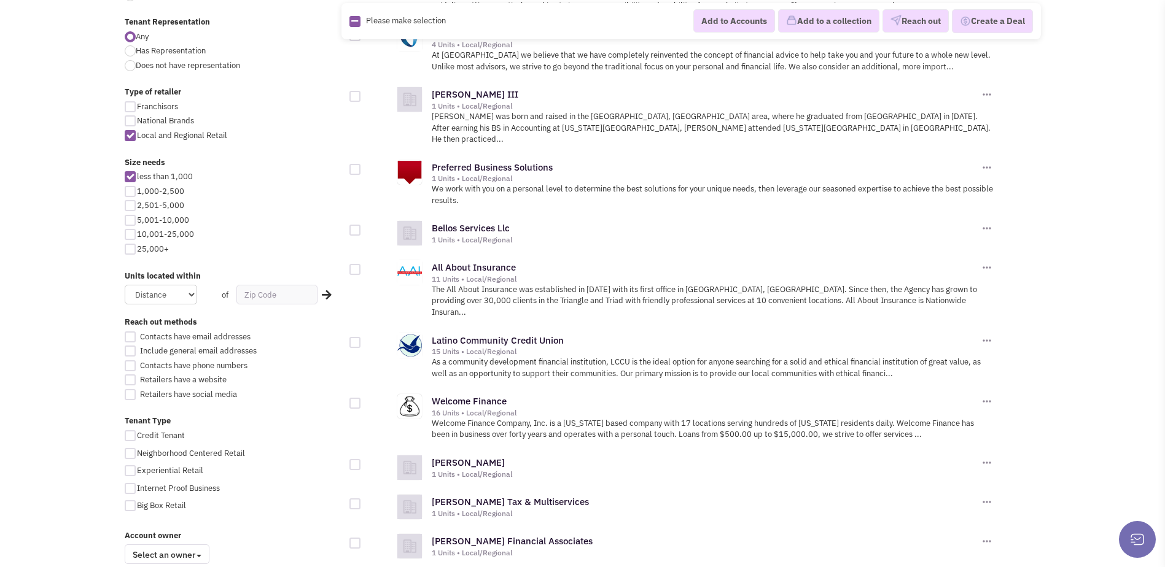
click at [132, 176] on div at bounding box center [130, 176] width 11 height 11
click at [137, 176] on input "less than 1,000" at bounding box center [141, 178] width 8 height 8
checkbox input "false"
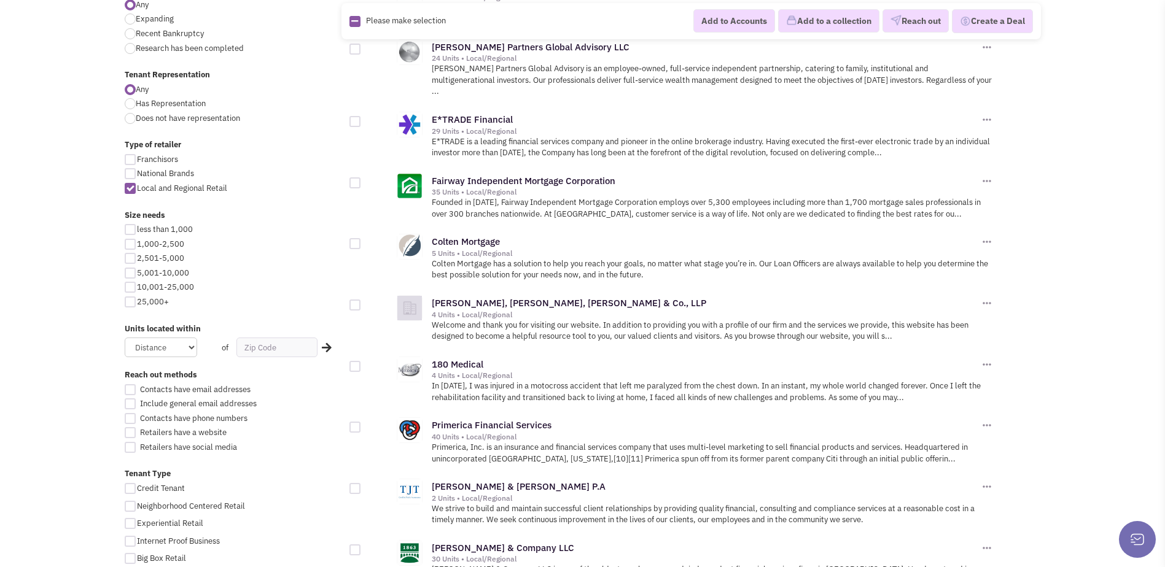
scroll to position [491, 0]
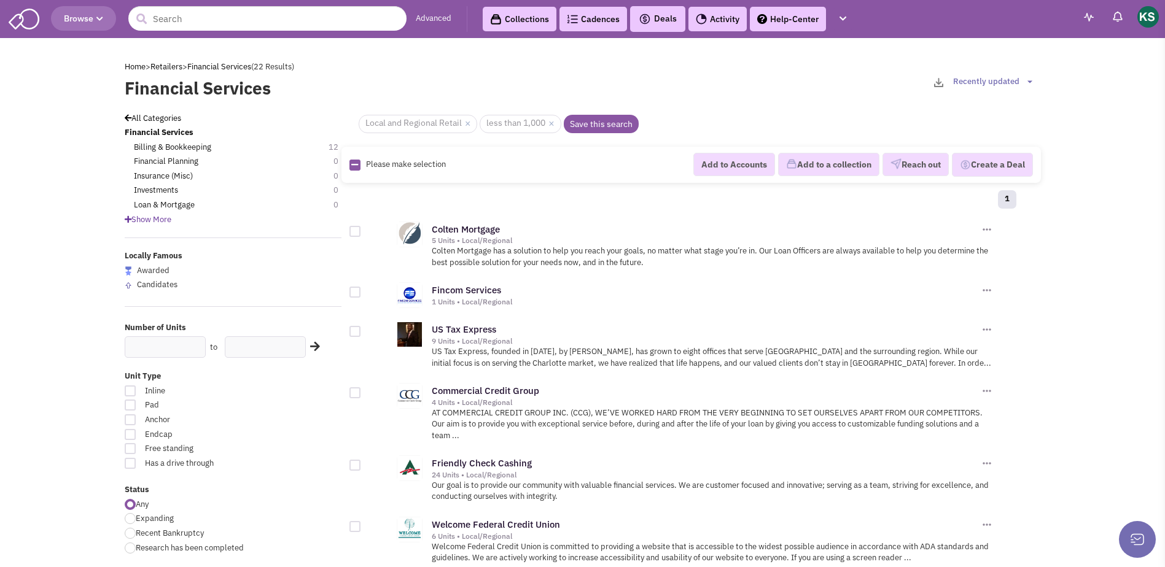
scroll to position [552, 0]
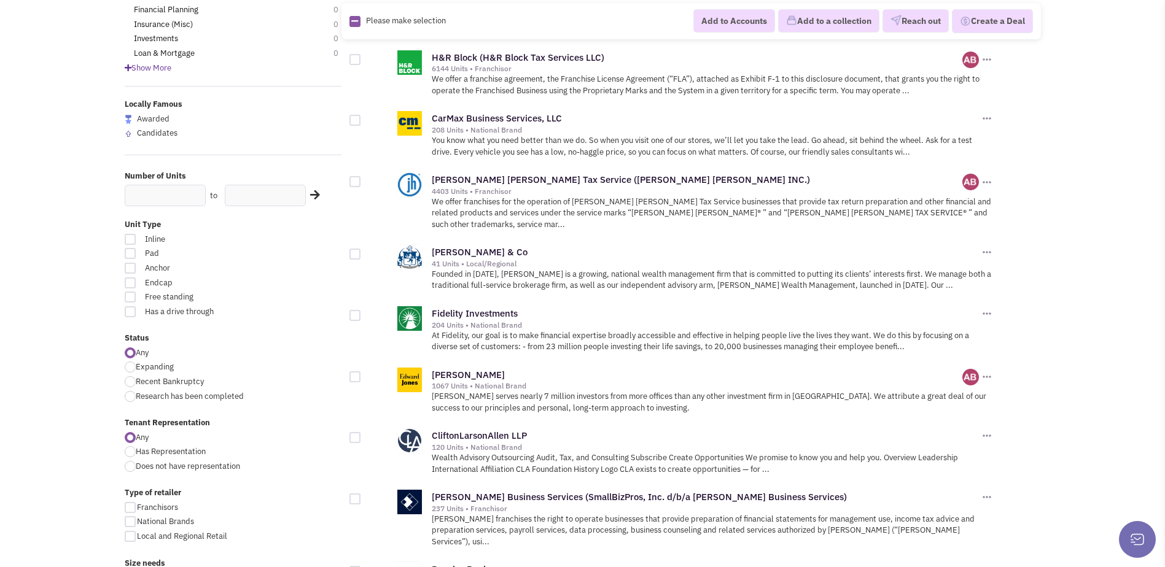
scroll to position [123, 0]
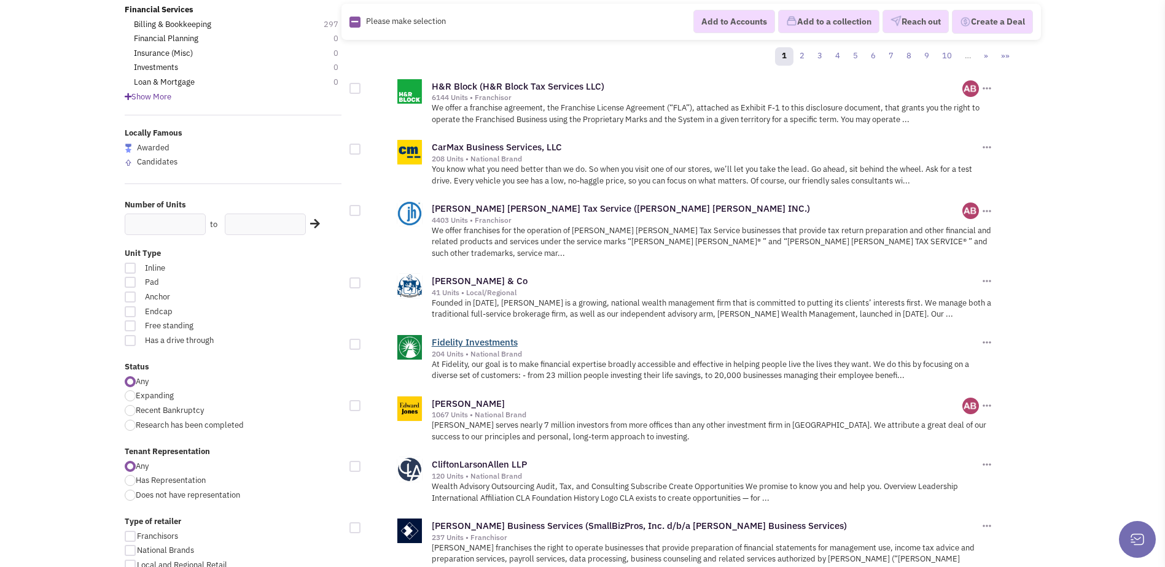
click at [457, 336] on link "Fidelity Investments" at bounding box center [475, 342] width 86 height 12
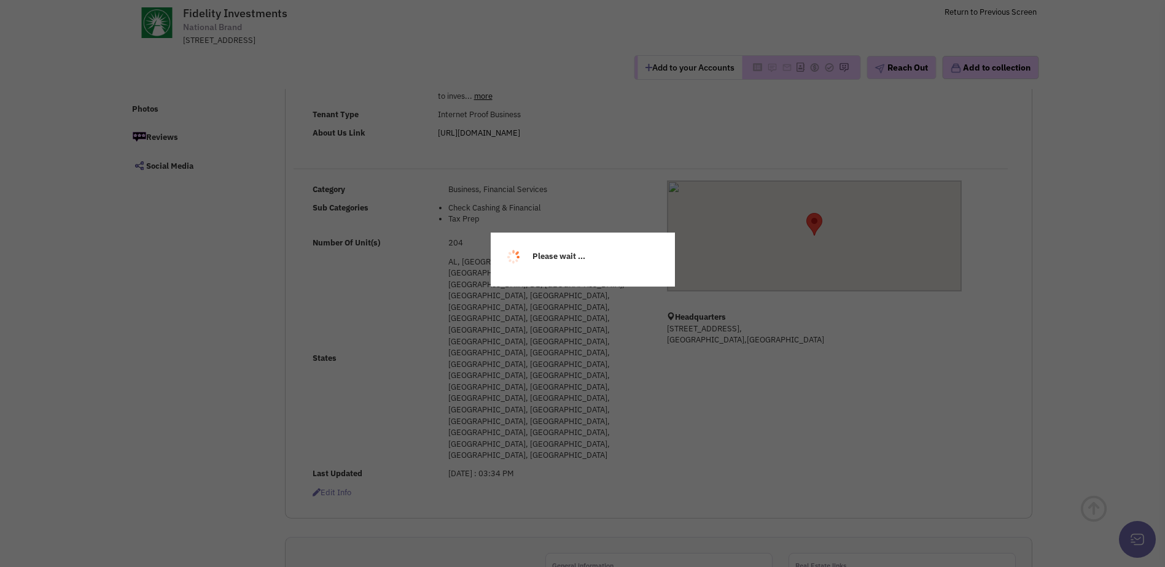
scroll to position [274, 0]
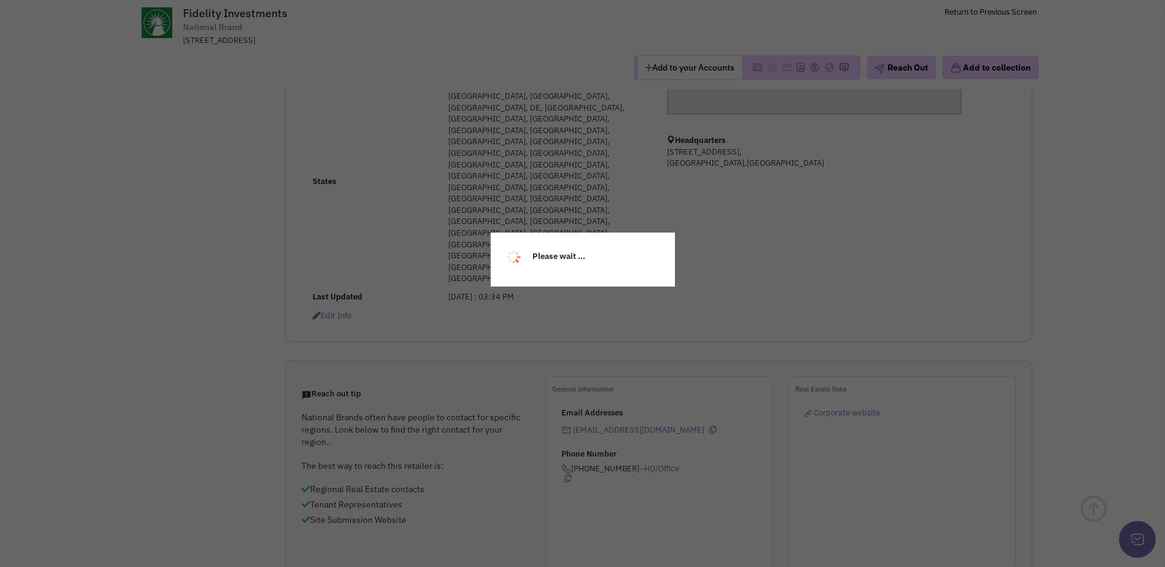
select select
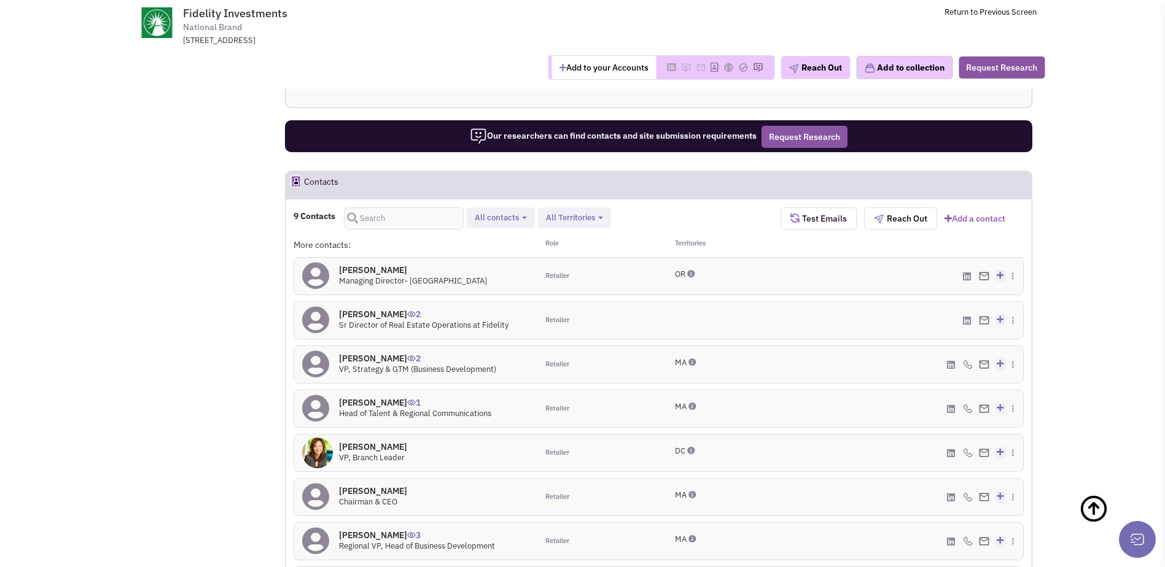
scroll to position [767, 0]
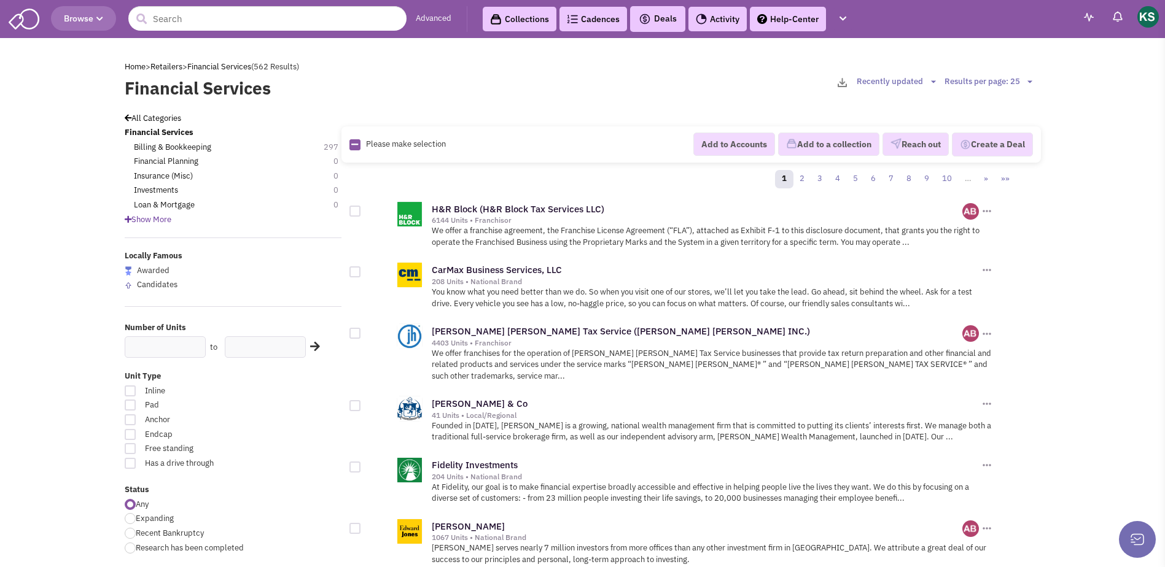
click at [157, 221] on span "Show More" at bounding box center [148, 219] width 47 height 10
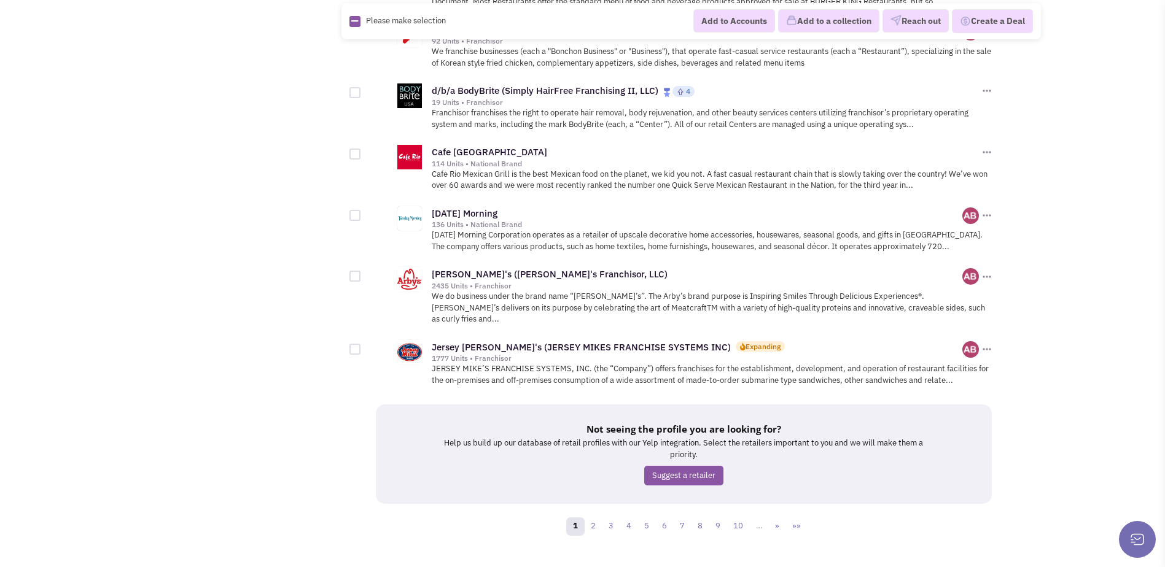
scroll to position [1277, 0]
click at [595, 516] on link "2" at bounding box center [593, 525] width 18 height 18
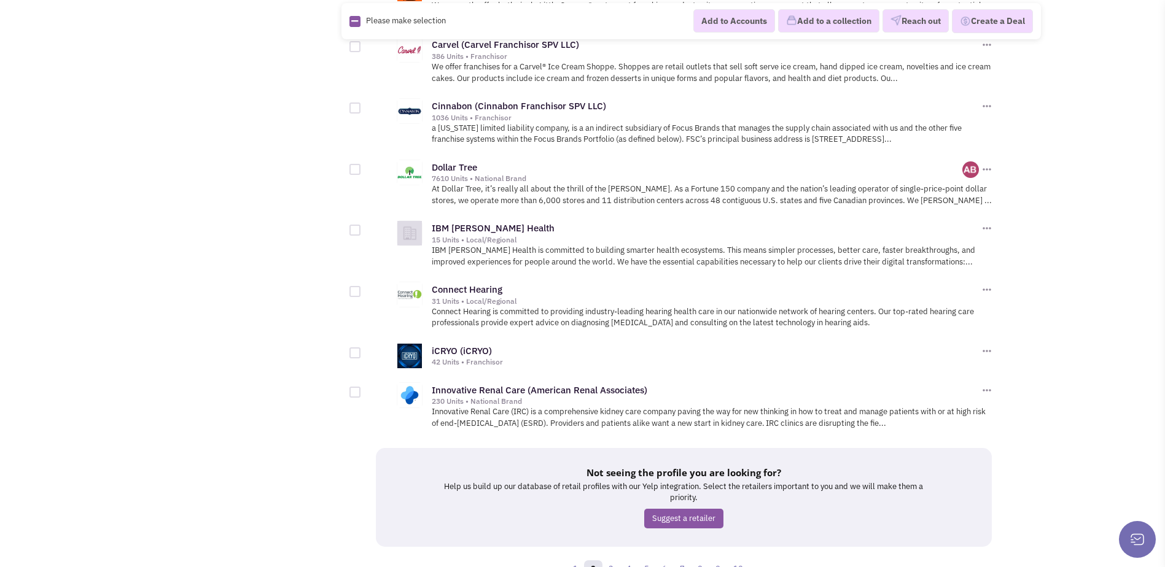
scroll to position [1311, 0]
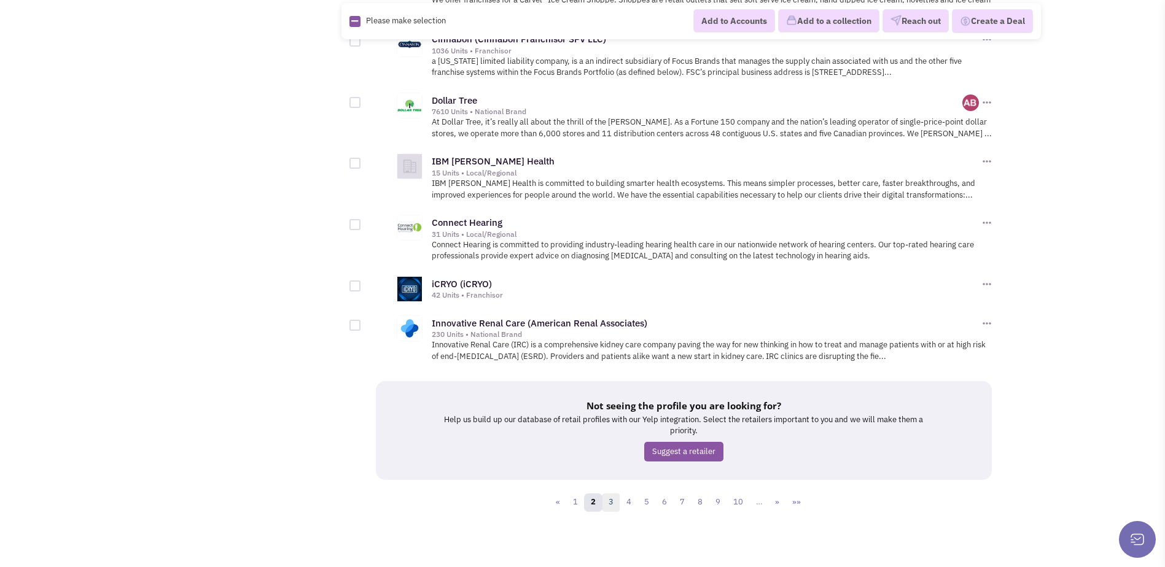
click at [607, 503] on link "3" at bounding box center [611, 503] width 18 height 18
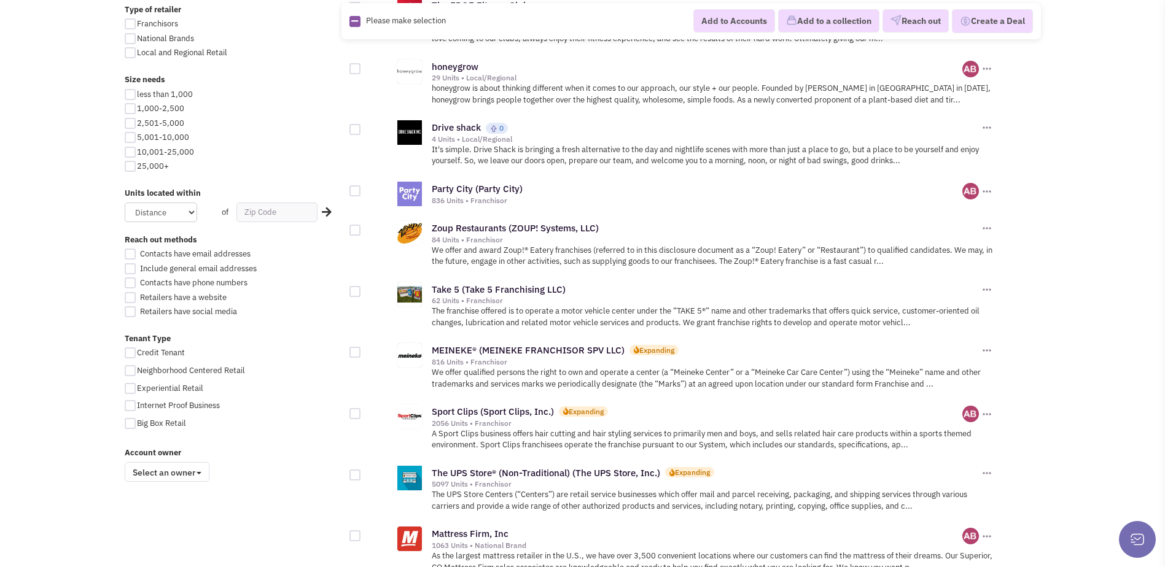
scroll to position [430, 0]
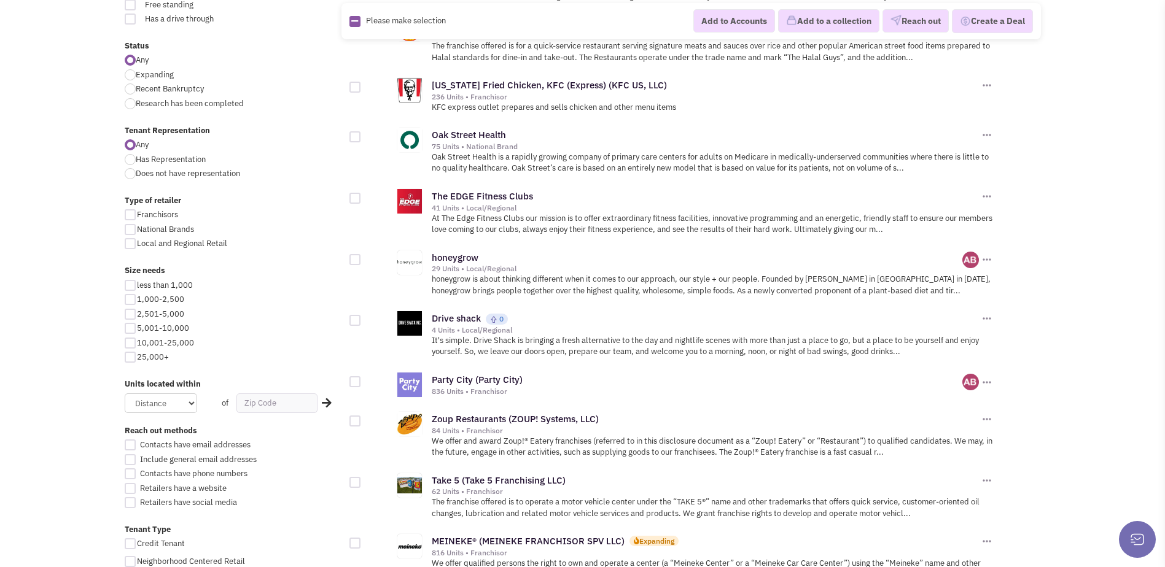
click at [130, 289] on div at bounding box center [130, 285] width 11 height 11
click at [137, 289] on input "less than 1,000" at bounding box center [141, 286] width 8 height 8
checkbox input "true"
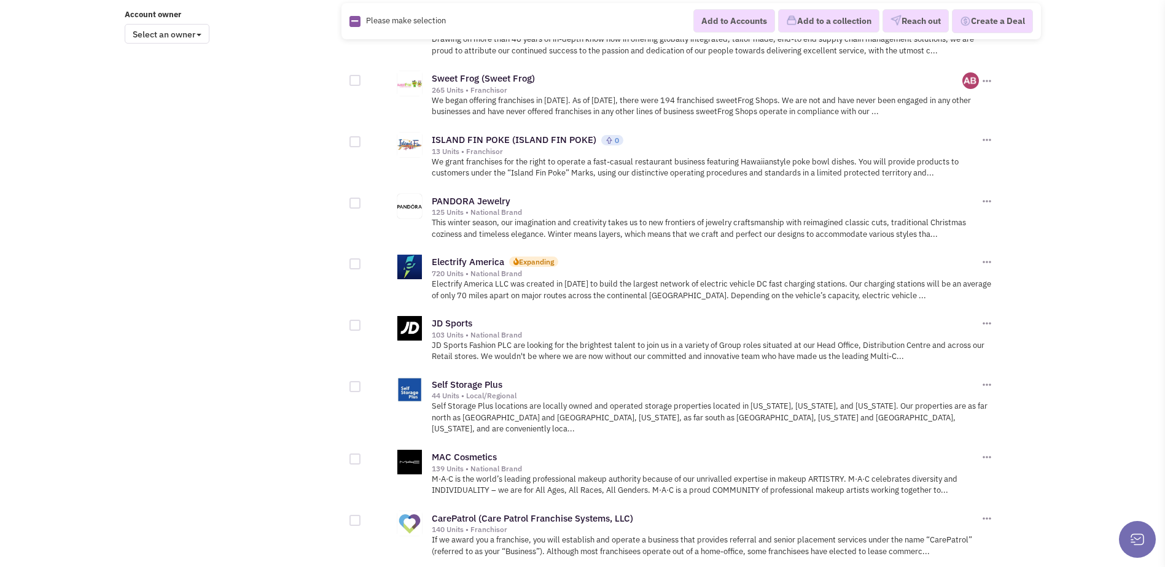
scroll to position [1309, 0]
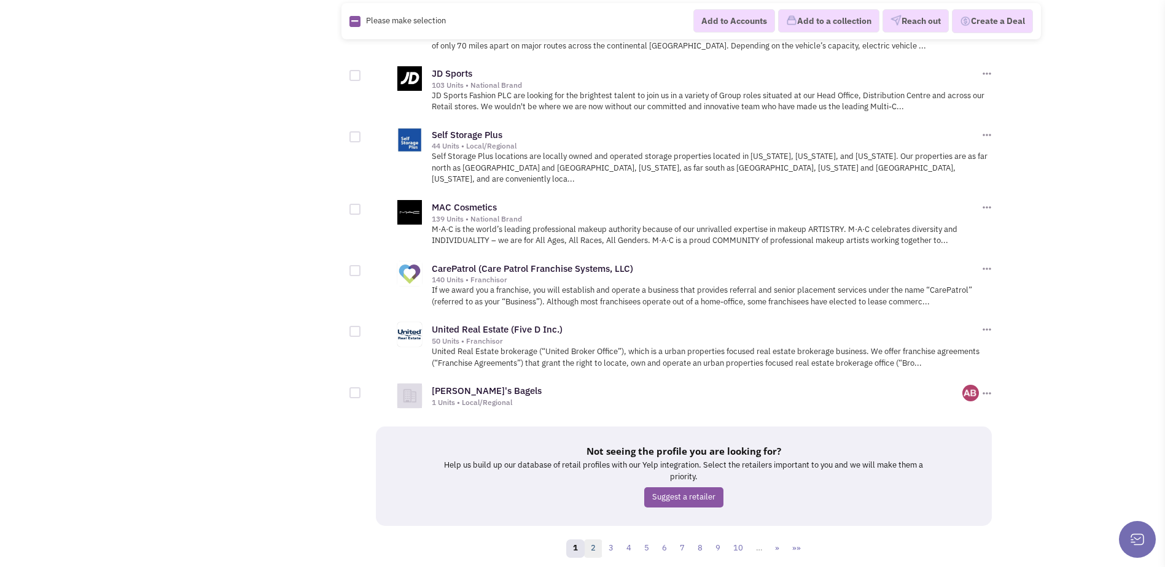
click at [593, 540] on link "2" at bounding box center [593, 549] width 18 height 18
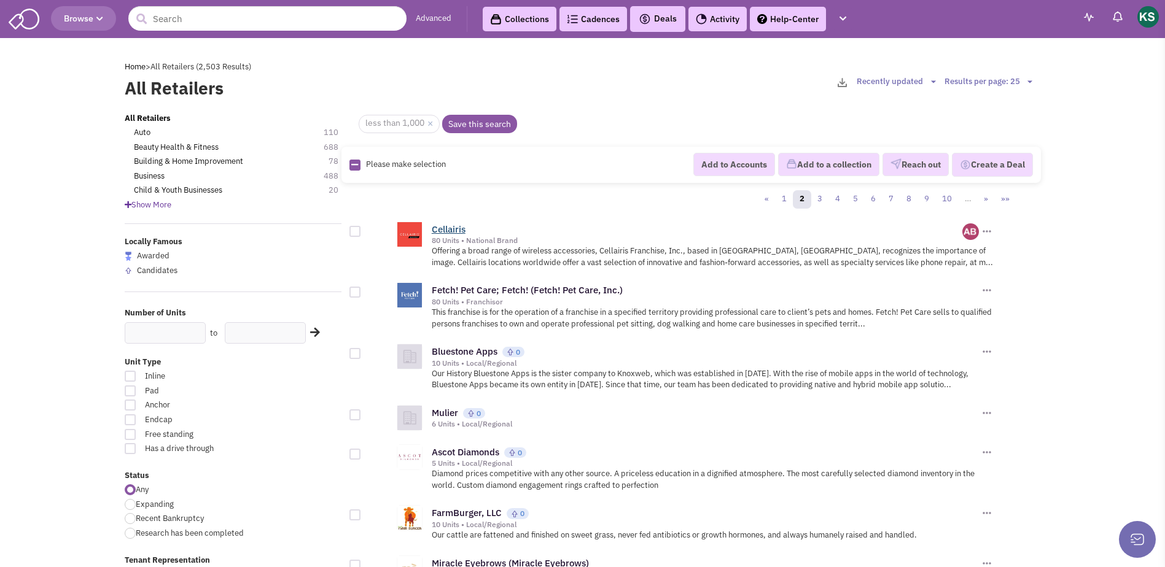
click at [457, 230] on link "Cellairis" at bounding box center [449, 229] width 34 height 12
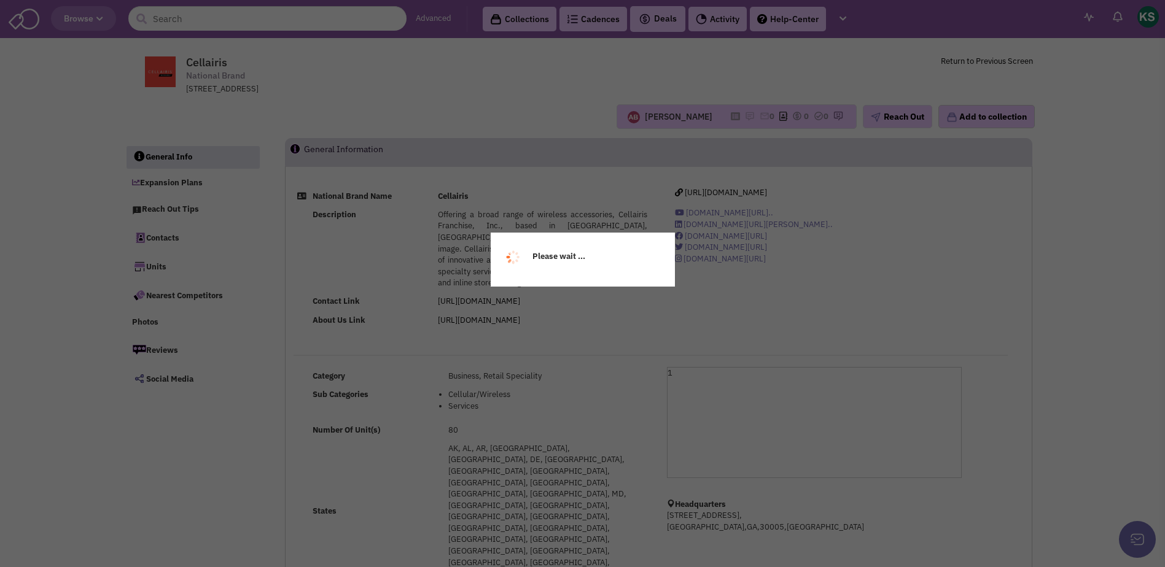
select select
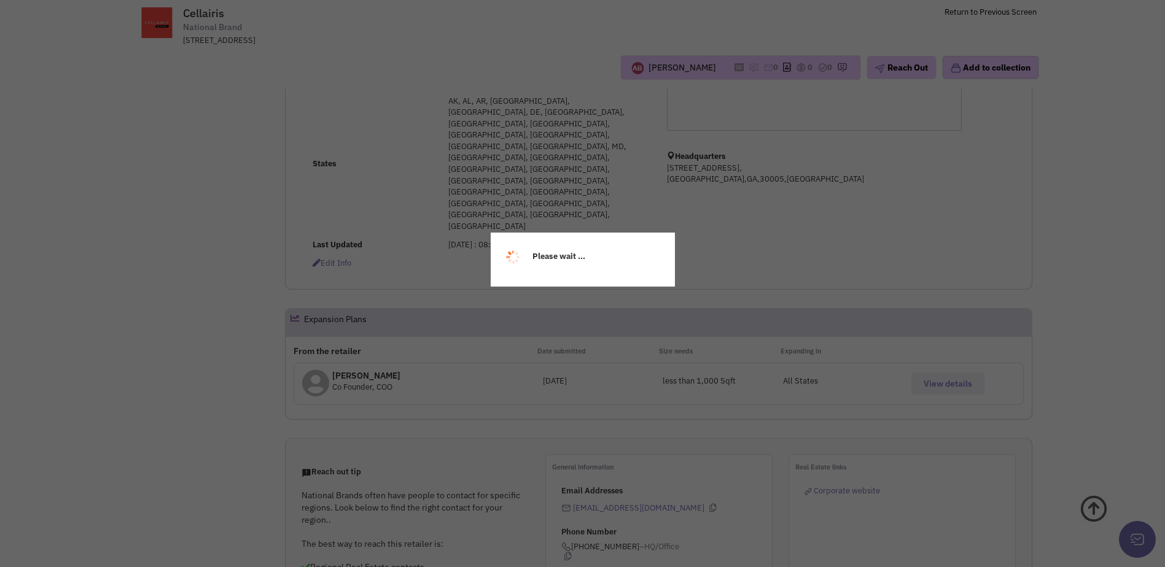
scroll to position [307, 0]
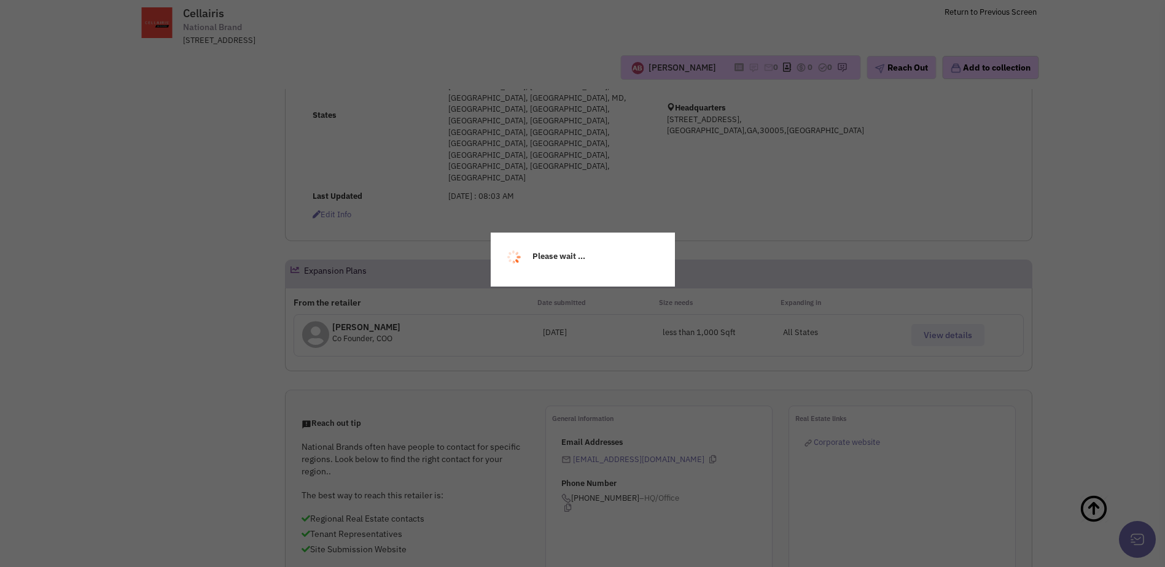
select select
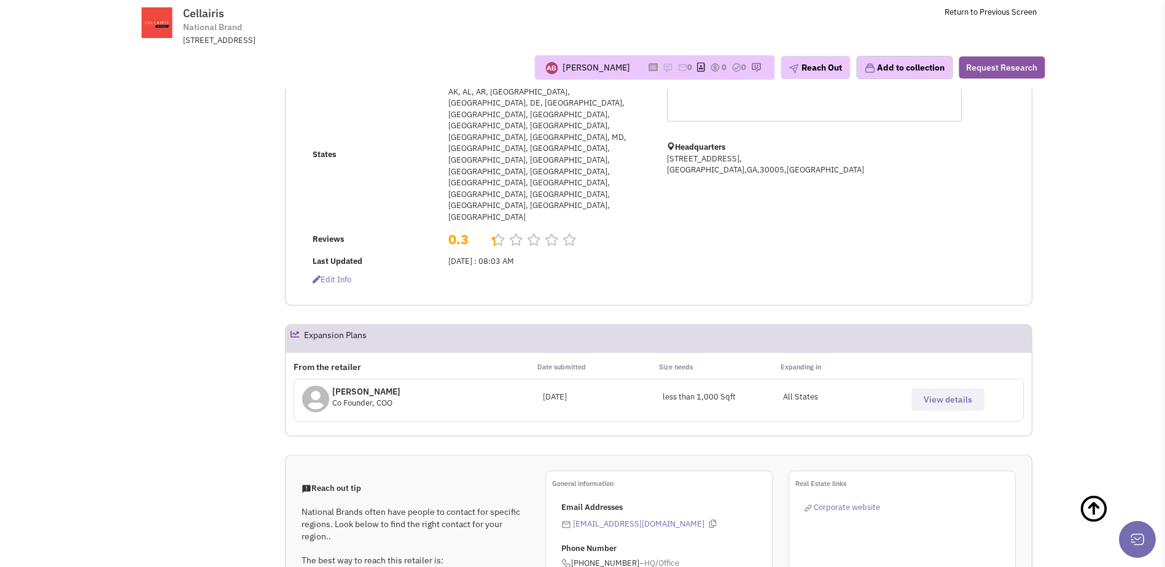
scroll to position [0, 0]
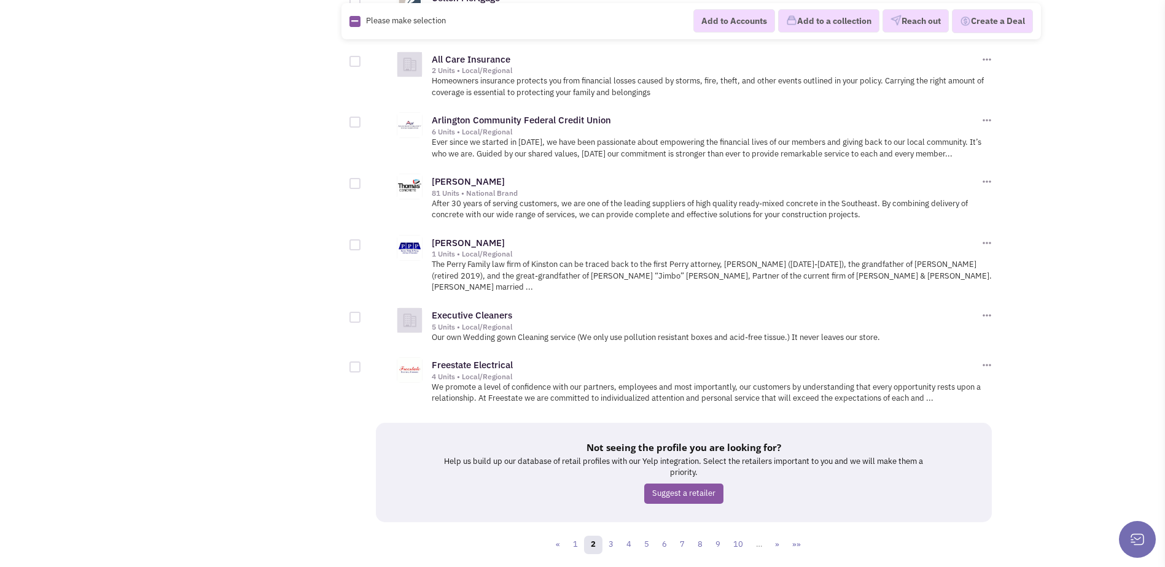
scroll to position [1286, 0]
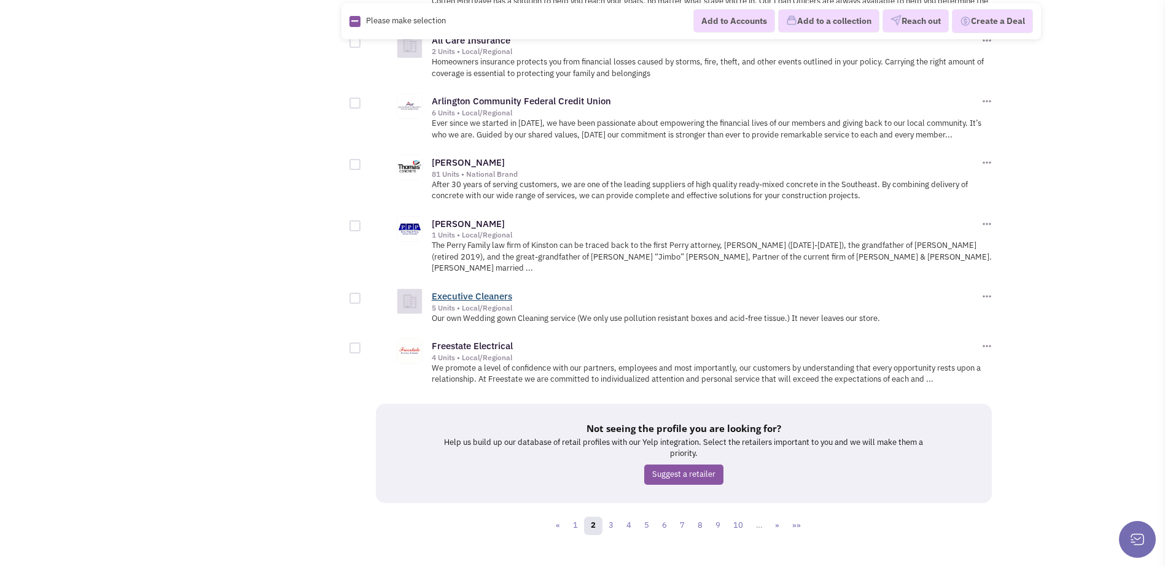
click at [488, 290] on link "Executive Cleaners" at bounding box center [472, 296] width 80 height 12
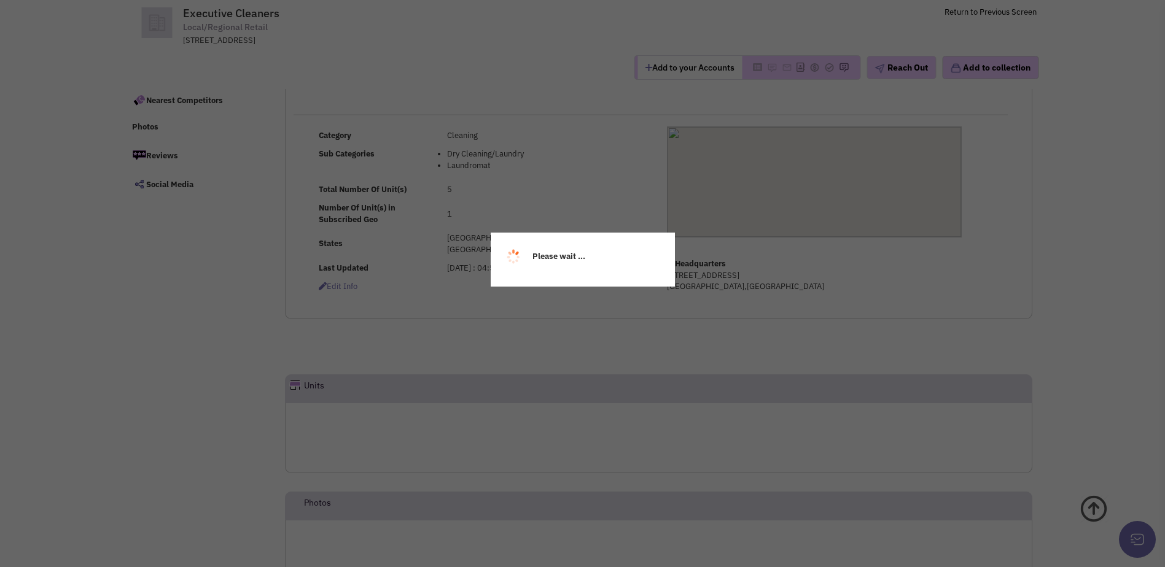
scroll to position [104, 0]
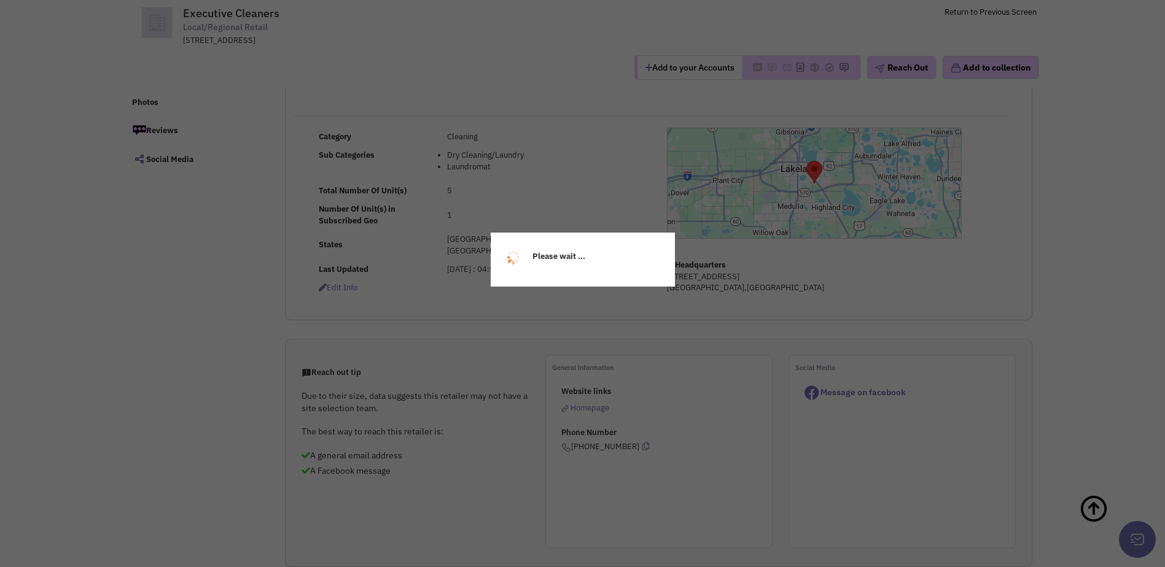
select select
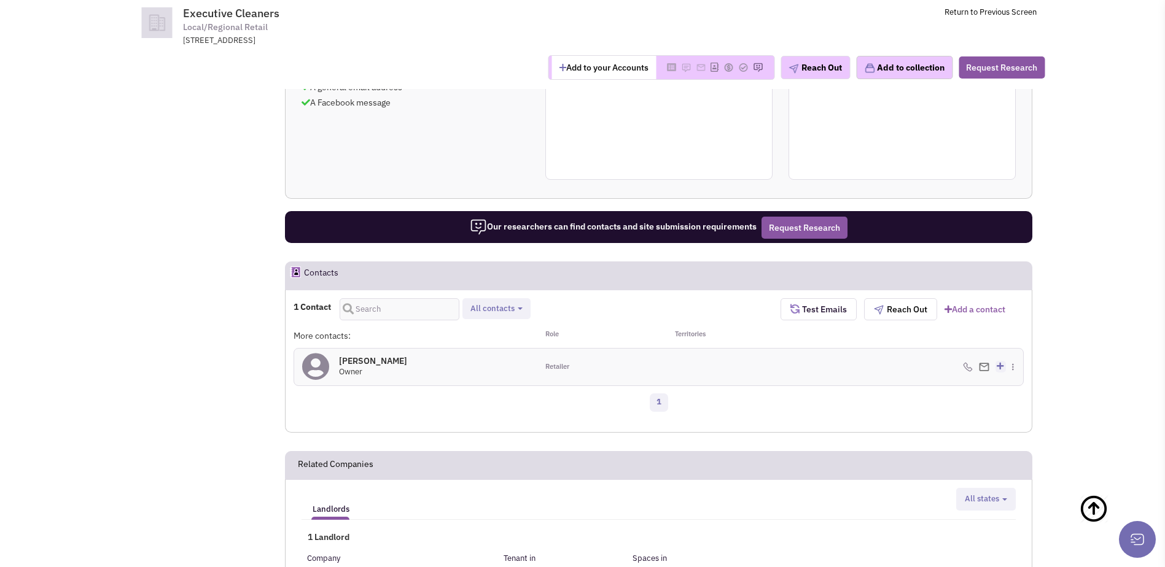
scroll to position [481, 0]
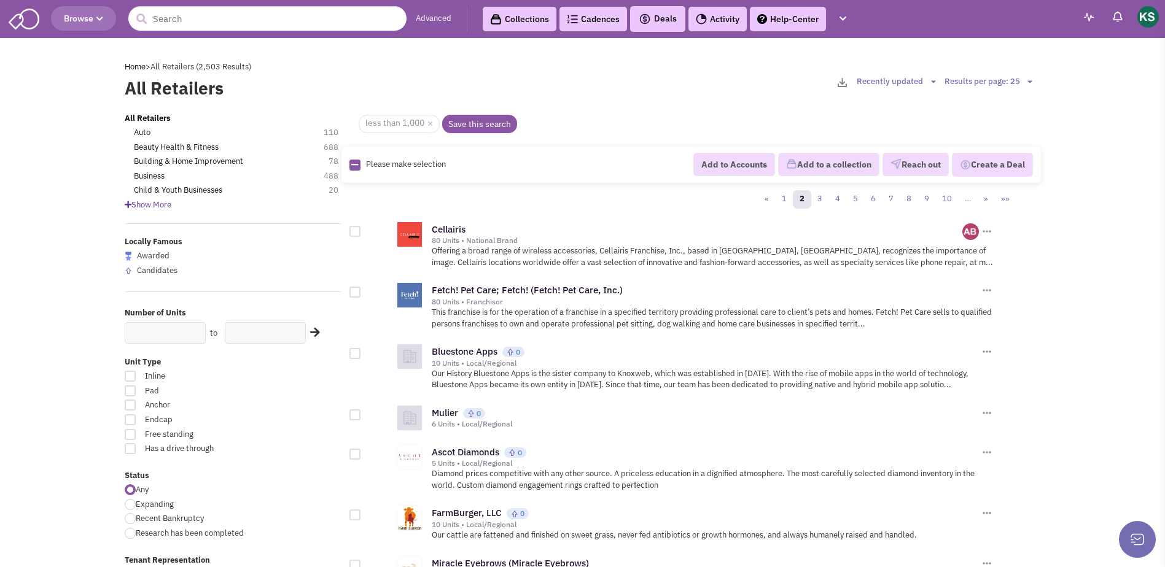
scroll to position [1286, 0]
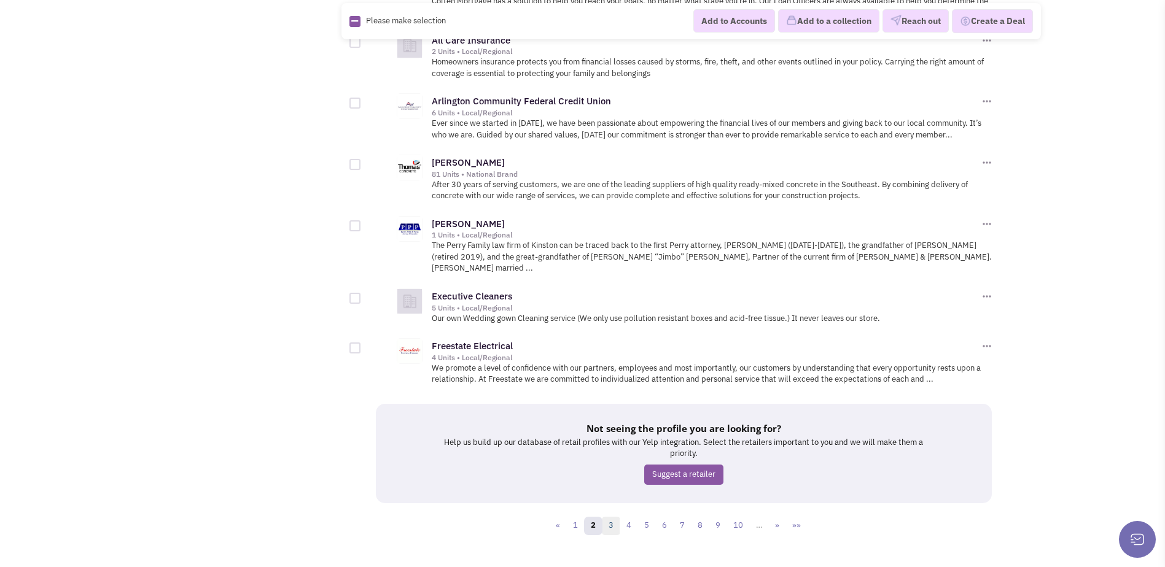
click at [608, 517] on link "3" at bounding box center [611, 526] width 18 height 18
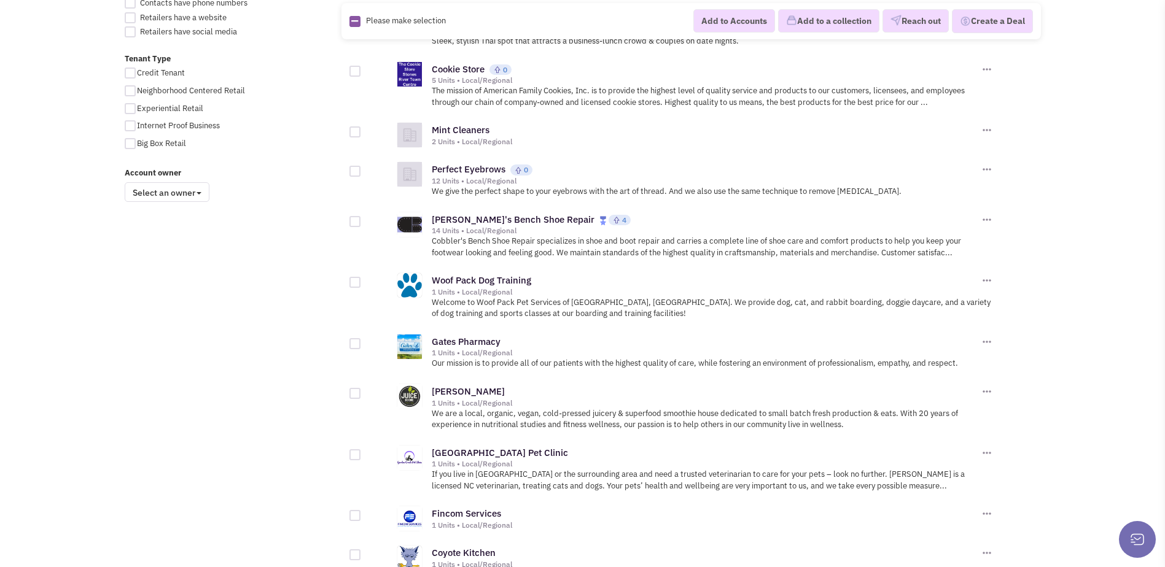
scroll to position [921, 0]
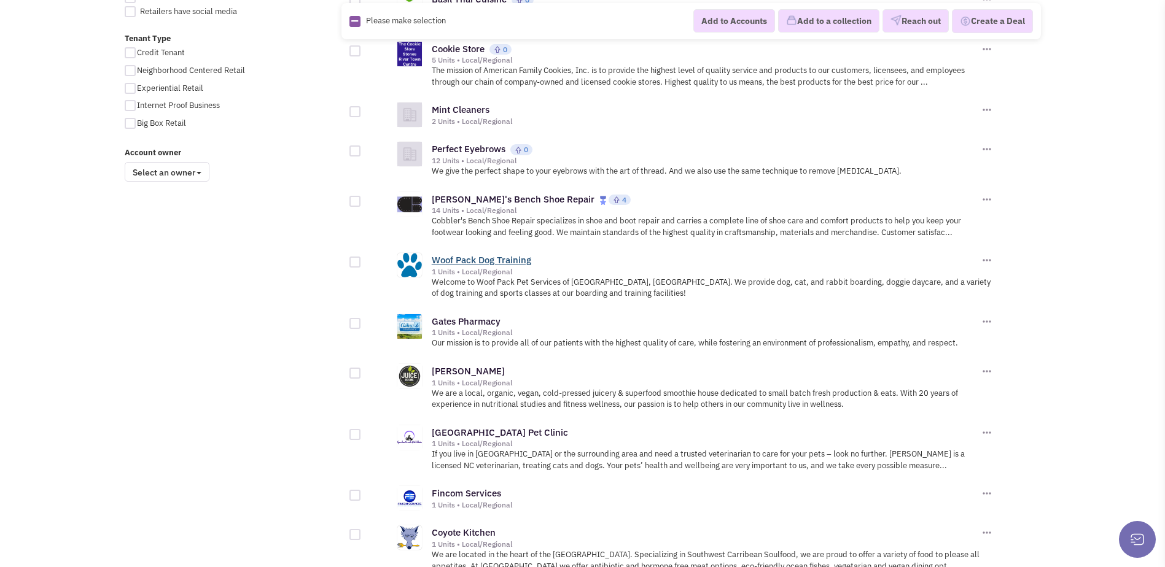
click at [486, 254] on link "Woof Pack Dog Training" at bounding box center [481, 260] width 99 height 12
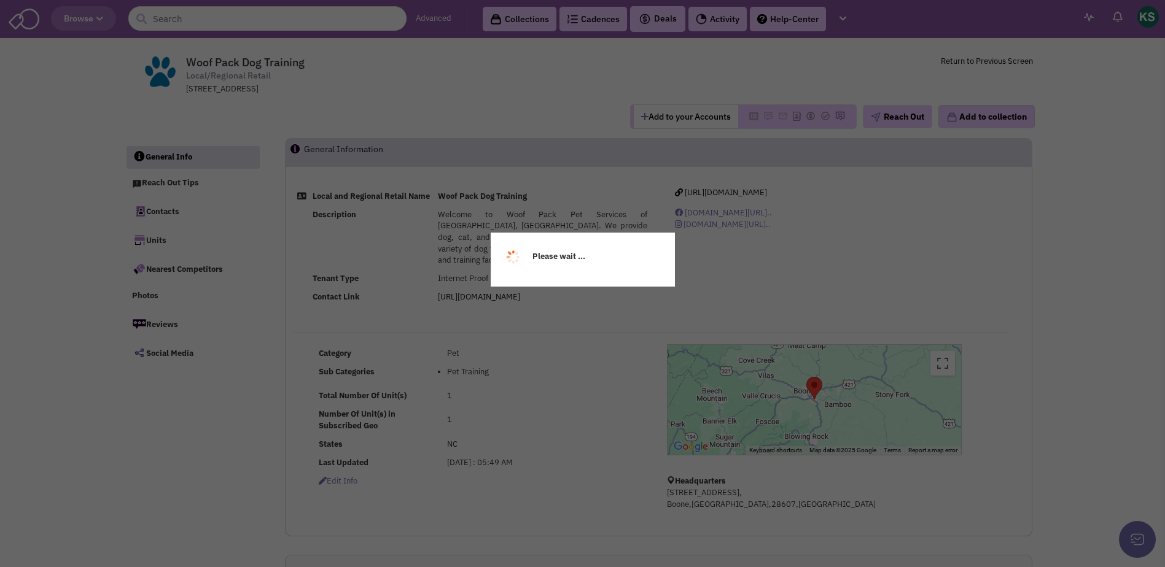
select select
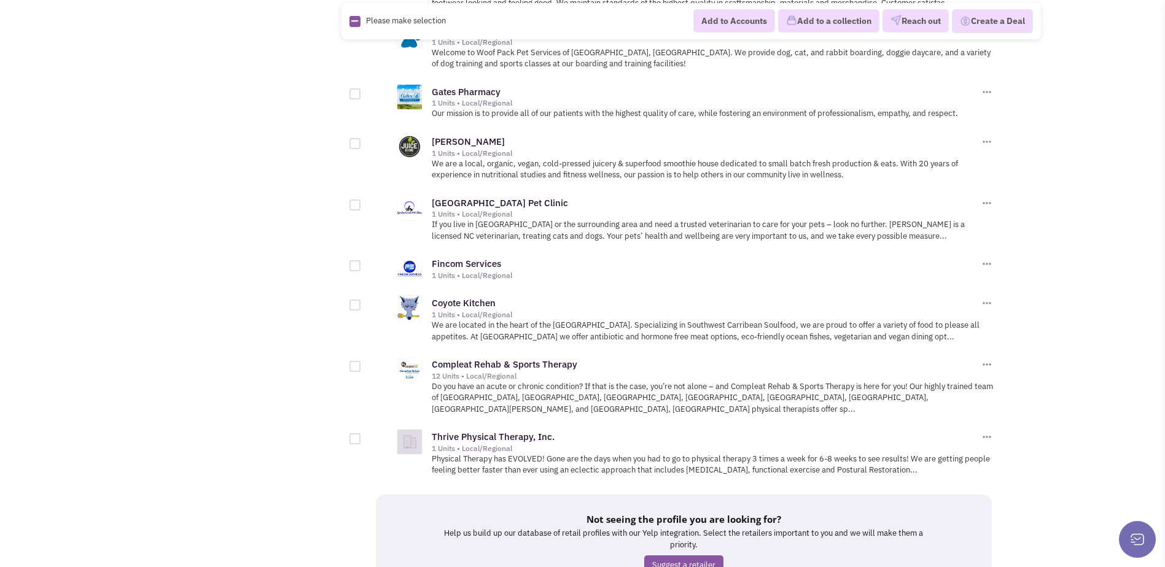
scroll to position [1230, 0]
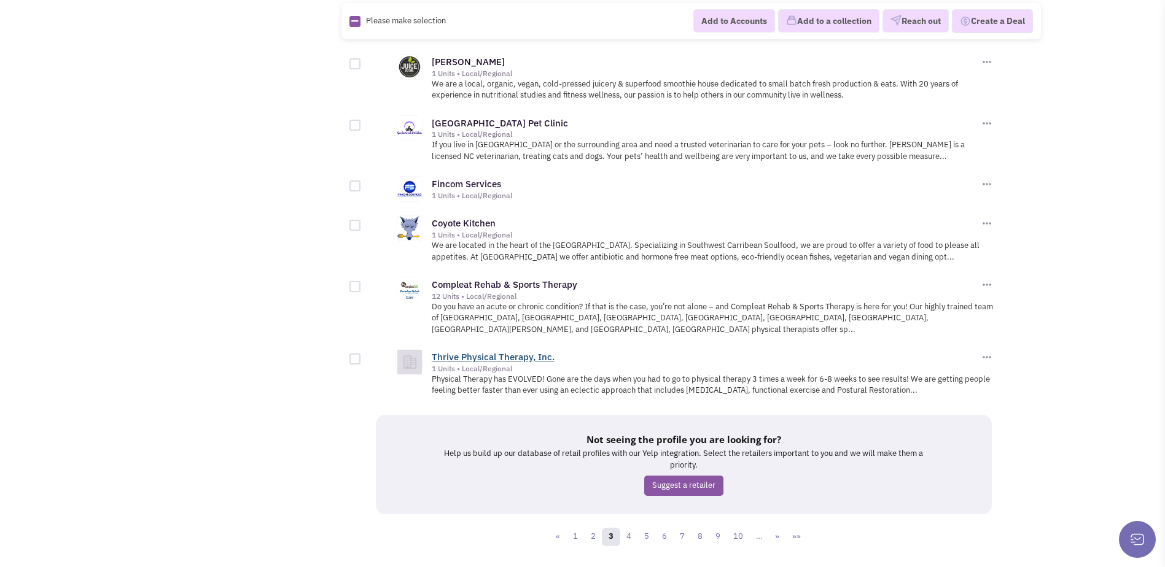
click at [529, 351] on link "Thrive Physical Therapy, Inc." at bounding box center [493, 357] width 123 height 12
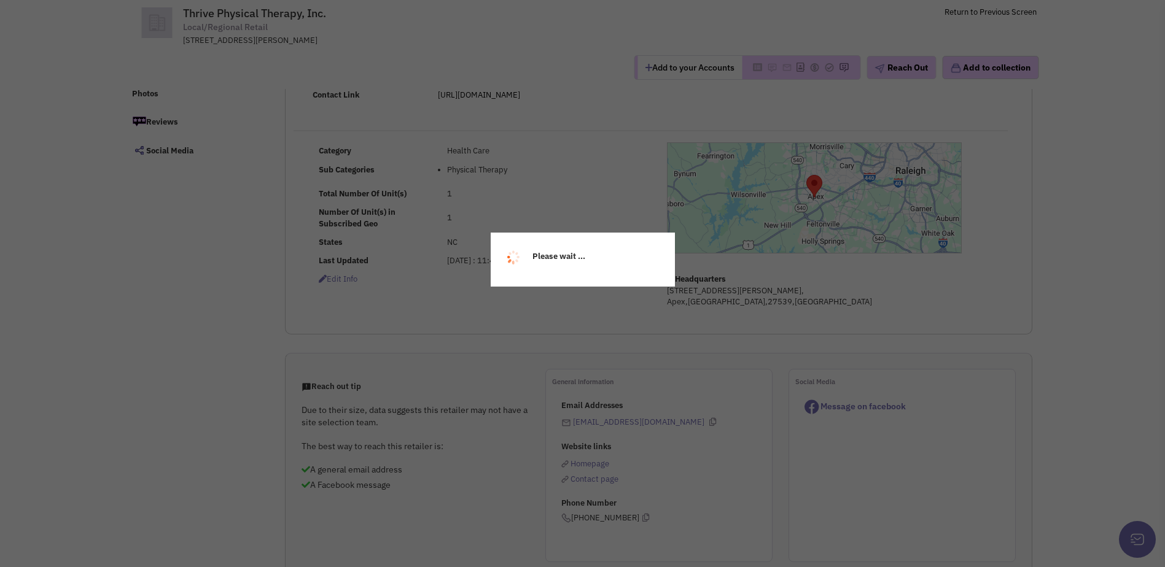
scroll to position [123, 0]
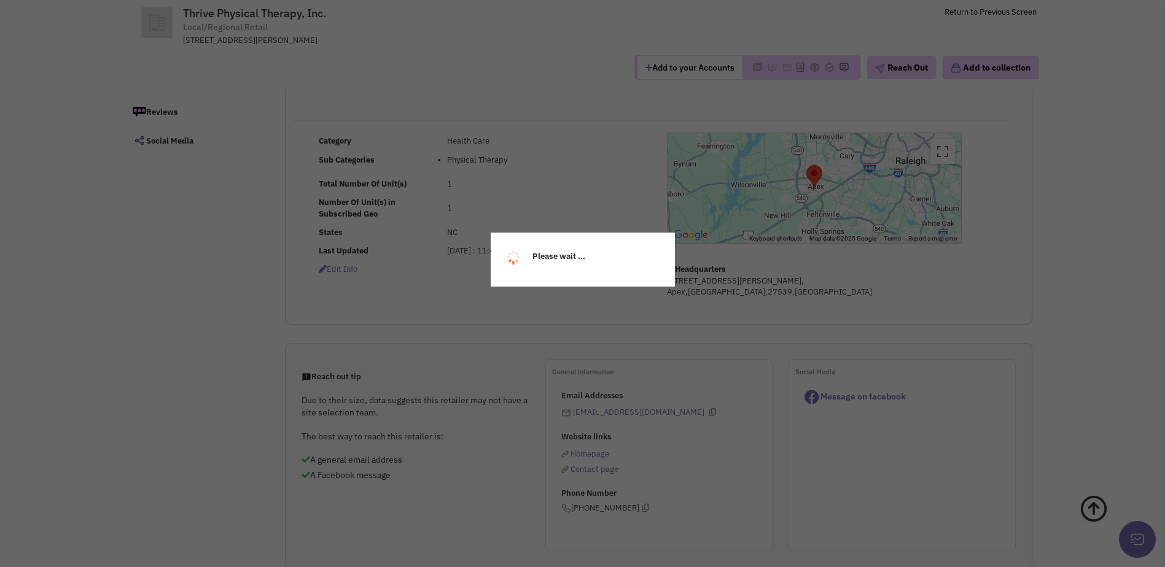
select select
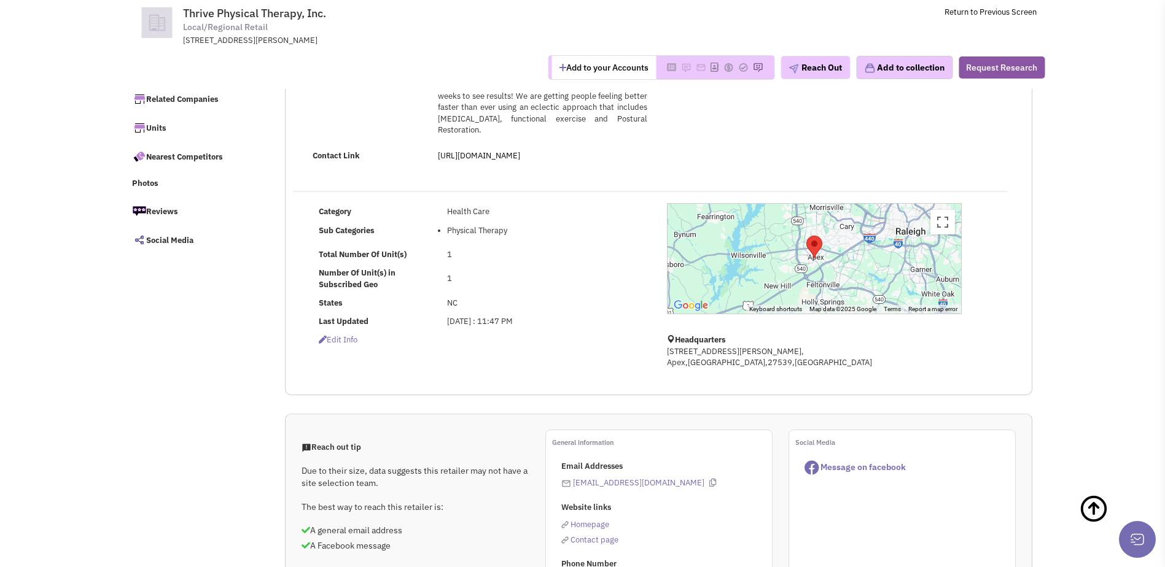
scroll to position [0, 0]
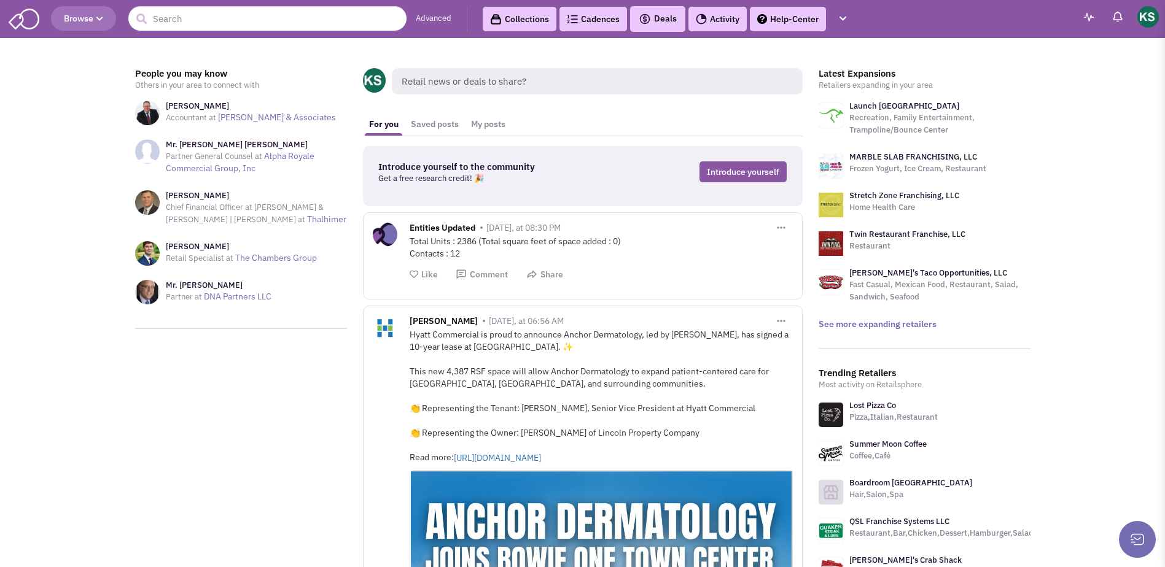
click at [101, 25] on button "Browse" at bounding box center [83, 18] width 65 height 25
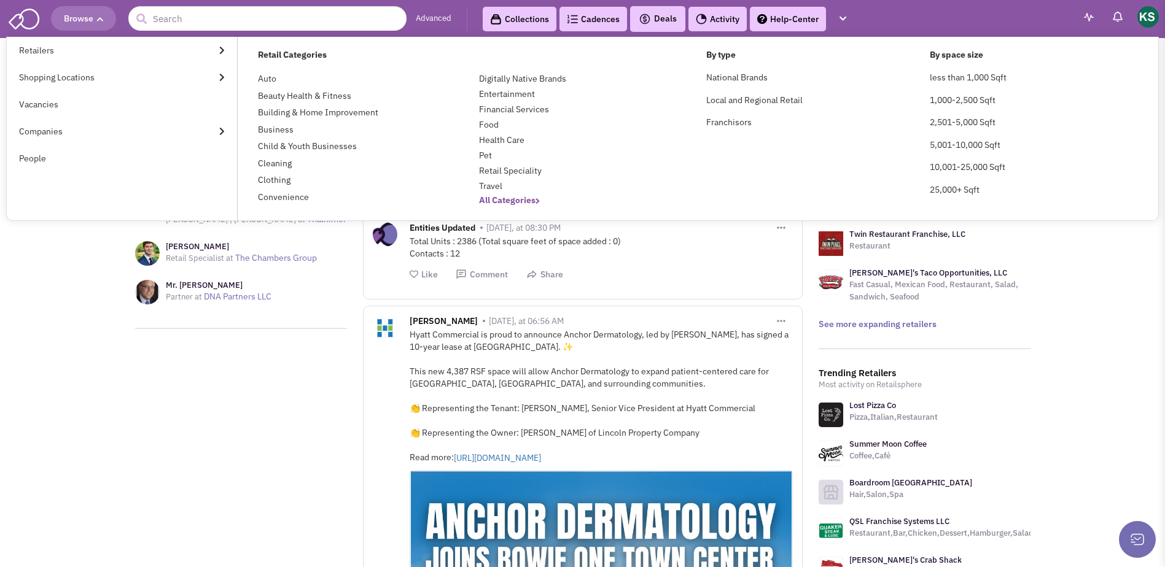
click at [498, 196] on b "All Categories" at bounding box center [509, 200] width 61 height 11
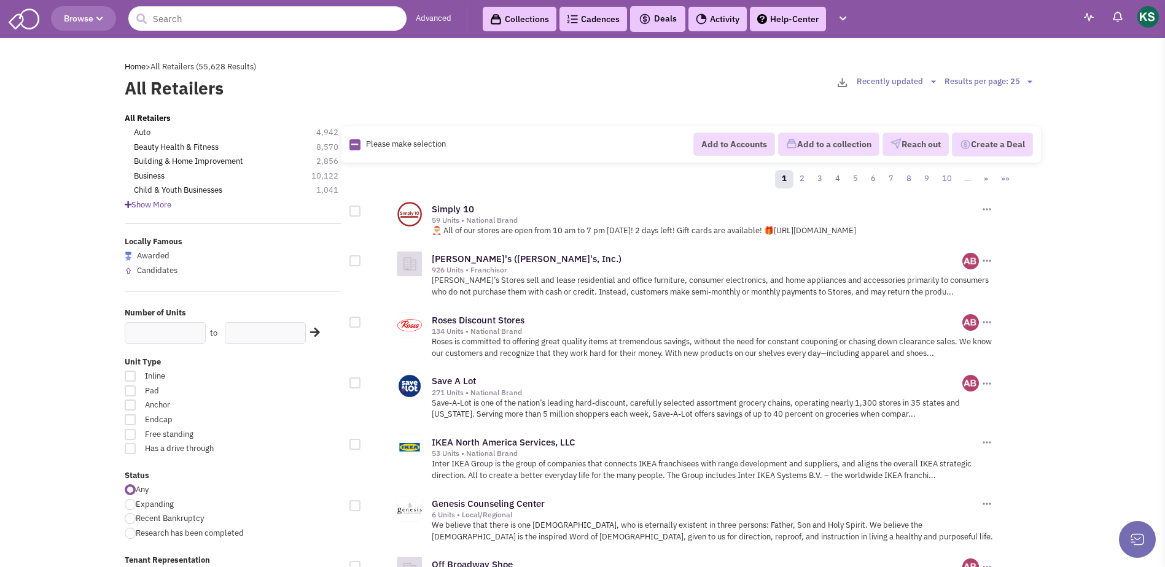
click at [171, 208] on span "Show More" at bounding box center [148, 205] width 47 height 10
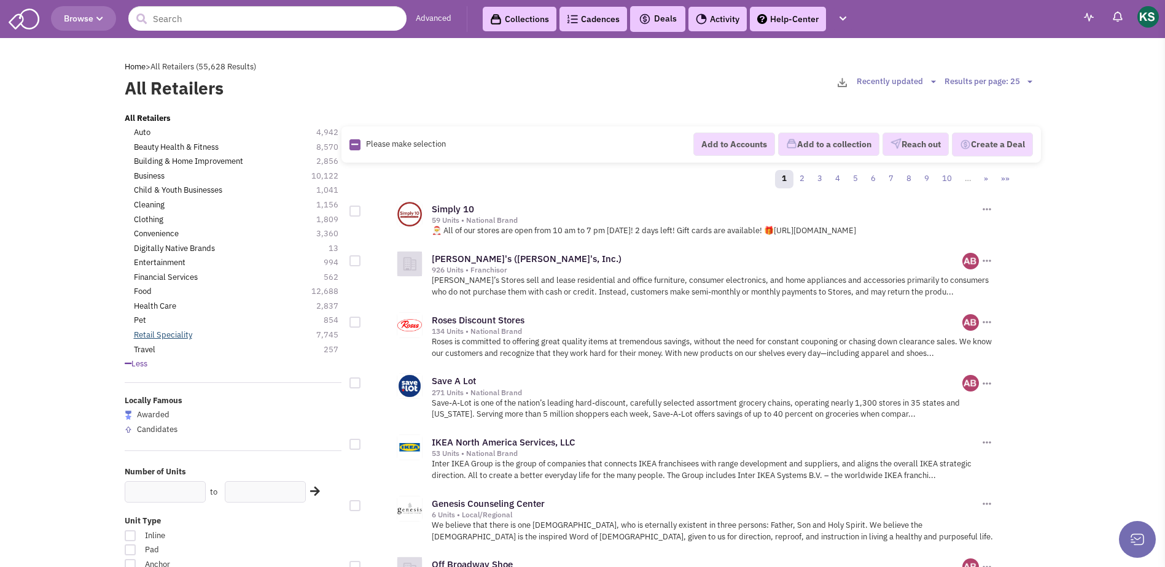
click at [168, 336] on link "Retail Speciality" at bounding box center [163, 336] width 58 height 12
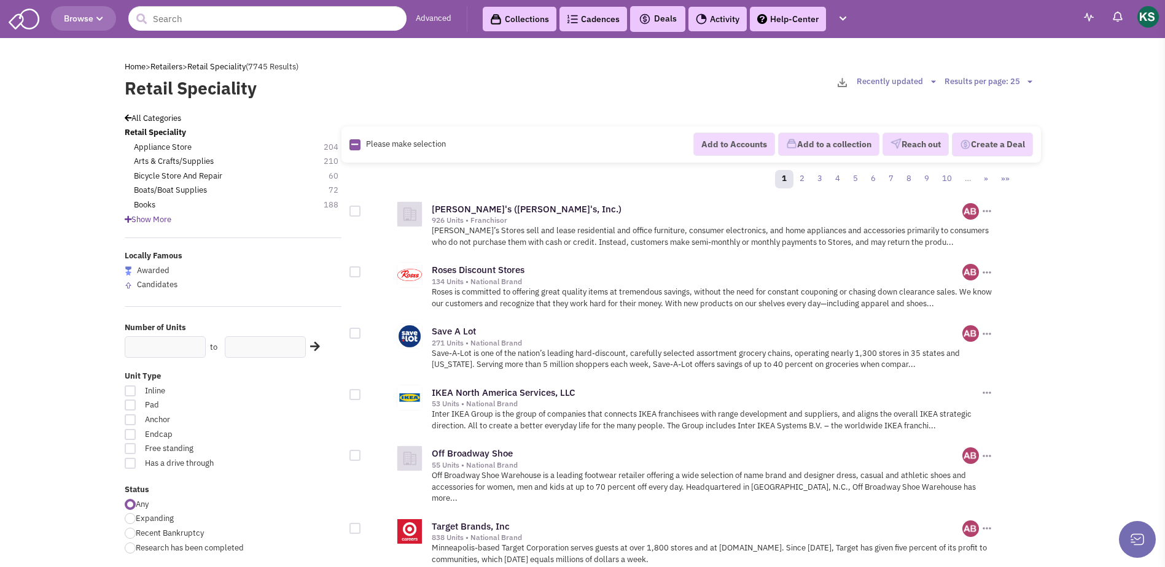
click at [166, 215] on span "Show More" at bounding box center [148, 219] width 47 height 10
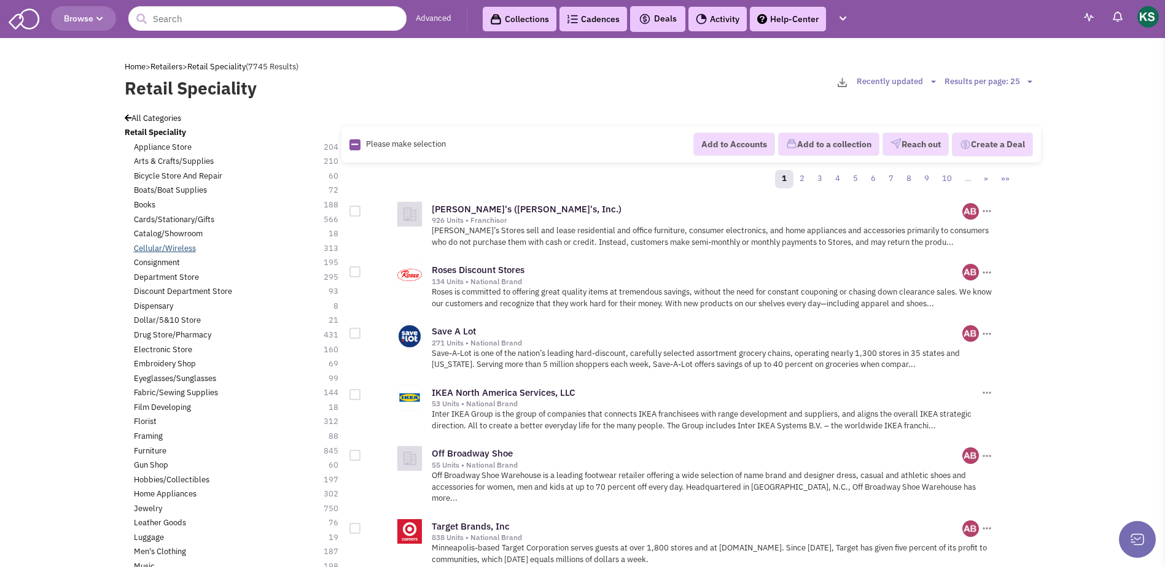
click at [166, 246] on link "Cellular/Wireless" at bounding box center [165, 249] width 62 height 12
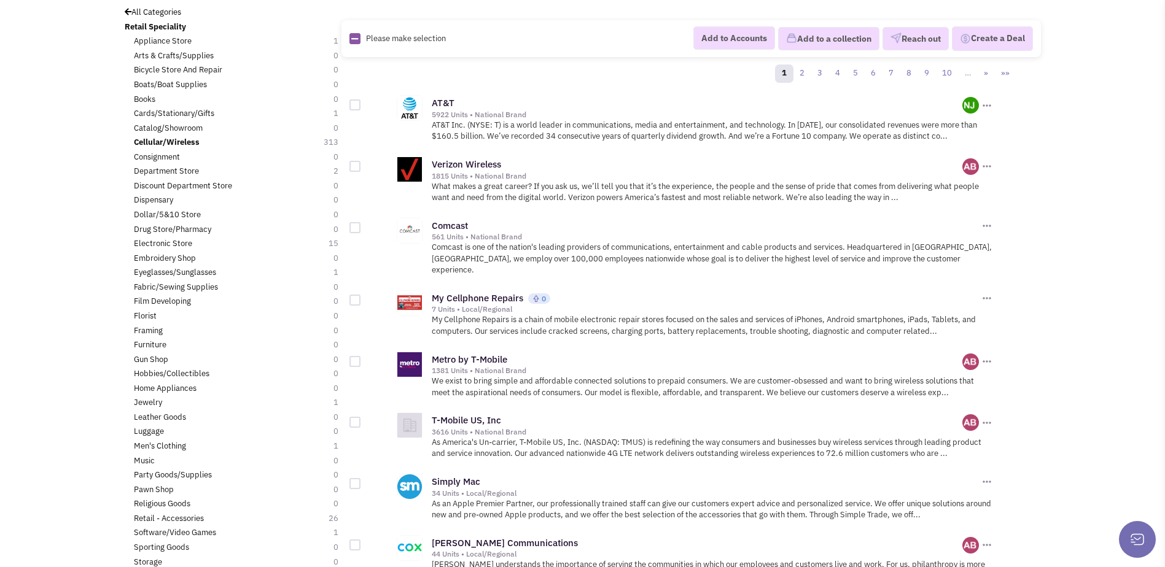
scroll to position [123, 0]
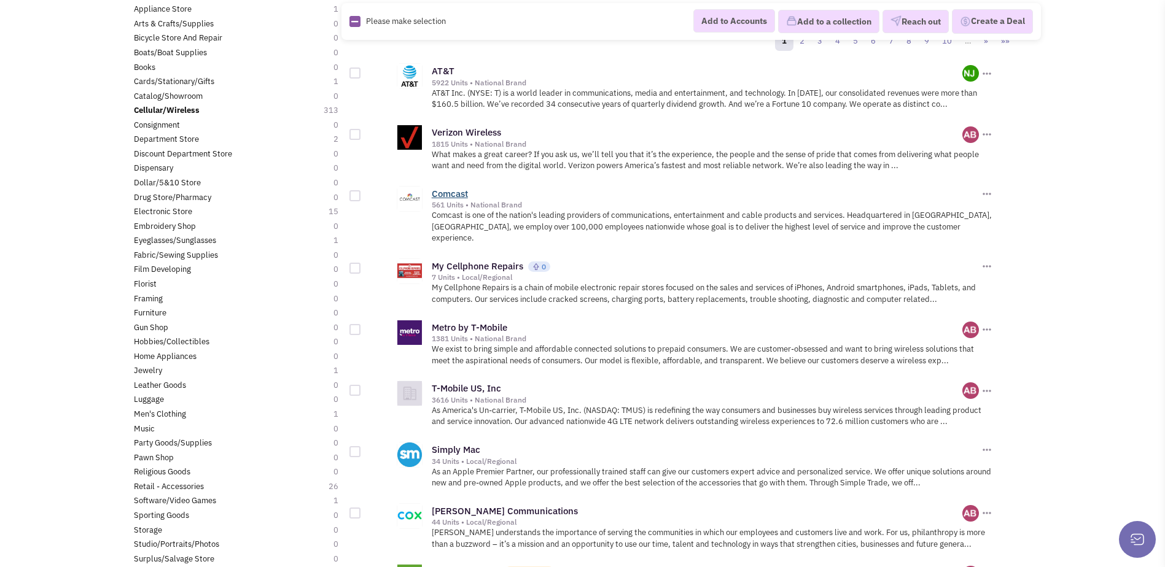
click at [458, 194] on link "Comcast" at bounding box center [450, 194] width 36 height 12
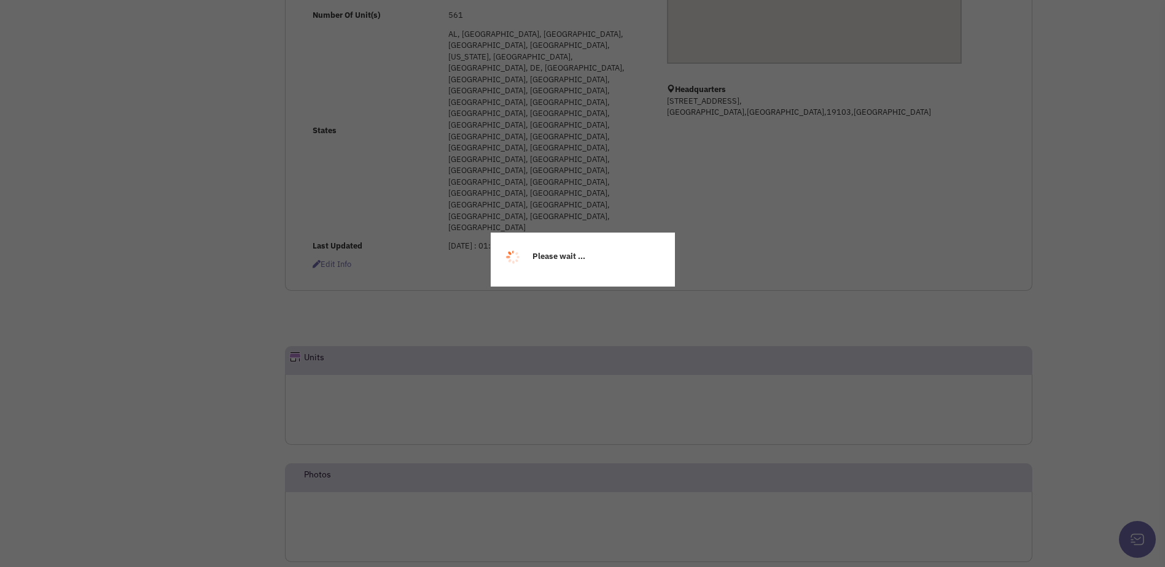
select select
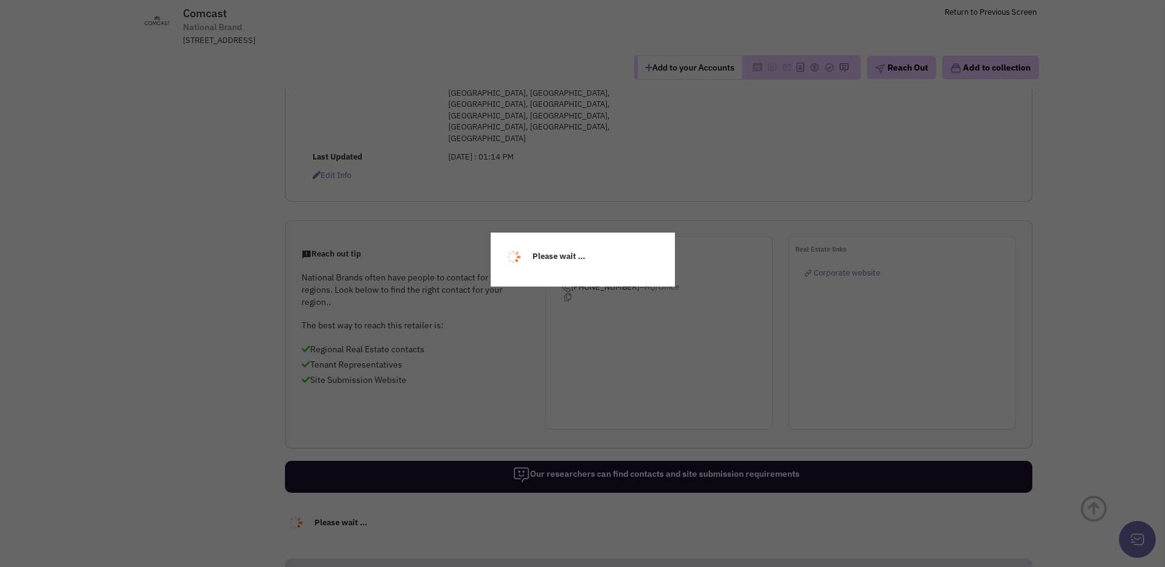
scroll to position [430, 0]
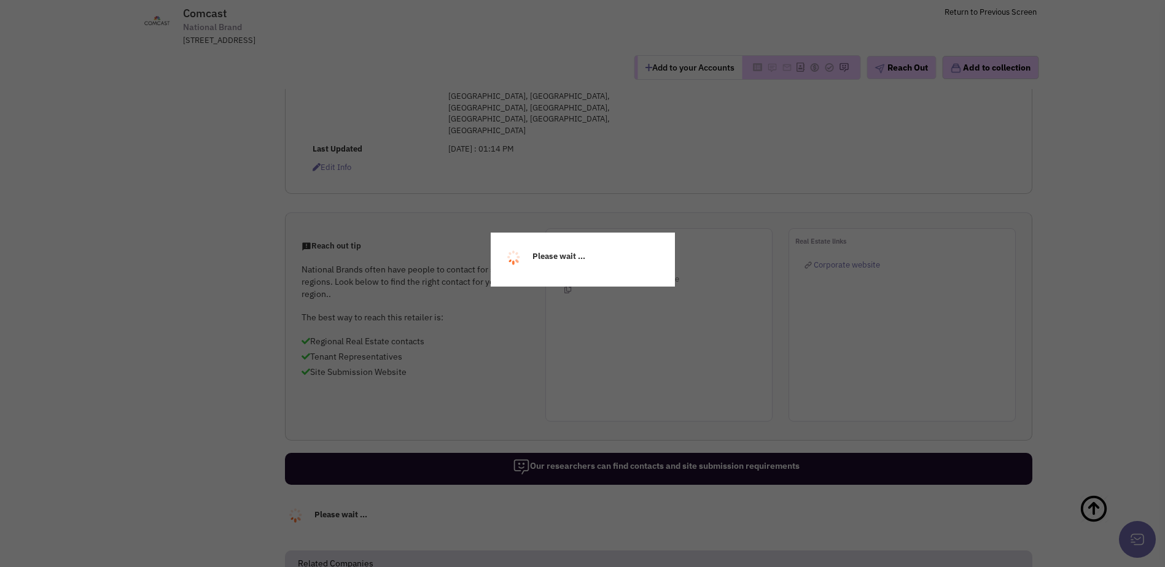
select select
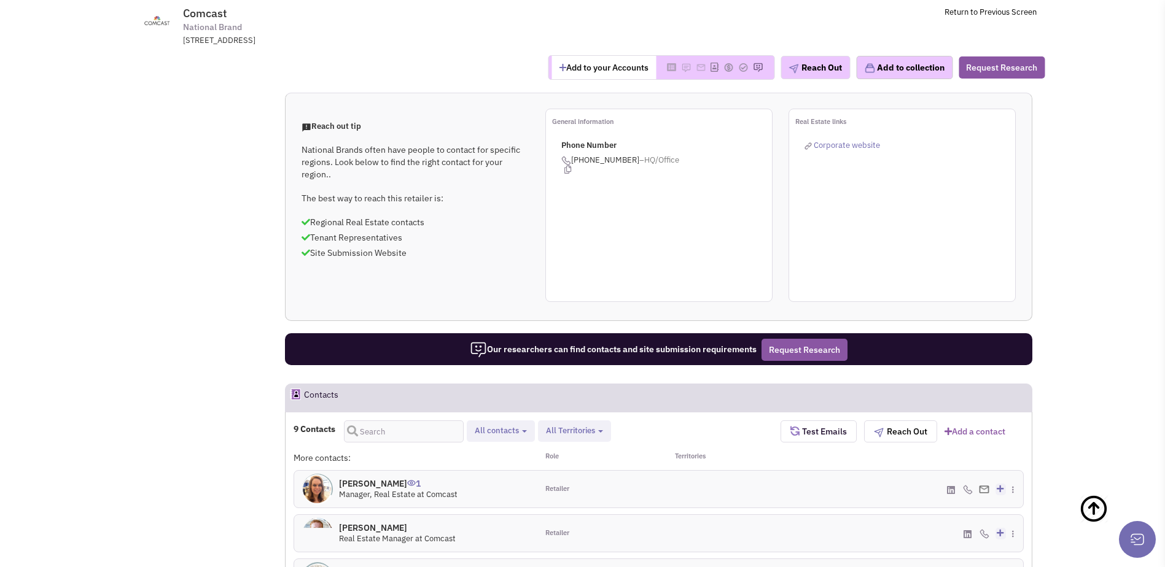
scroll to position [616, 0]
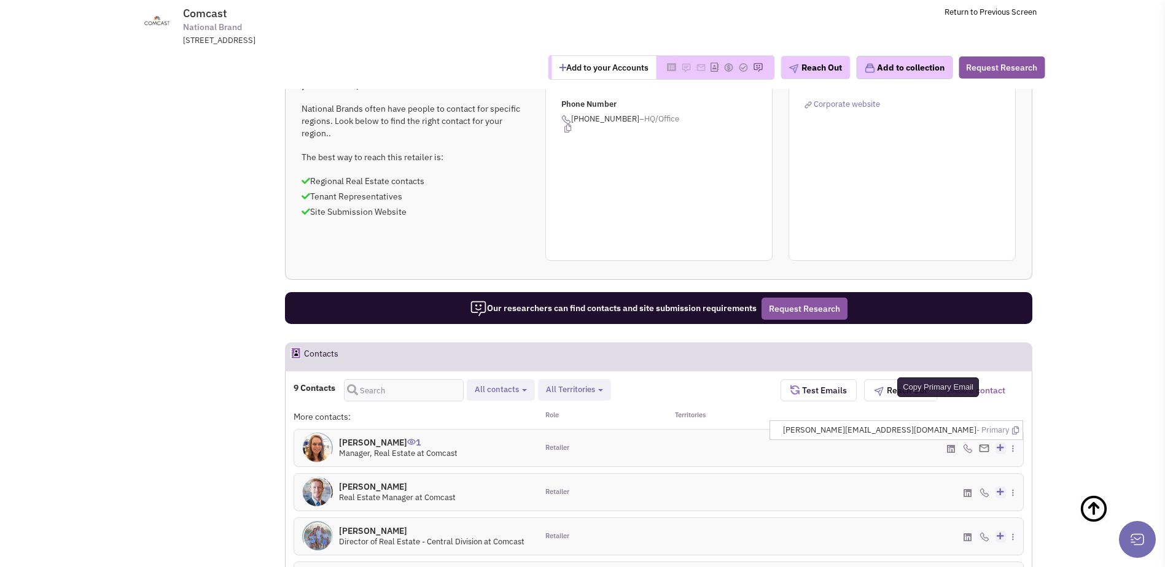
click at [1015, 427] on icon at bounding box center [1015, 431] width 7 height 8
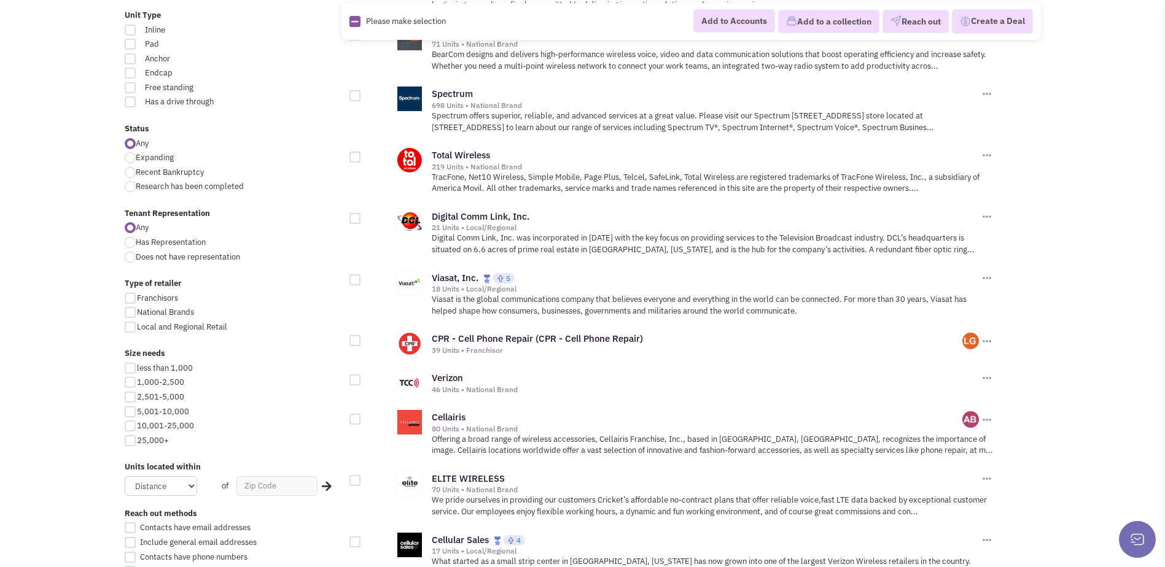
scroll to position [982, 0]
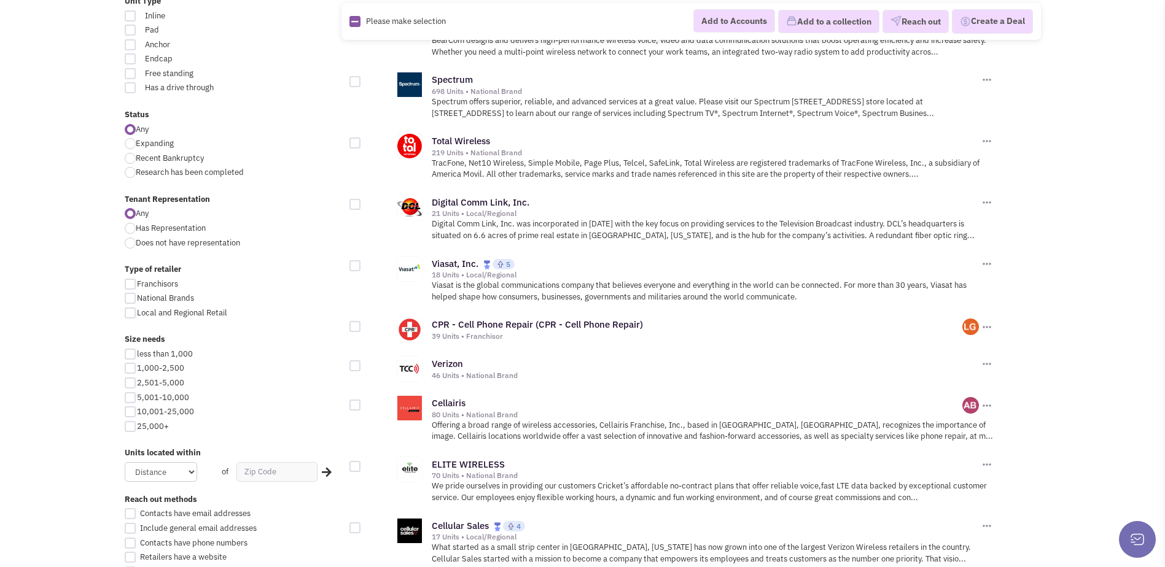
click at [130, 355] on div at bounding box center [130, 354] width 11 height 11
click at [137, 355] on input "less than 1,000" at bounding box center [141, 355] width 8 height 8
checkbox input "true"
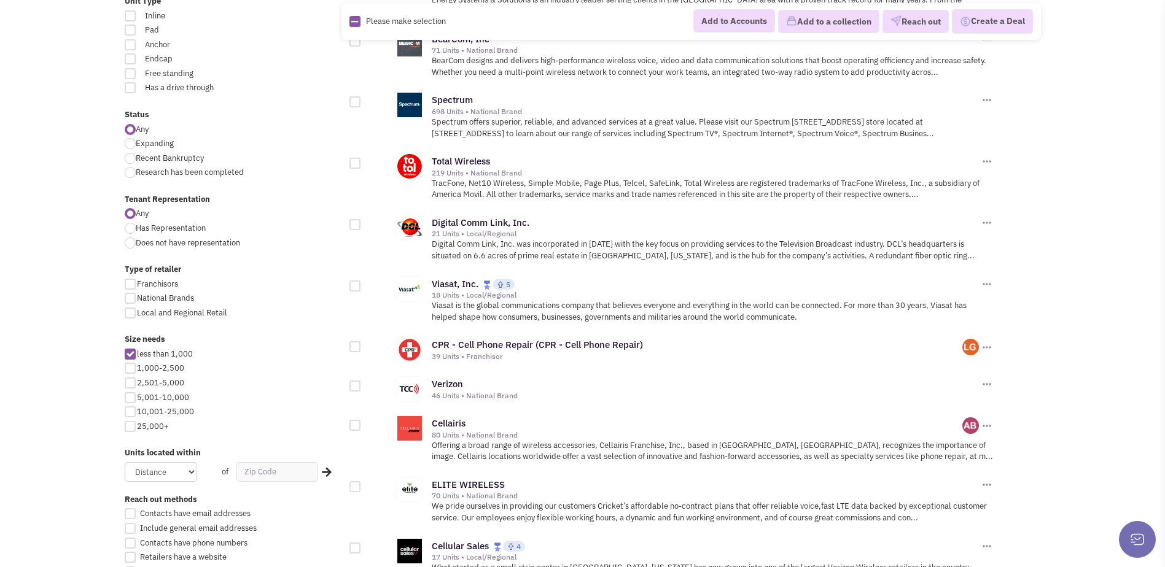
click at [129, 365] on div at bounding box center [130, 368] width 11 height 11
click at [137, 365] on input "1,000-2,500" at bounding box center [141, 369] width 8 height 8
checkbox input "true"
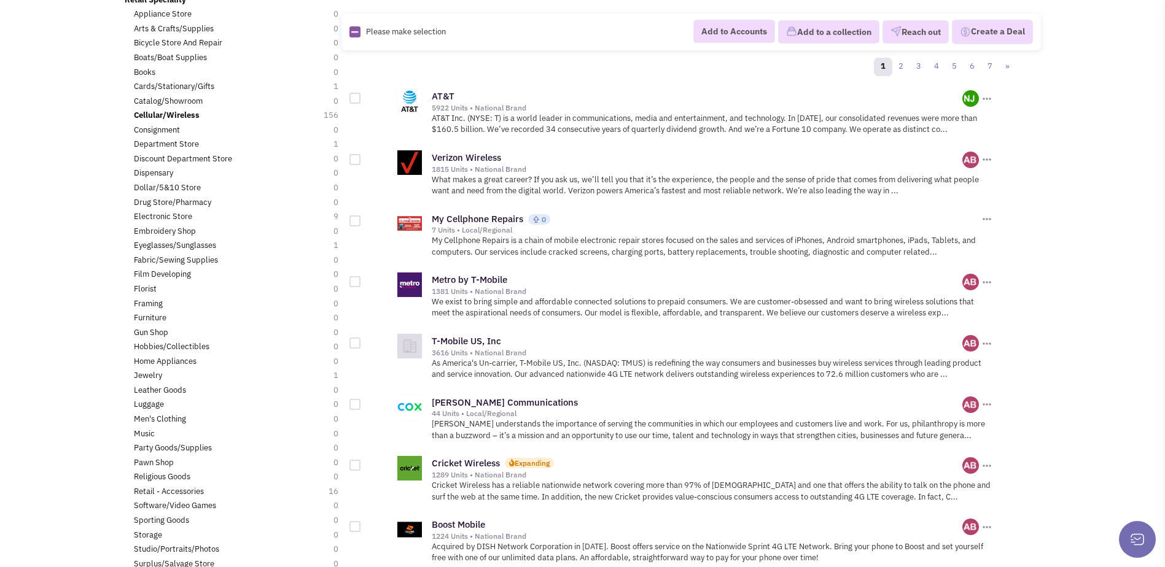
scroll to position [61, 0]
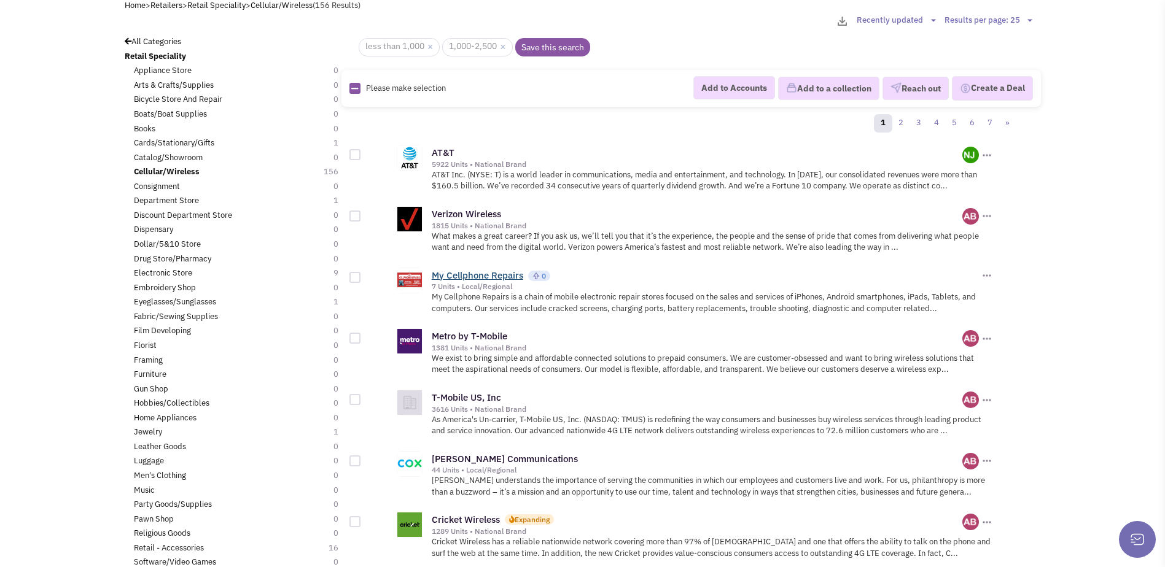
click at [464, 275] on link "My Cellphone Repairs" at bounding box center [477, 275] width 91 height 12
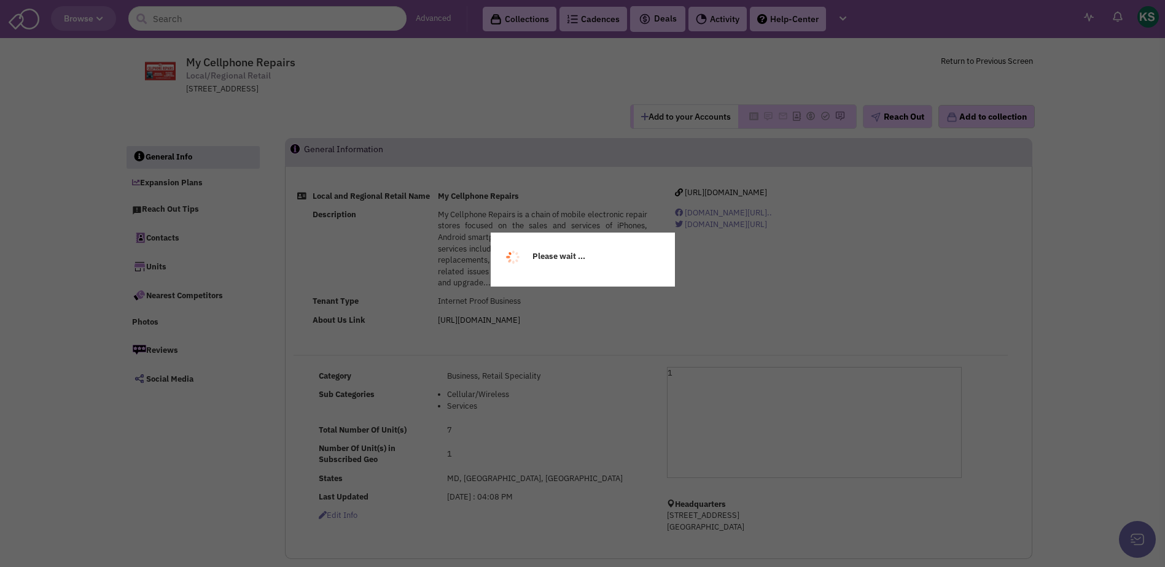
select select
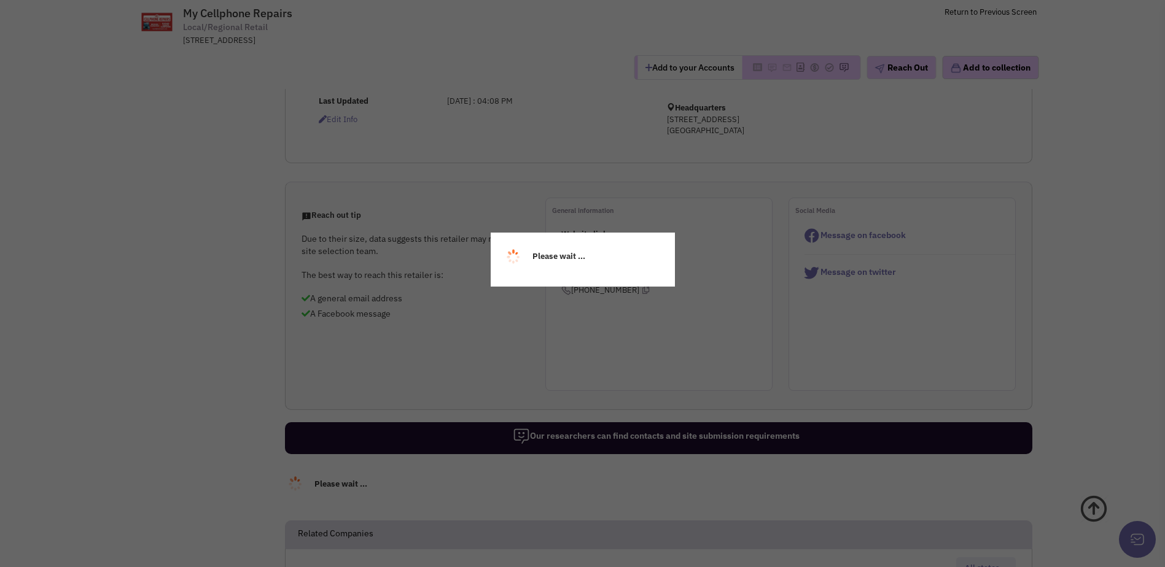
select select
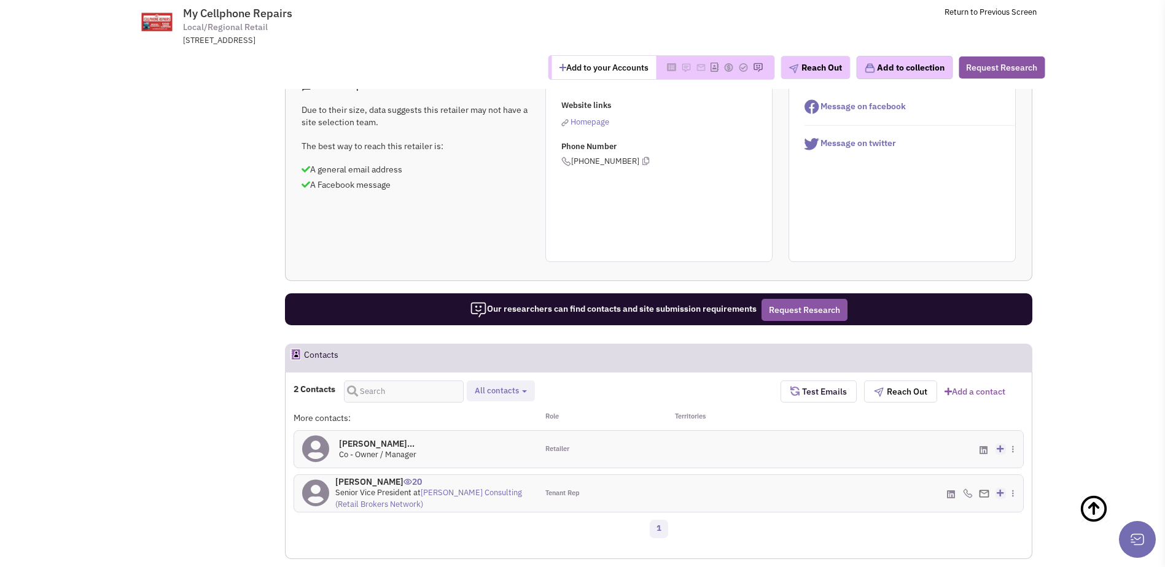
scroll to position [438, 0]
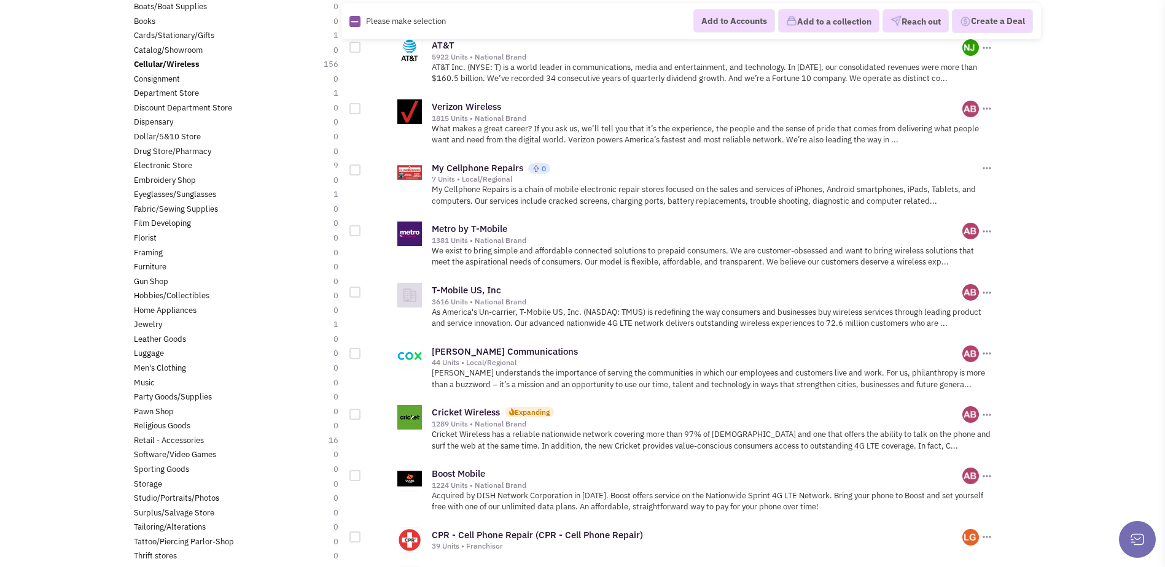
scroll to position [184, 0]
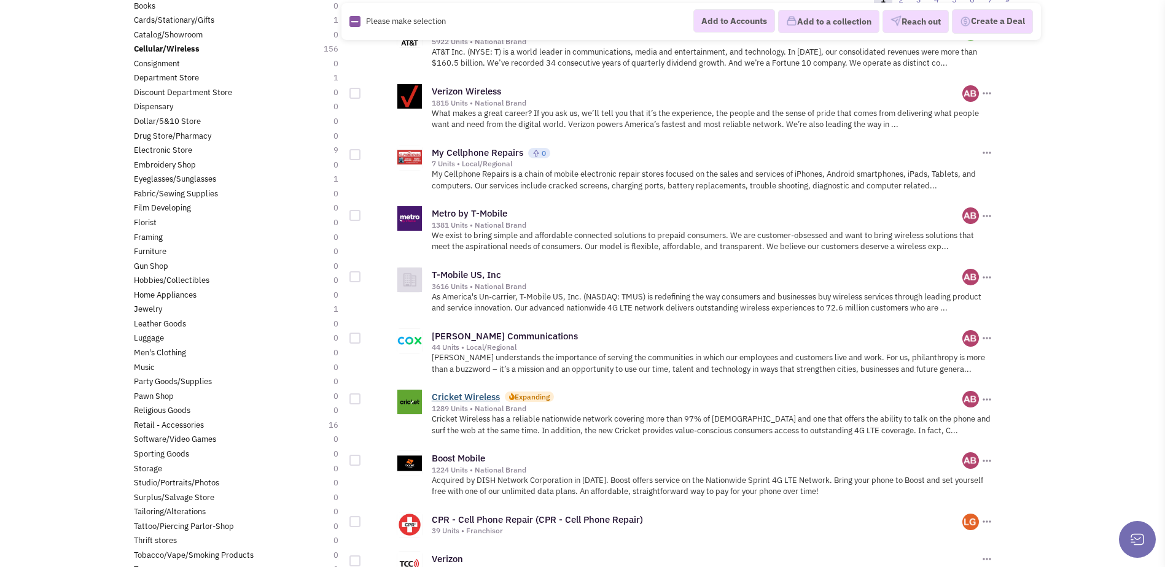
click at [461, 394] on link "Cricket Wireless" at bounding box center [466, 397] width 68 height 12
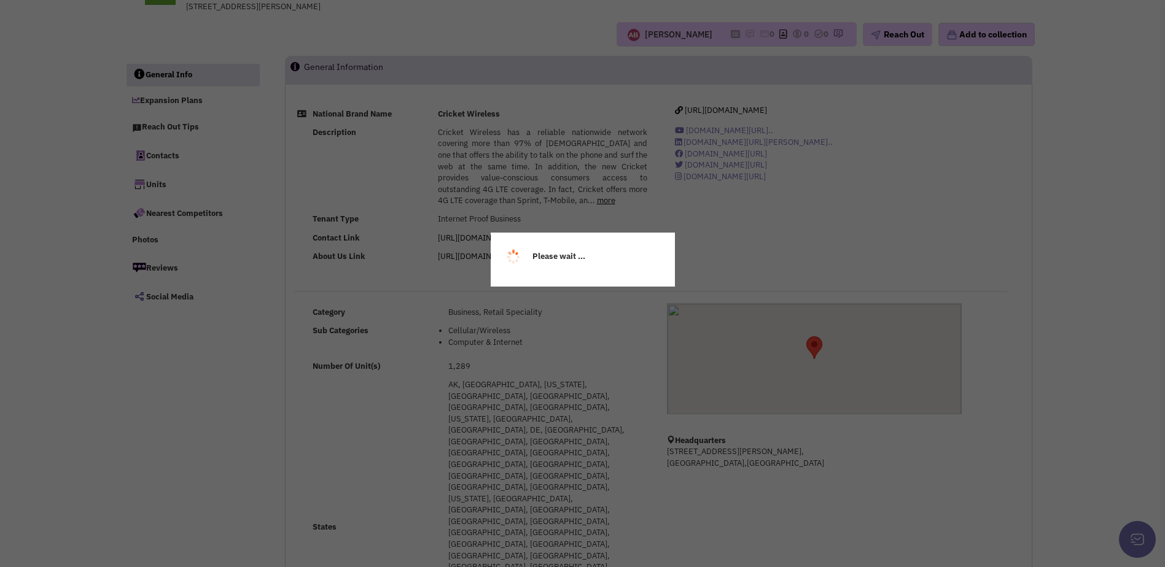
select select
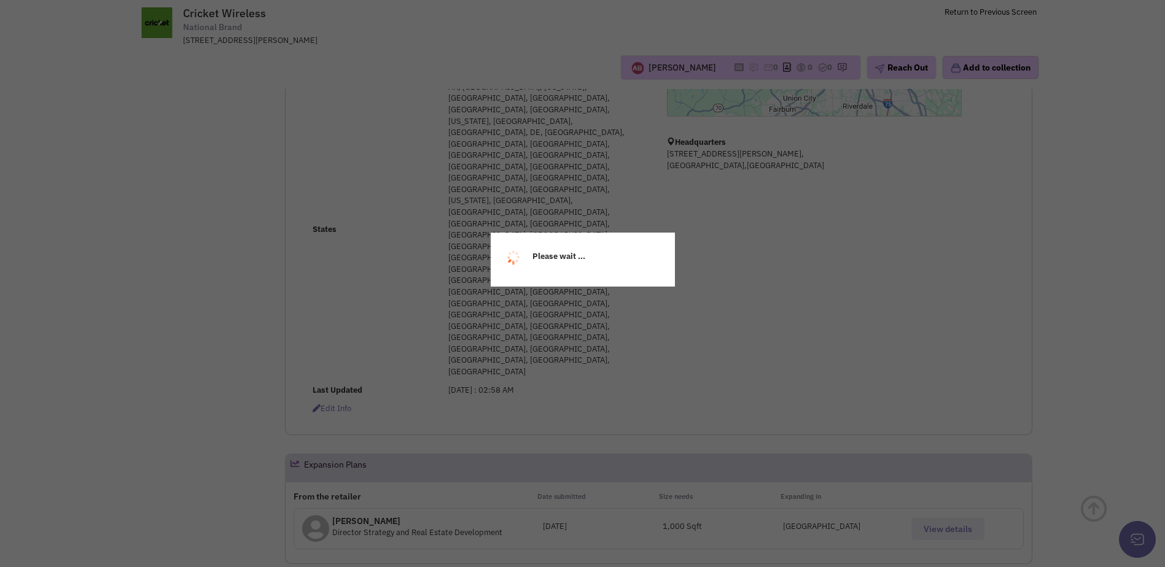
scroll to position [336, 0]
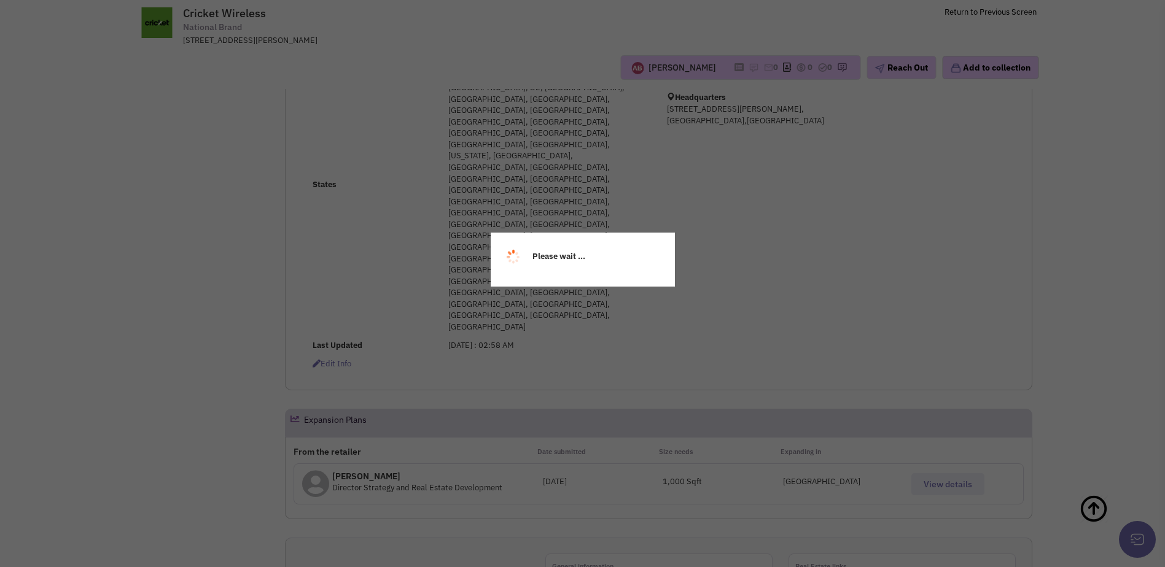
select select
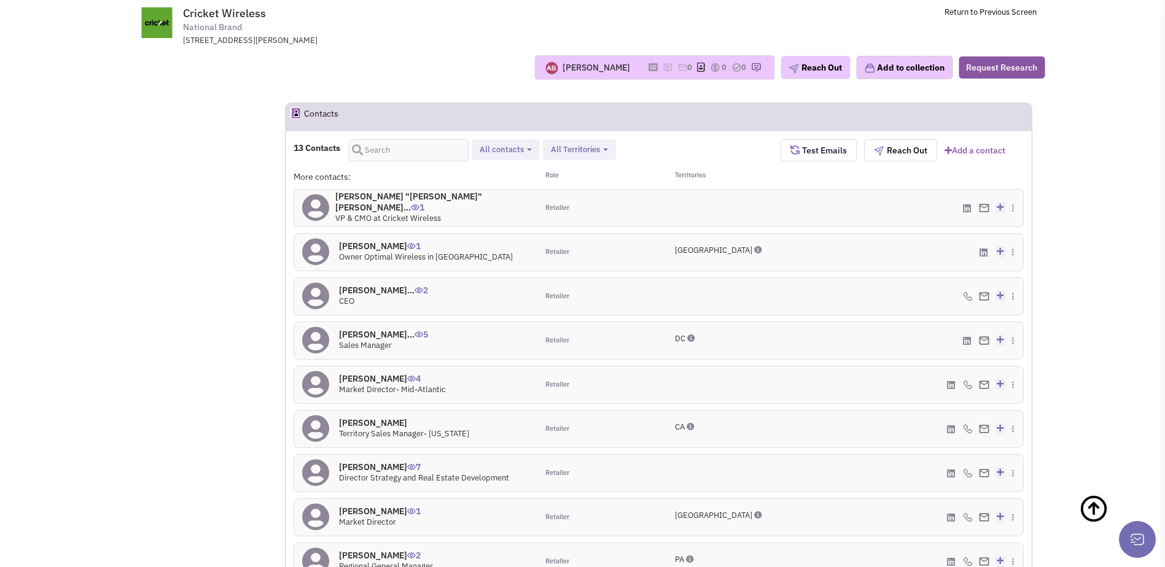
scroll to position [1072, 0]
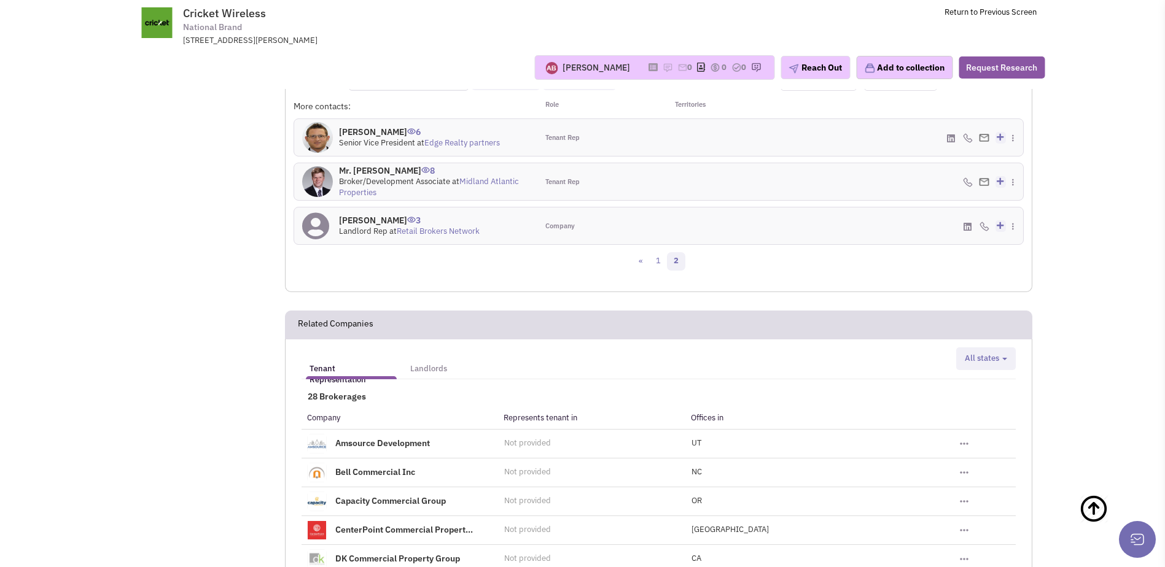
scroll to position [851, 0]
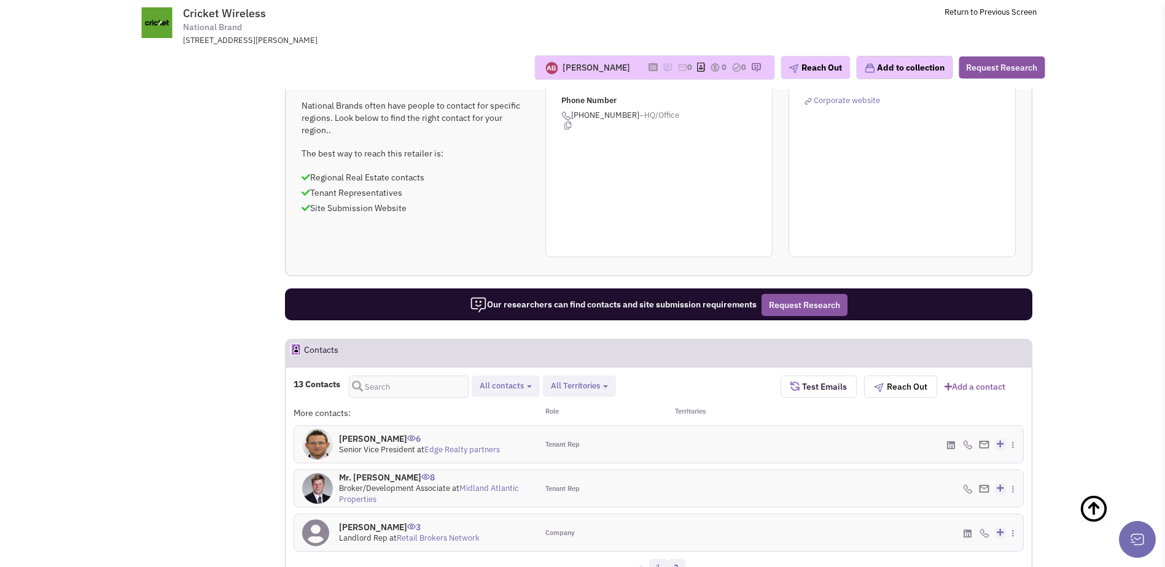
click at [657, 559] on link "1" at bounding box center [658, 568] width 18 height 18
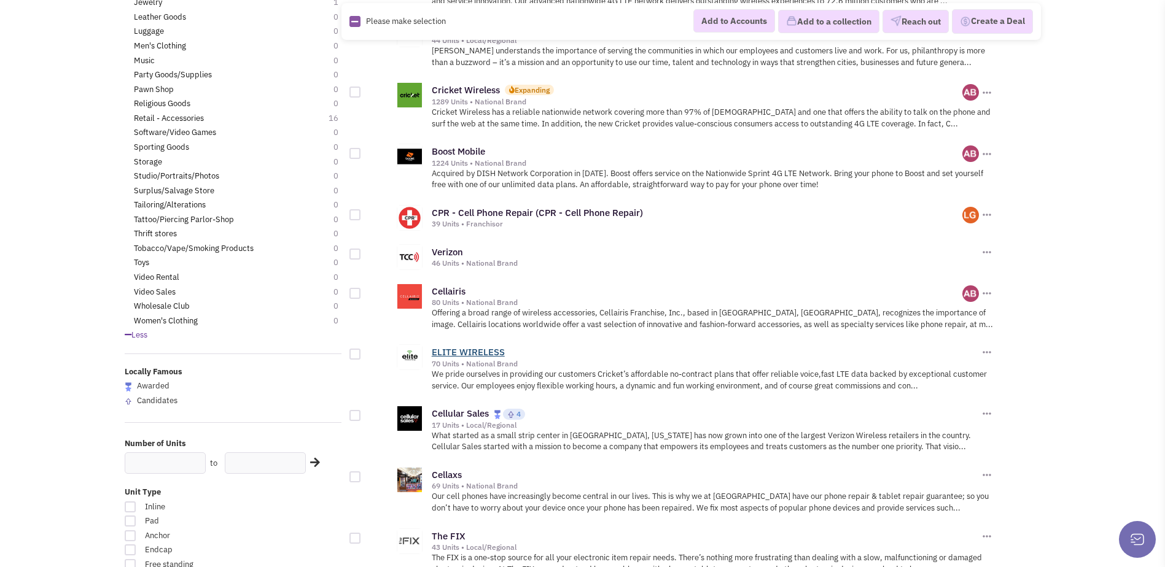
scroll to position [552, 0]
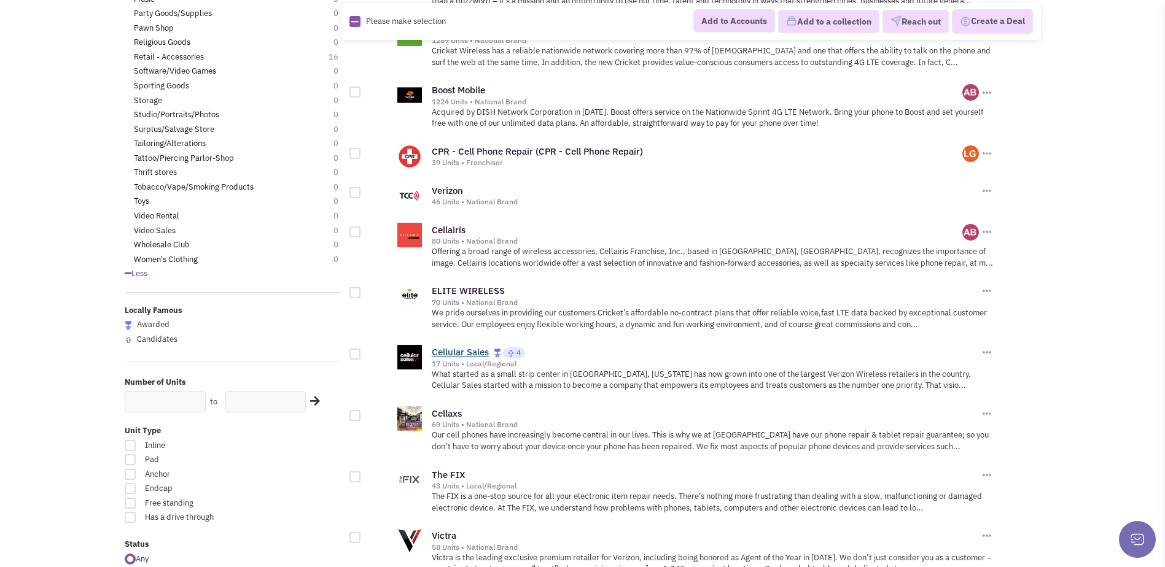
click at [465, 355] on link "Cellular Sales" at bounding box center [460, 352] width 57 height 12
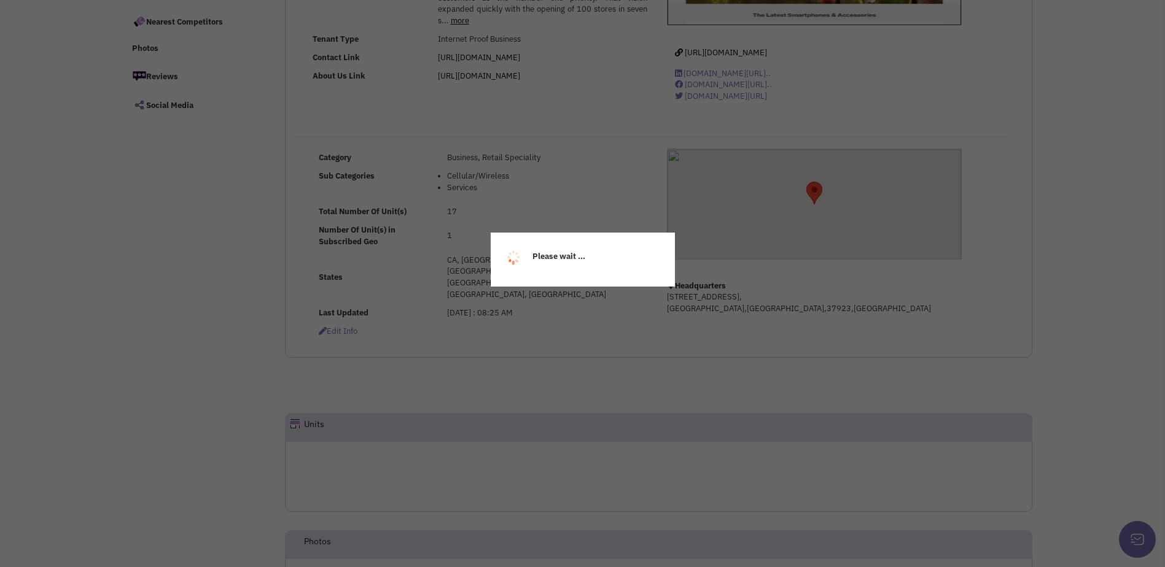
select select
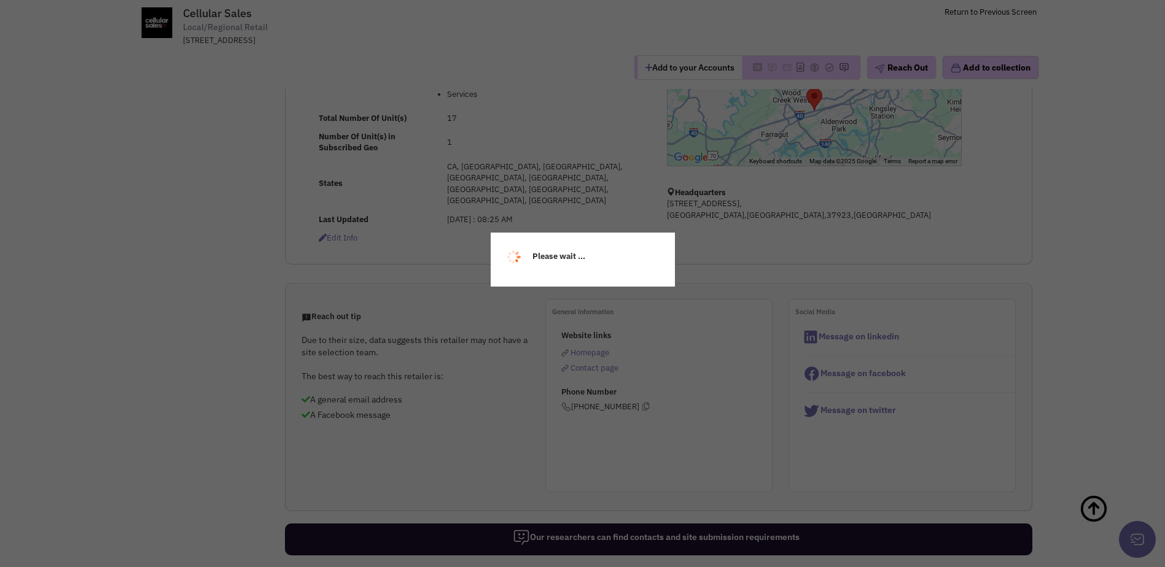
select select
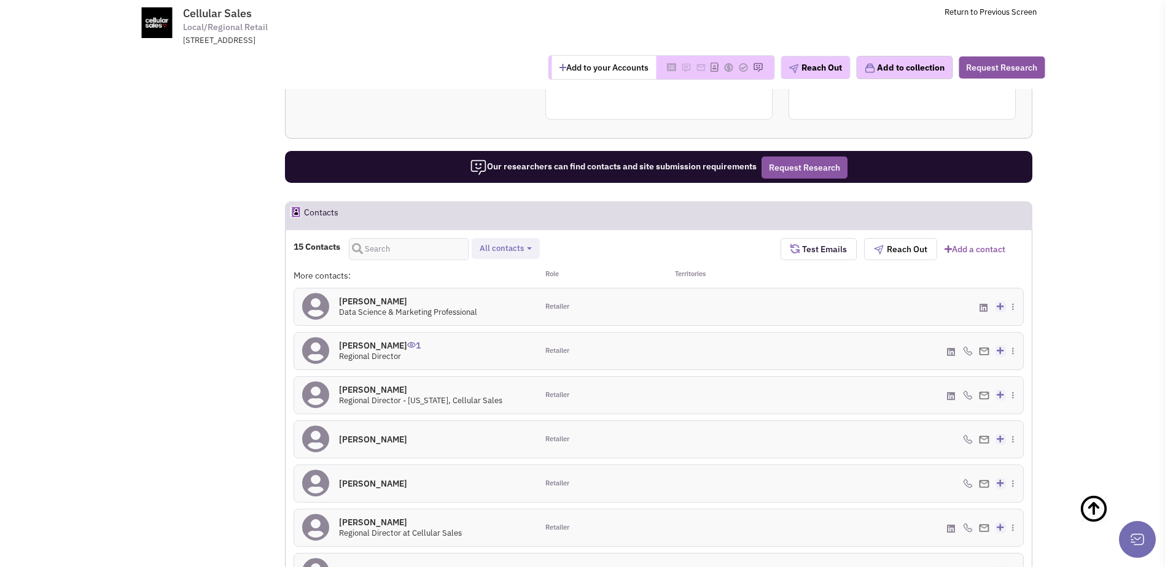
scroll to position [698, 0]
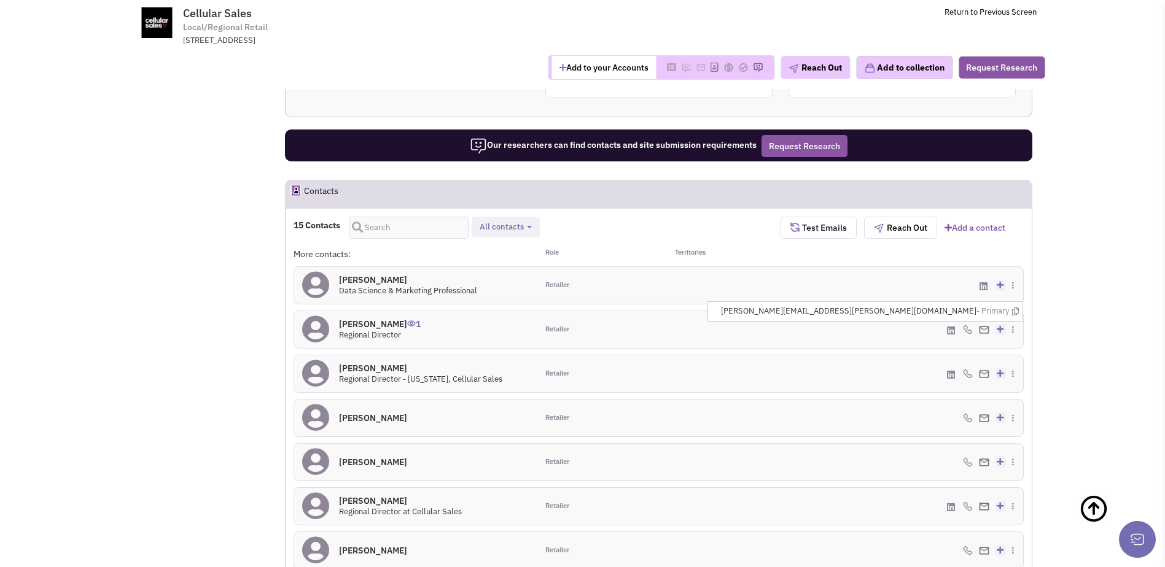
click at [983, 326] on img at bounding box center [984, 330] width 10 height 8
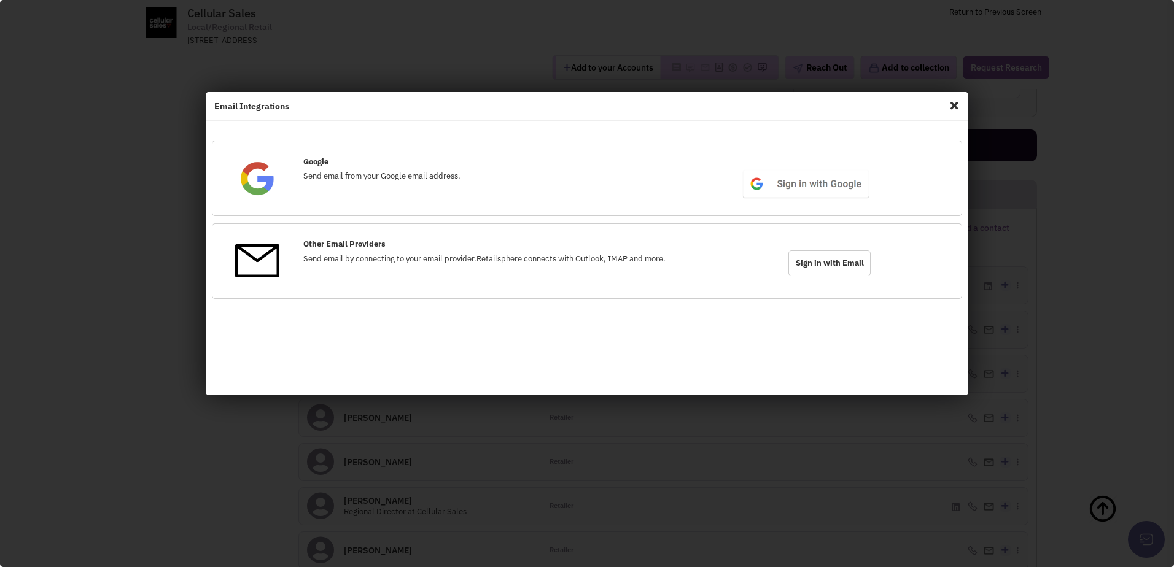
click at [958, 104] on span "Close" at bounding box center [954, 106] width 16 height 20
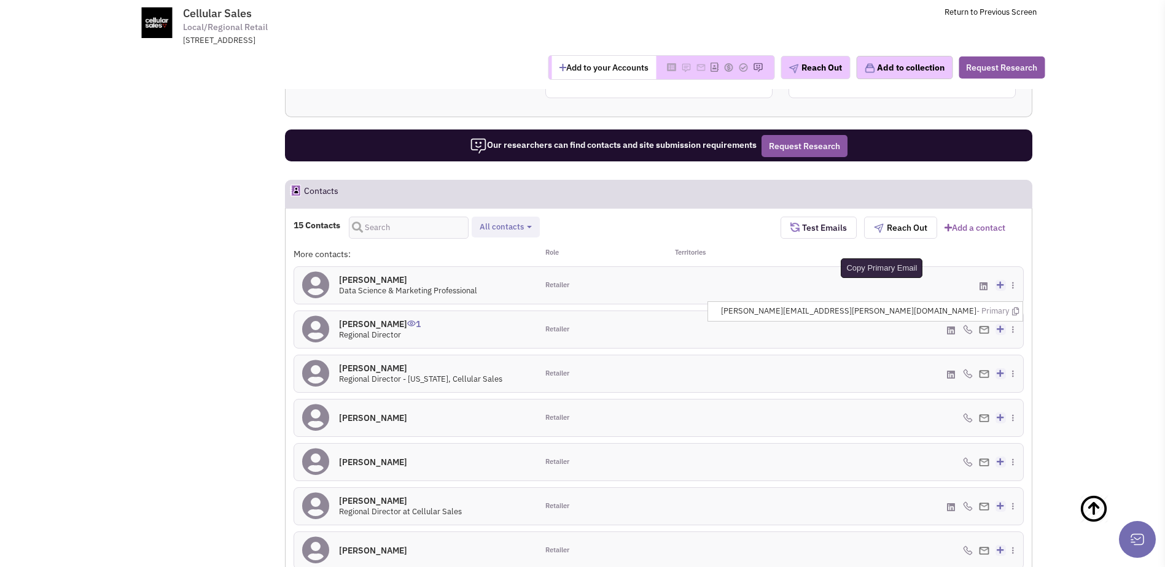
click at [1015, 308] on icon at bounding box center [1015, 312] width 7 height 8
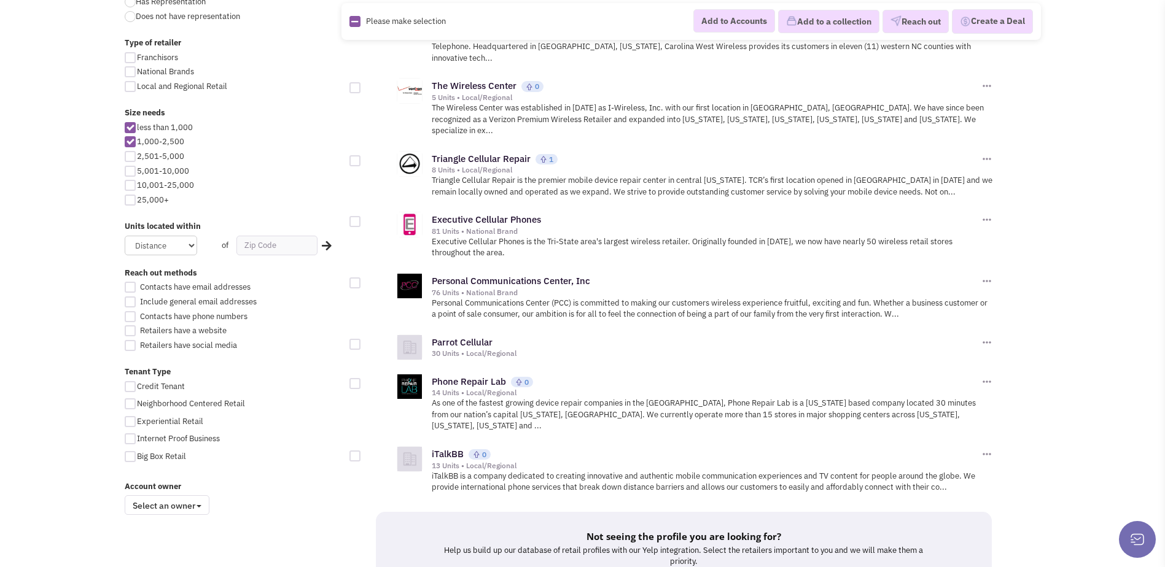
scroll to position [1228, 0]
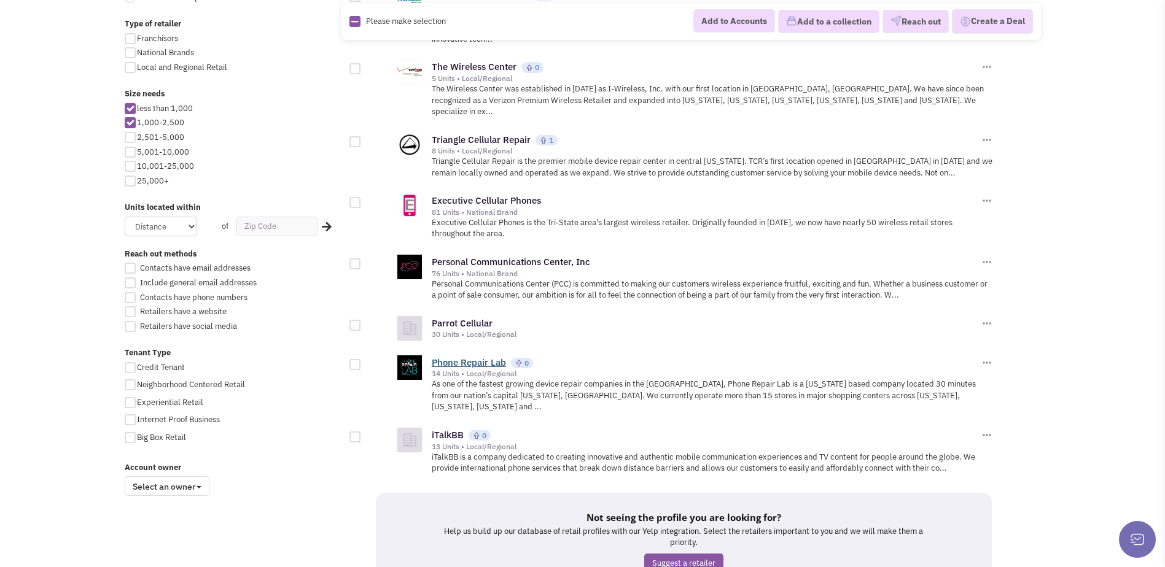
click at [473, 357] on link "Phone Repair Lab" at bounding box center [469, 363] width 74 height 12
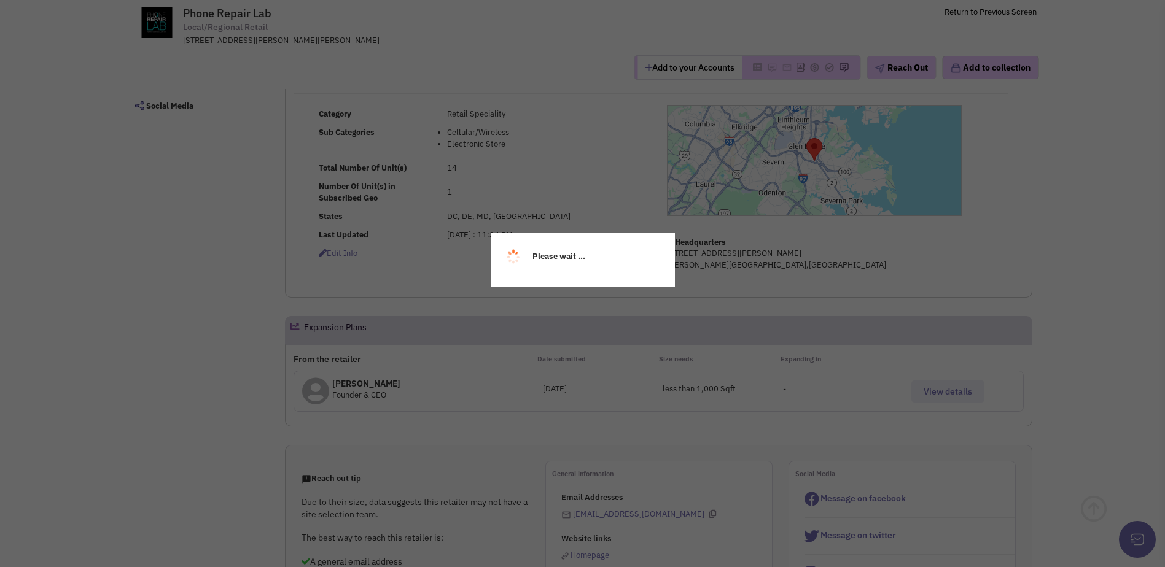
select select
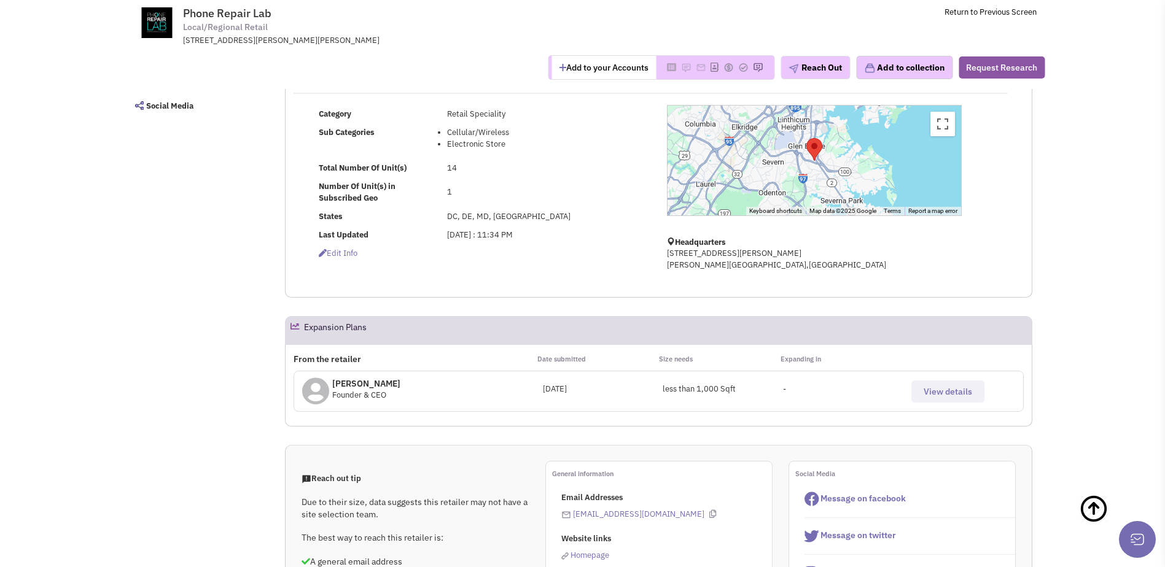
scroll to position [213, 0]
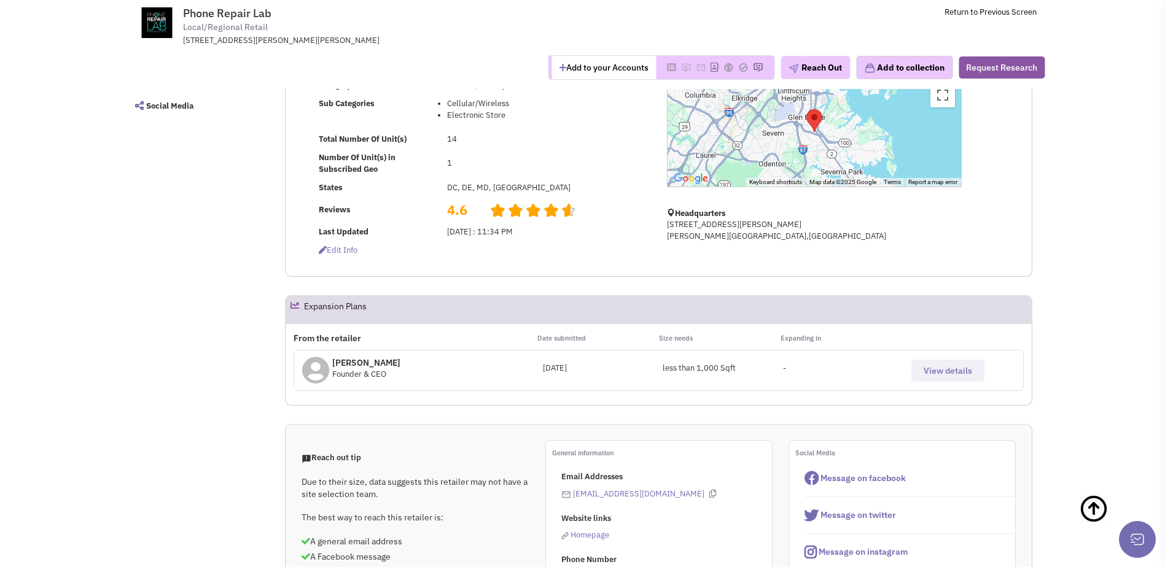
click at [957, 371] on span "View details" at bounding box center [947, 370] width 48 height 11
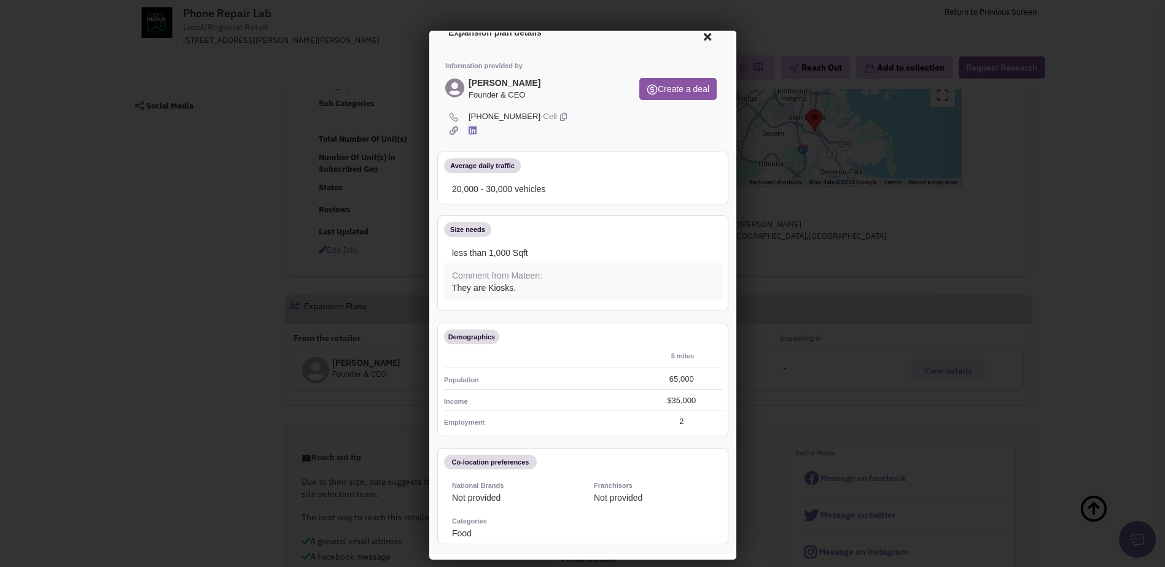
scroll to position [0, 0]
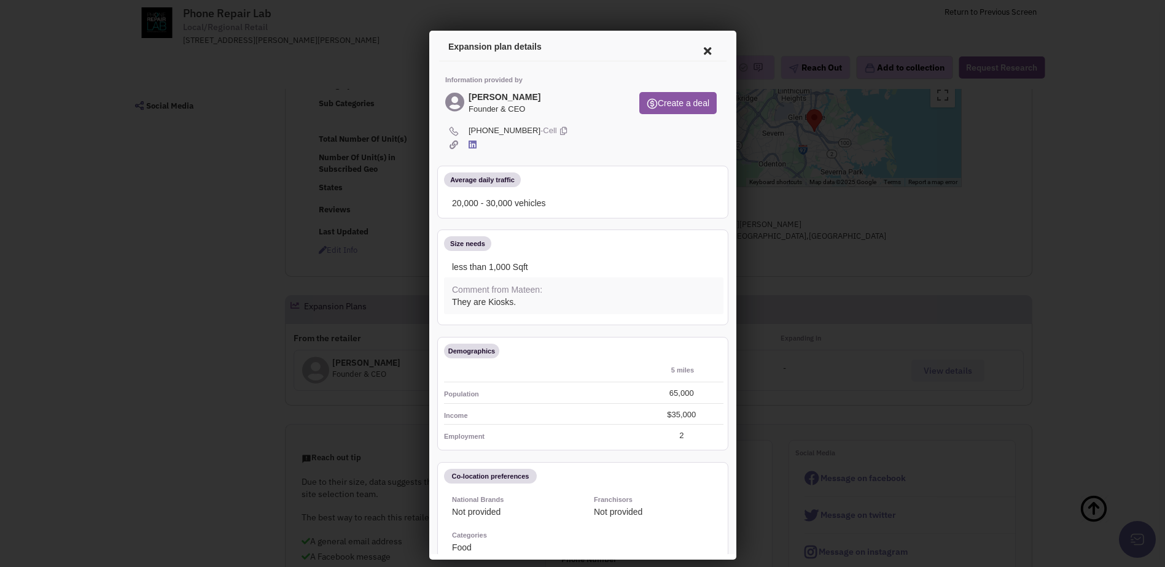
click at [692, 52] on icon at bounding box center [705, 48] width 26 height 29
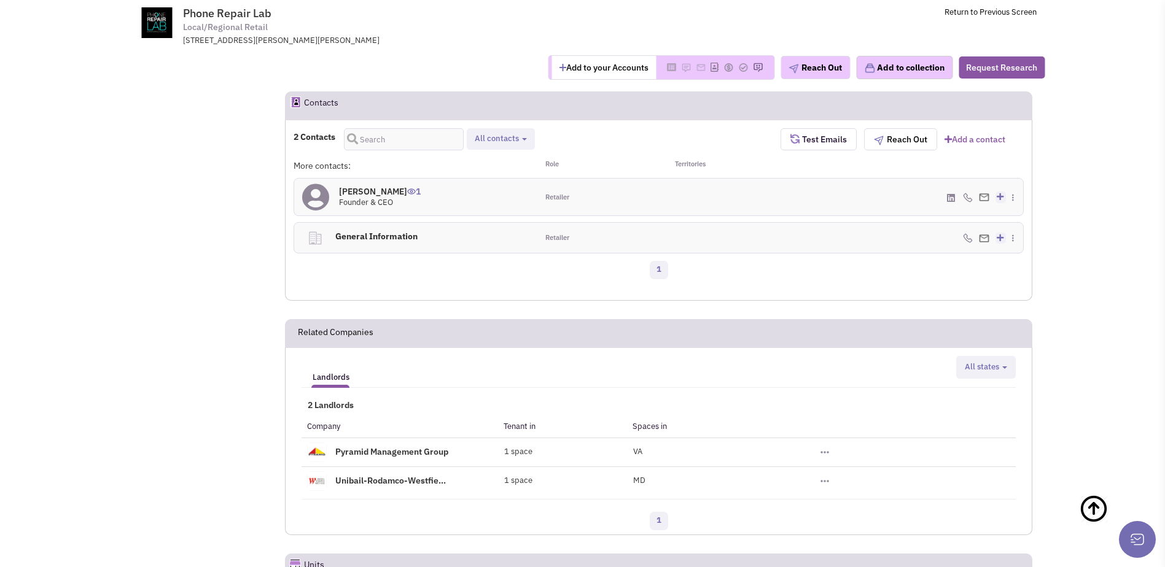
scroll to position [827, 0]
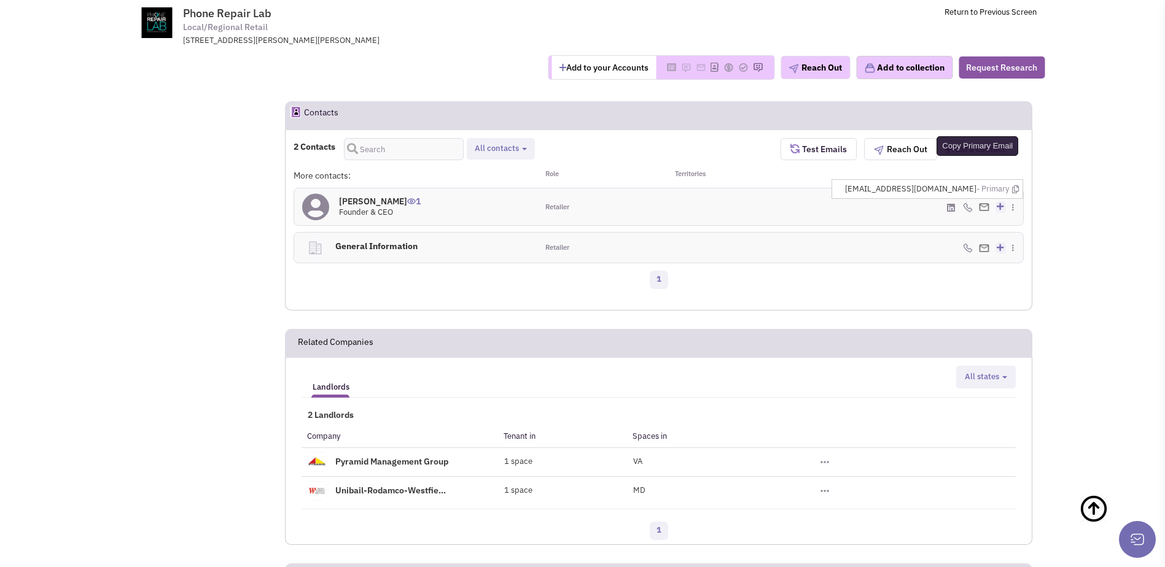
drag, startPoint x: 1014, startPoint y: 186, endPoint x: 1009, endPoint y: 192, distance: 7.4
click at [1014, 187] on icon at bounding box center [1015, 189] width 7 height 8
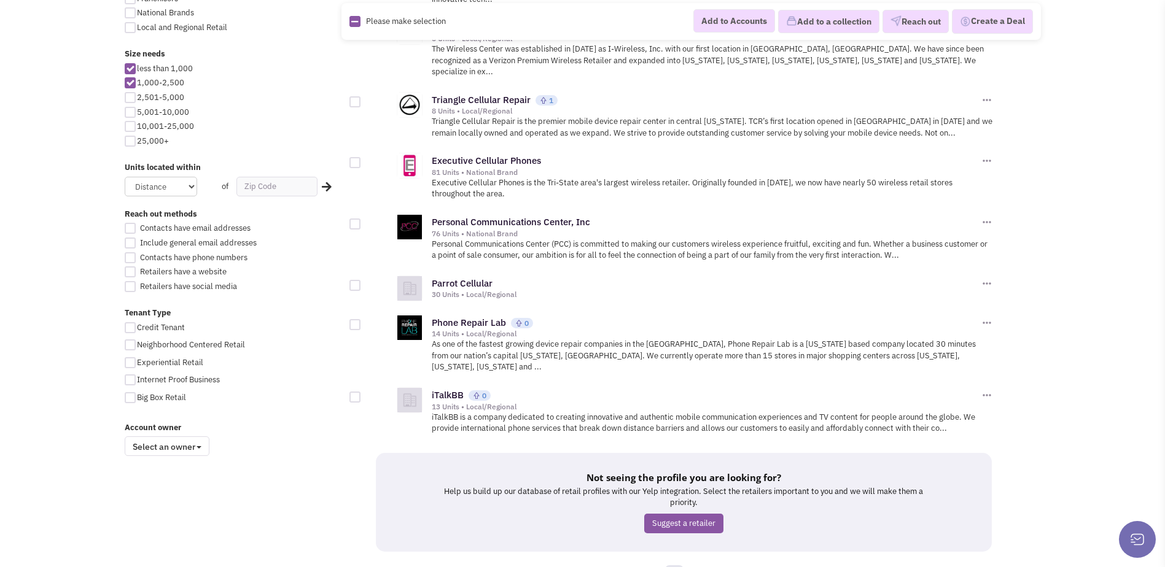
scroll to position [1289, 0]
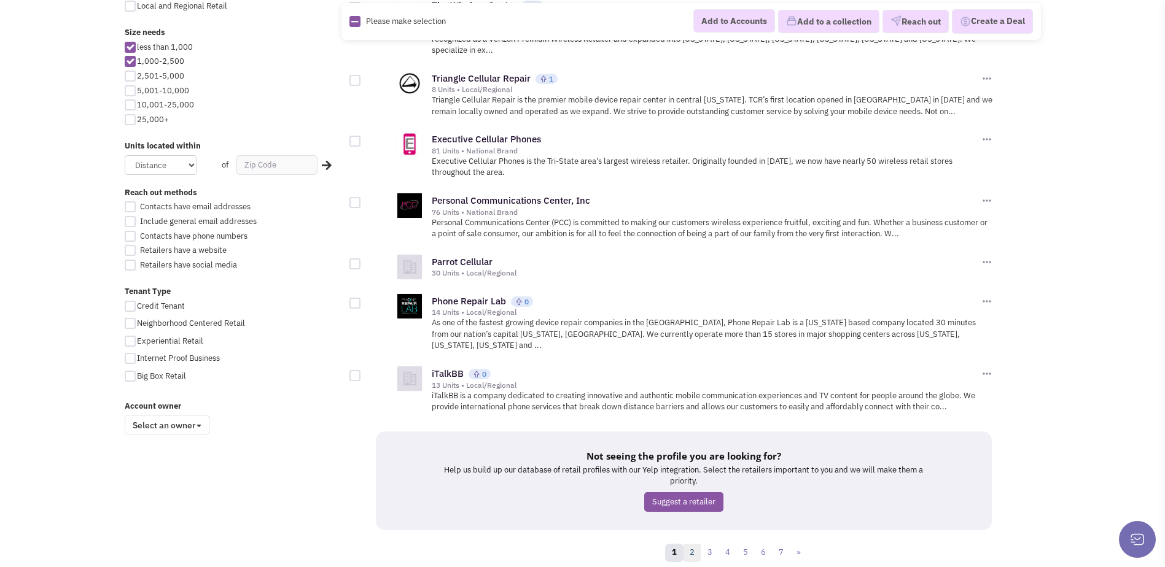
click at [697, 544] on link "2" at bounding box center [692, 553] width 18 height 18
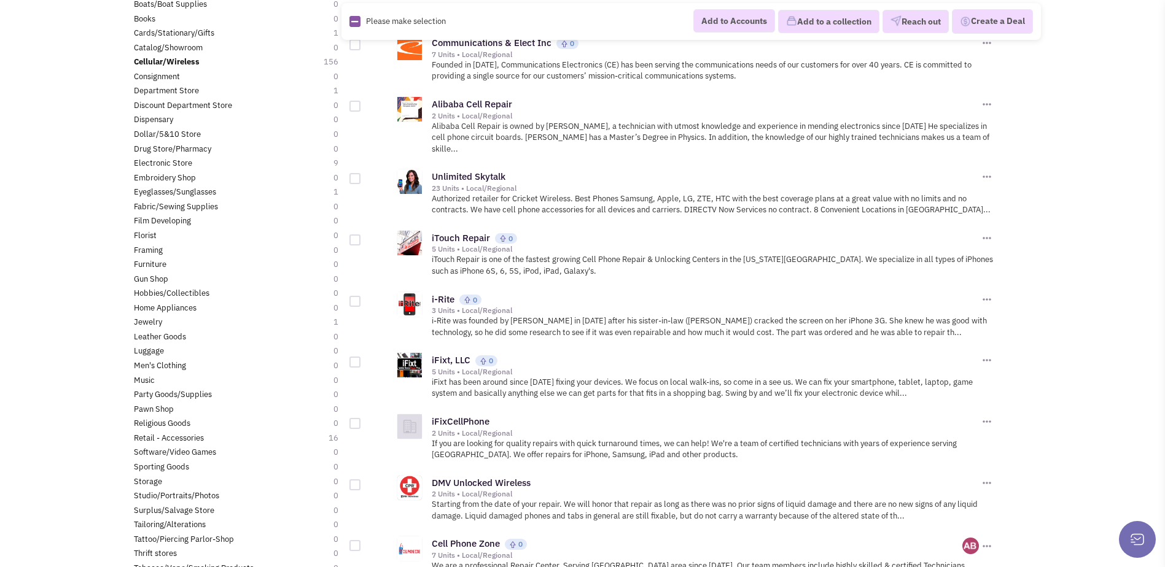
scroll to position [184, 0]
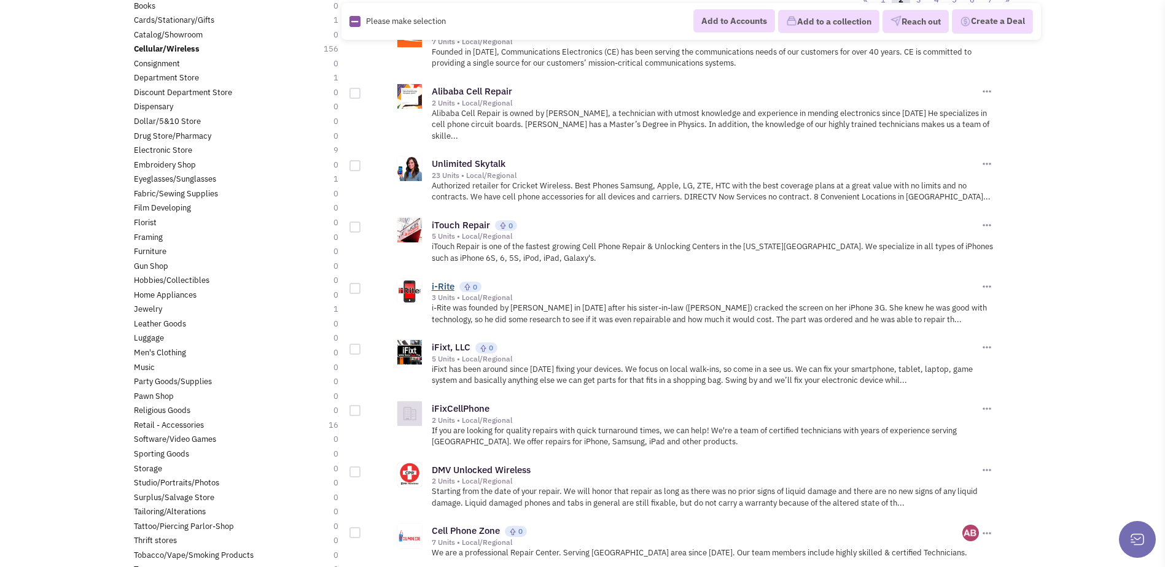
click at [438, 281] on link "i-Rite" at bounding box center [443, 287] width 23 height 12
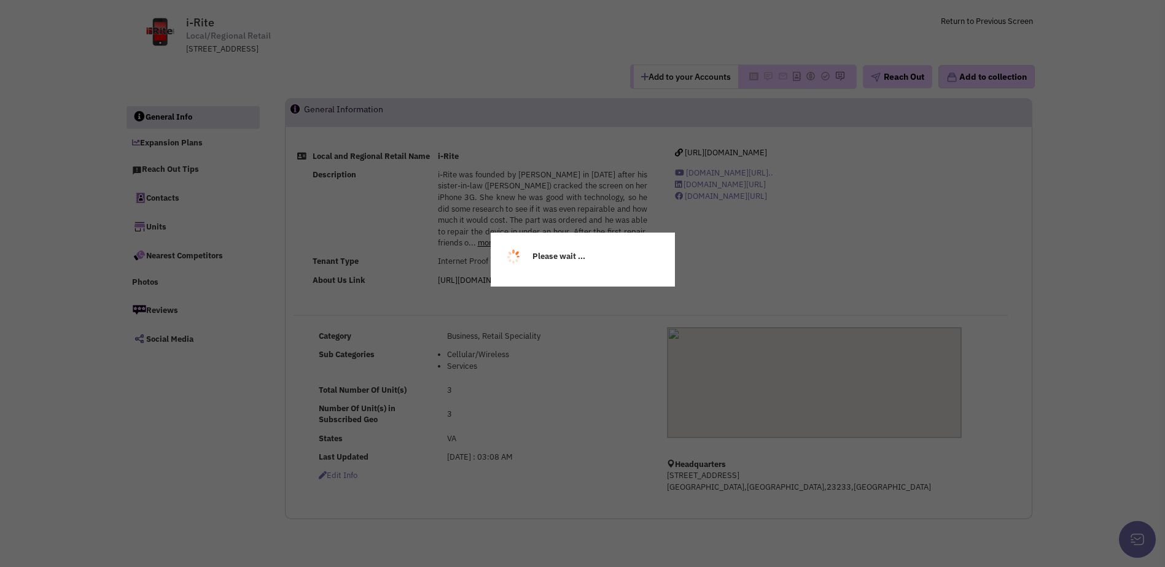
select select
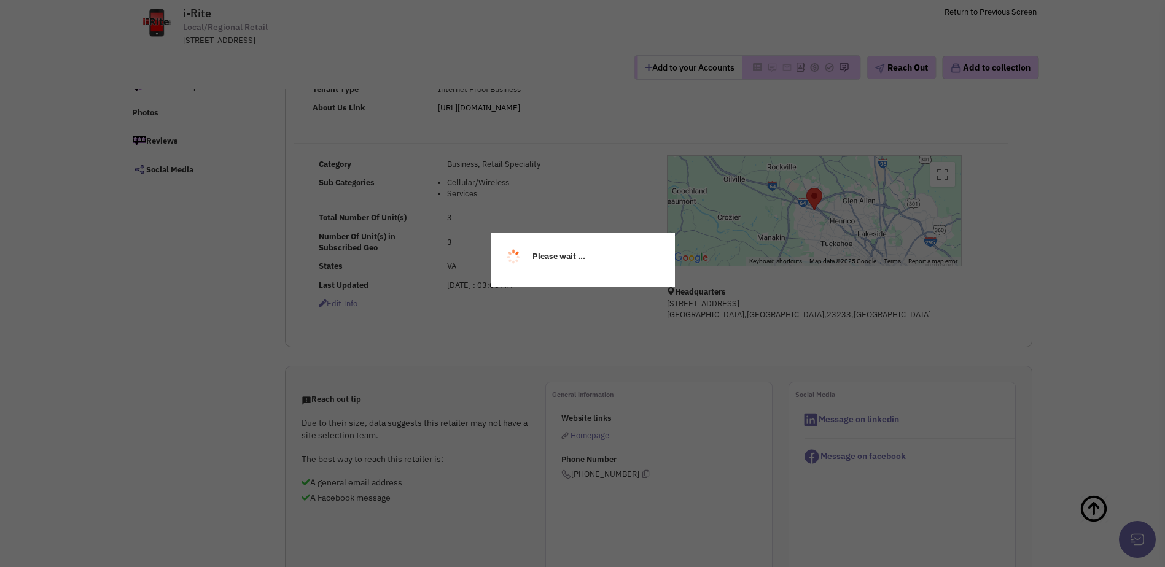
select select
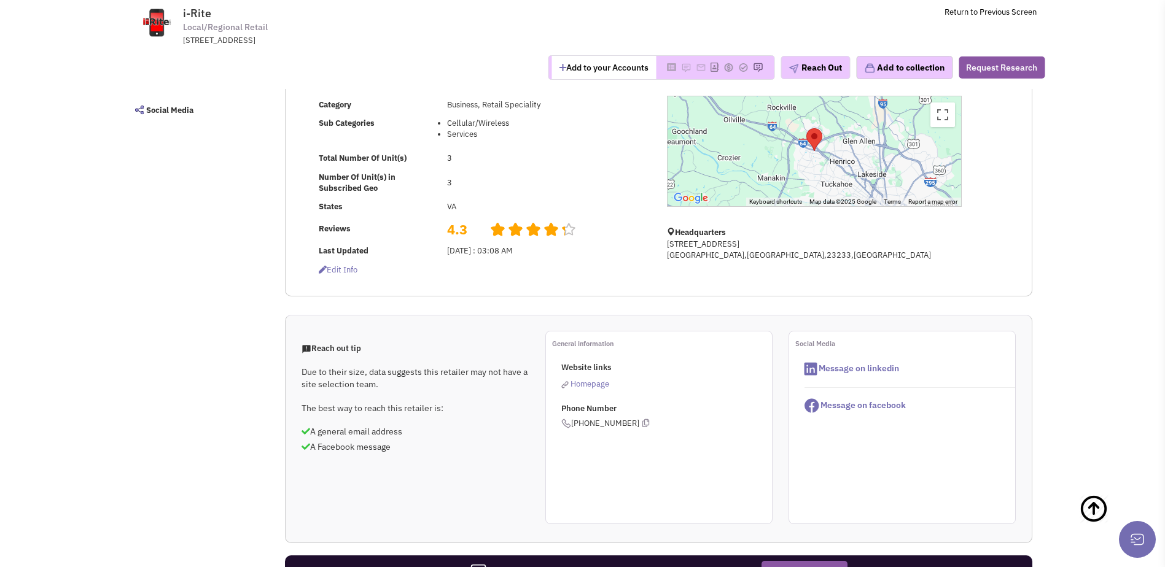
scroll to position [500, 0]
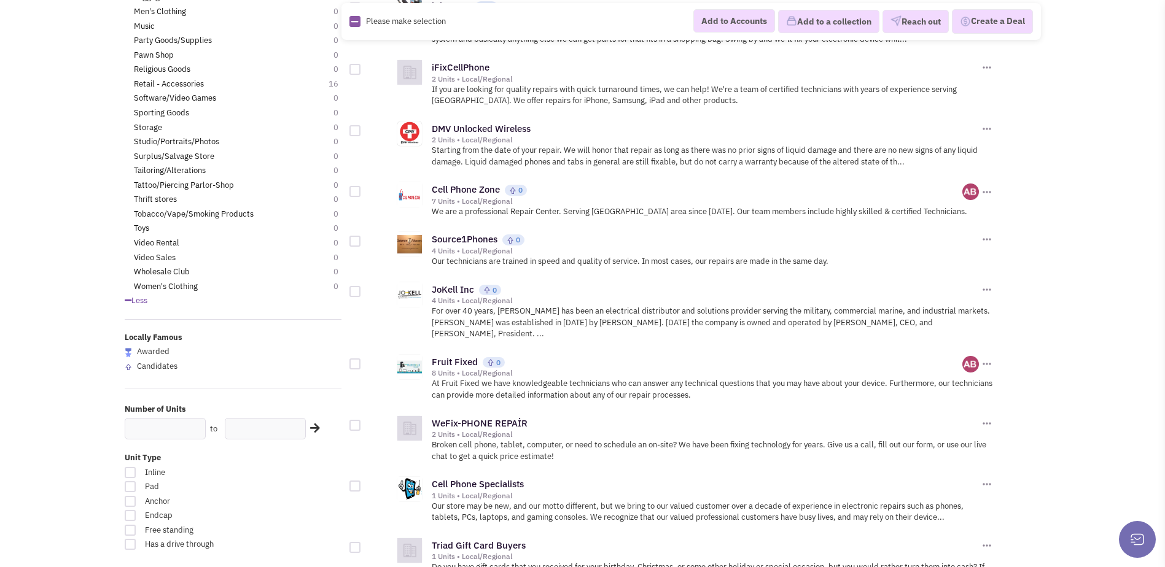
scroll to position [552, 0]
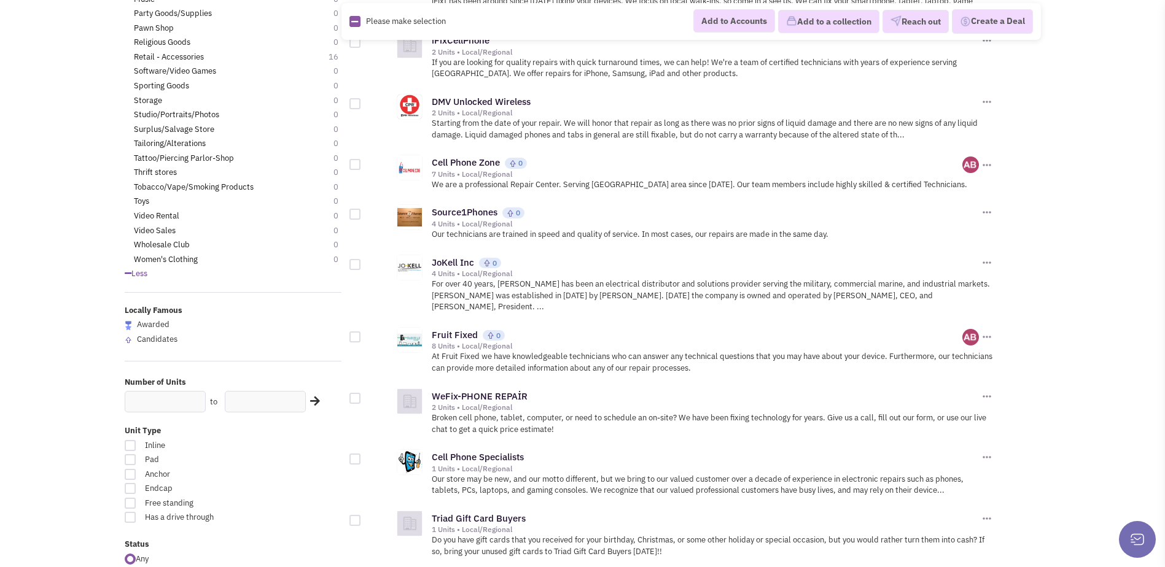
click at [441, 325] on div "Fruit Fixed 0 8 Units • Local/Regional" at bounding box center [713, 338] width 562 height 26
click at [442, 329] on link "Fruit Fixed" at bounding box center [455, 335] width 46 height 12
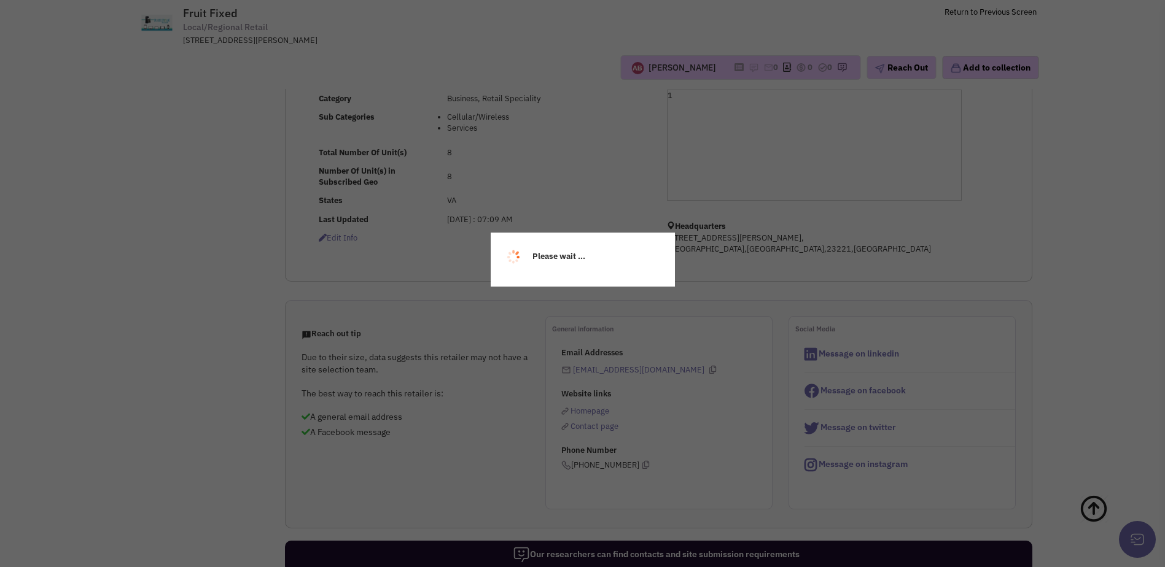
select select
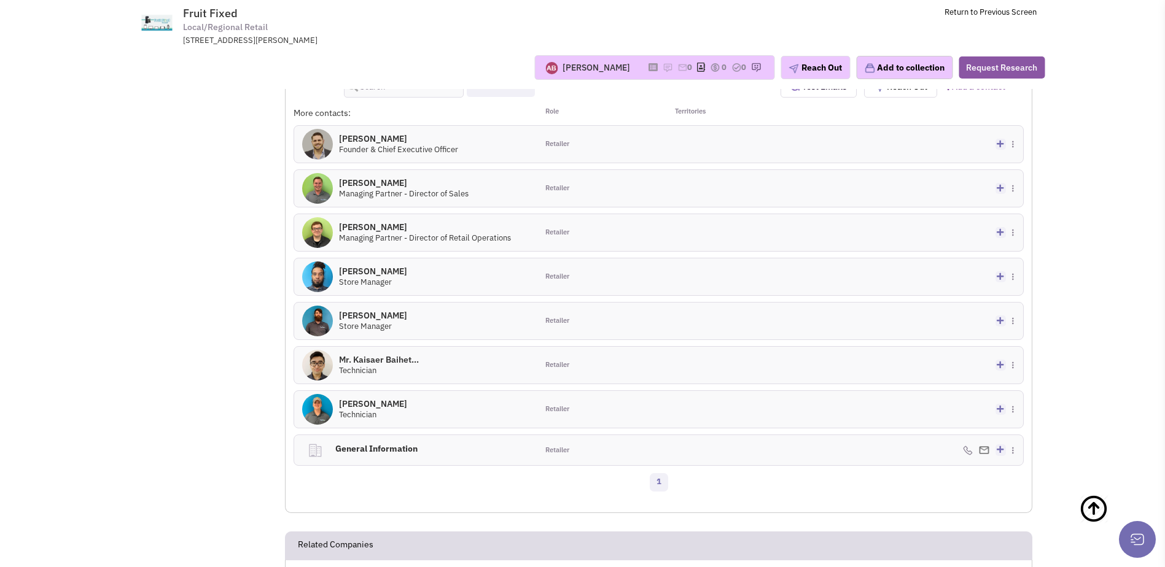
scroll to position [745, 0]
click at [1013, 433] on icon at bounding box center [1015, 429] width 7 height 8
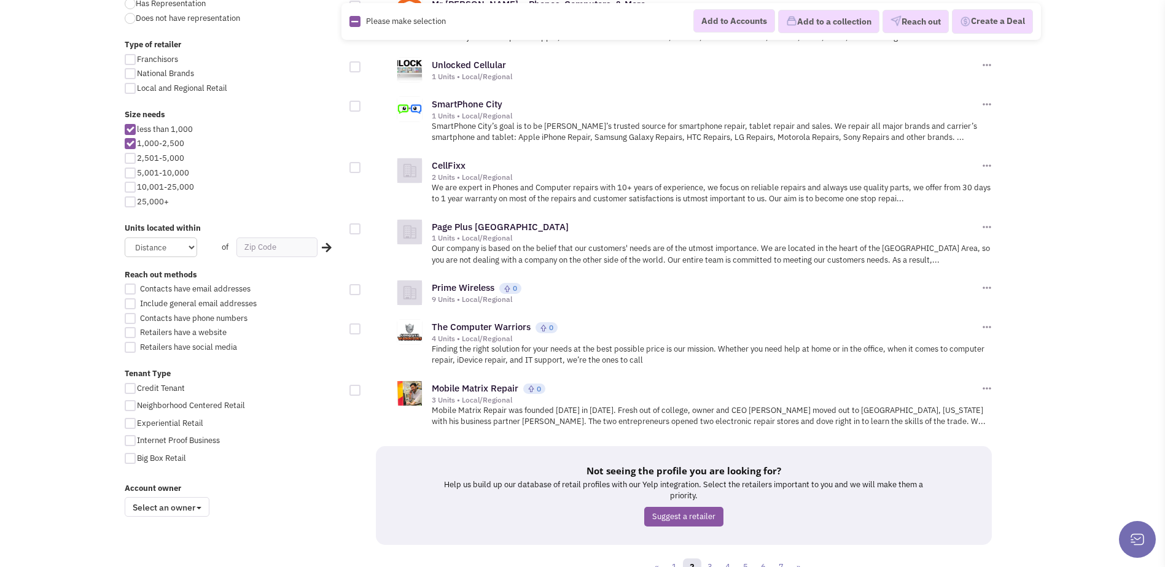
scroll to position [1228, 0]
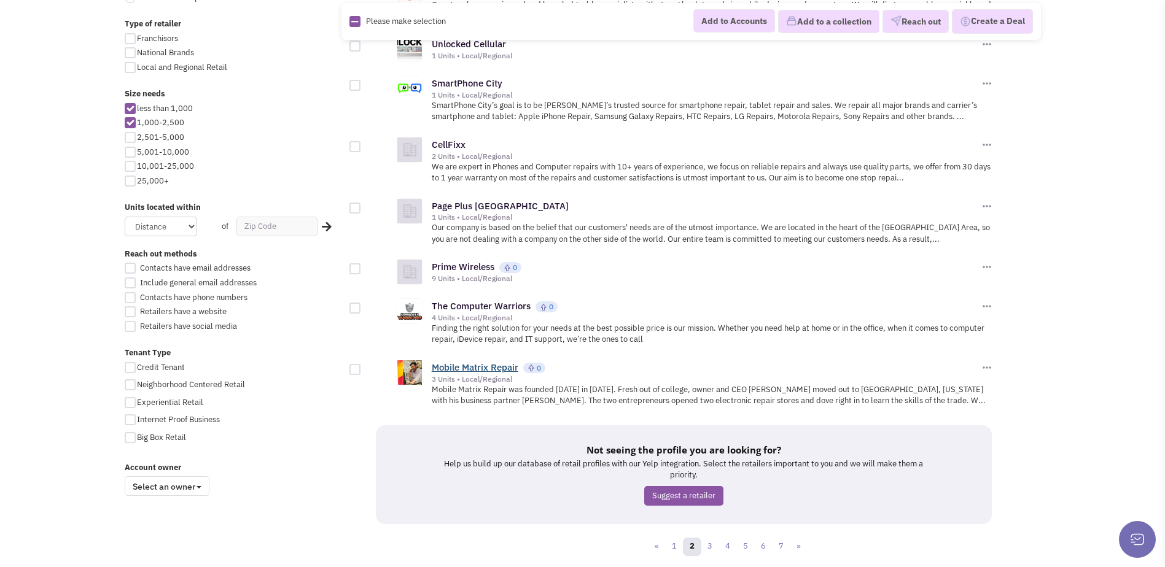
click at [468, 362] on div "Mobile Matrix Repair 0" at bounding box center [706, 368] width 548 height 13
